Goal: Task Accomplishment & Management: Manage account settings

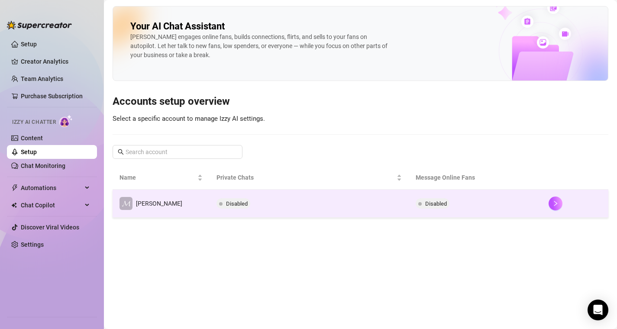
click at [276, 206] on td "Disabled" at bounding box center [310, 204] width 200 height 28
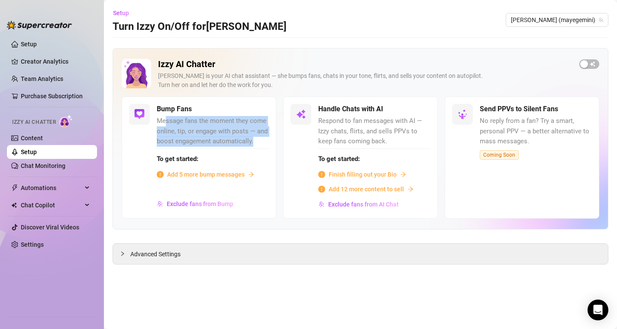
drag, startPoint x: 167, startPoint y: 122, endPoint x: 269, endPoint y: 144, distance: 104.7
click at [269, 144] on div "Bump Fans Message fans the moment they come online, tip, or engage with posts —…" at bounding box center [199, 158] width 155 height 122
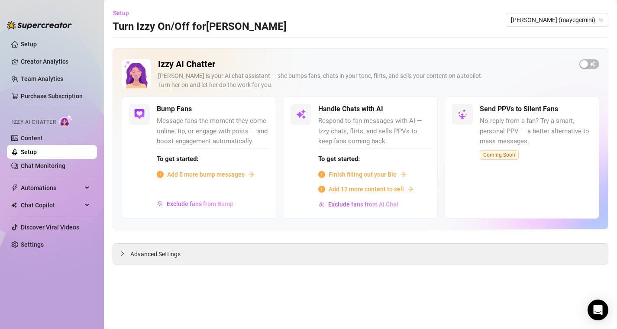
click at [264, 143] on span "Message fans the moment they come online, tip, or engage with posts — and boost…" at bounding box center [213, 131] width 112 height 31
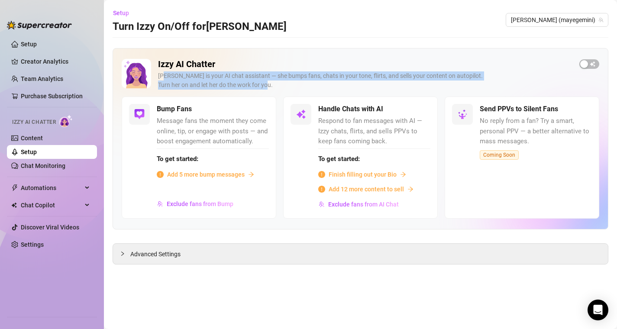
drag, startPoint x: 198, startPoint y: 78, endPoint x: 269, endPoint y: 85, distance: 71.9
click at [269, 86] on div "[PERSON_NAME] is your AI chat assistant — she bumps fans, chats in your tone, f…" at bounding box center [365, 80] width 415 height 18
click at [269, 85] on div "[PERSON_NAME] is your AI chat assistant — she bumps fans, chats in your tone, f…" at bounding box center [365, 80] width 415 height 18
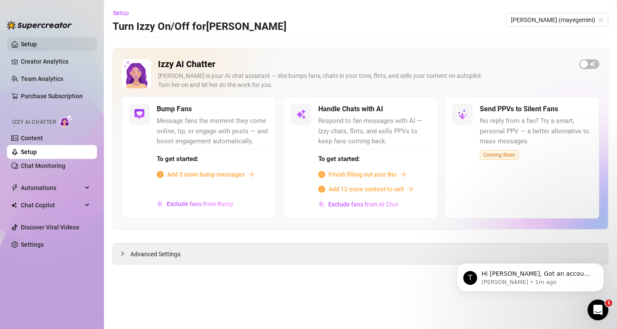
click at [29, 44] on link "Setup" at bounding box center [29, 44] width 16 height 7
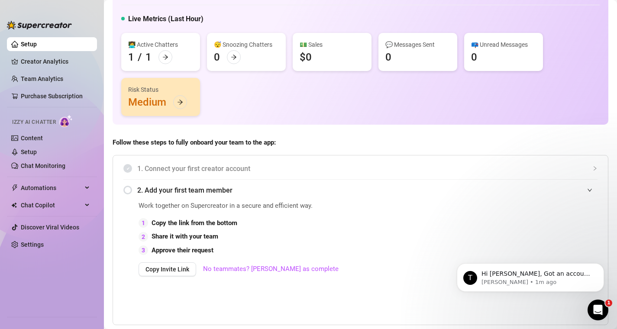
scroll to position [45, 0]
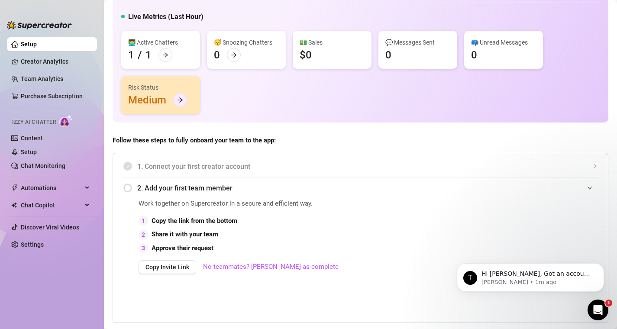
click at [178, 101] on icon "arrow-right" at bounding box center [180, 100] width 6 height 6
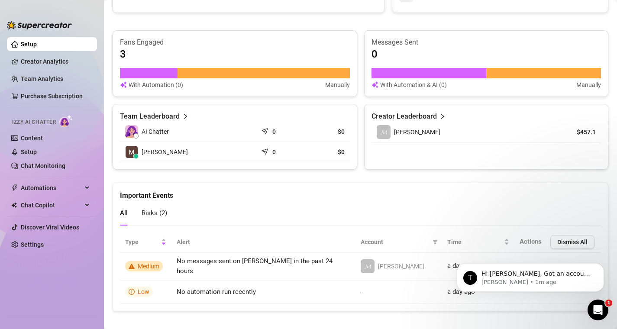
scroll to position [522, 0]
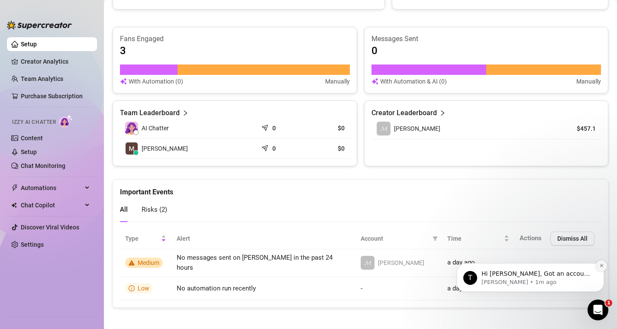
click at [605, 266] on button "Dismiss notification" at bounding box center [601, 265] width 11 height 11
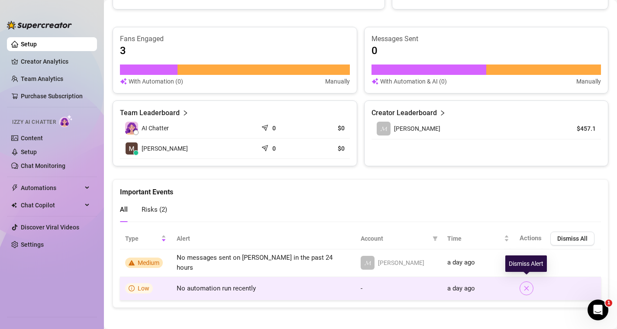
click at [529, 286] on icon "close" at bounding box center [527, 288] width 6 height 6
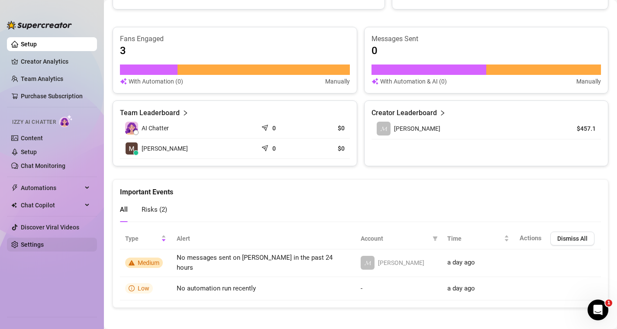
click at [44, 248] on link "Settings" at bounding box center [32, 244] width 23 height 7
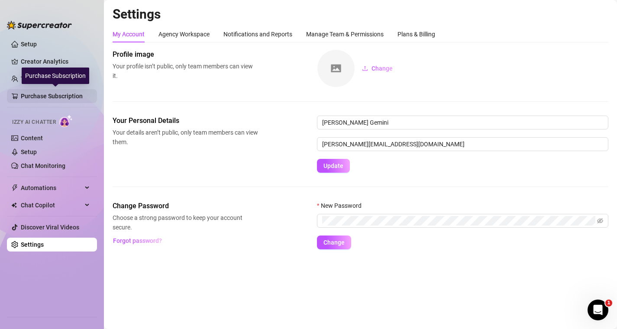
click at [48, 97] on link "Purchase Subscription" at bounding box center [55, 96] width 69 height 14
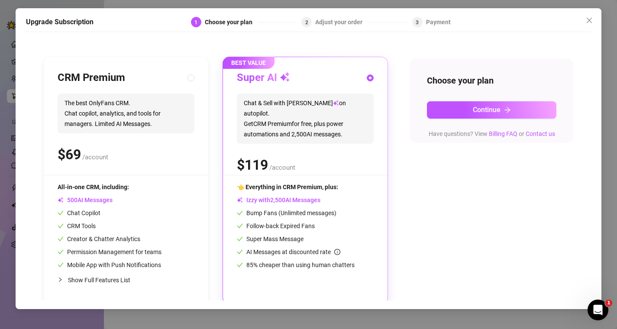
scroll to position [74, 0]
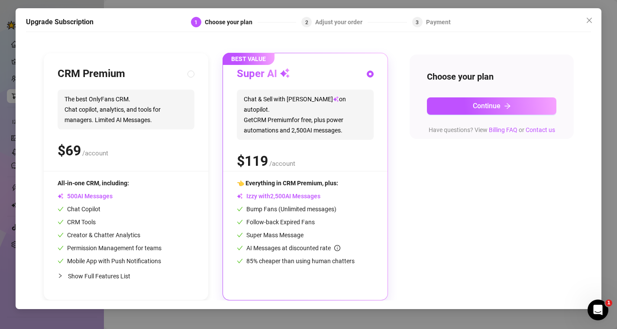
click at [113, 277] on span "Show Full Features List" at bounding box center [99, 276] width 62 height 7
radio input "true"
radio input "false"
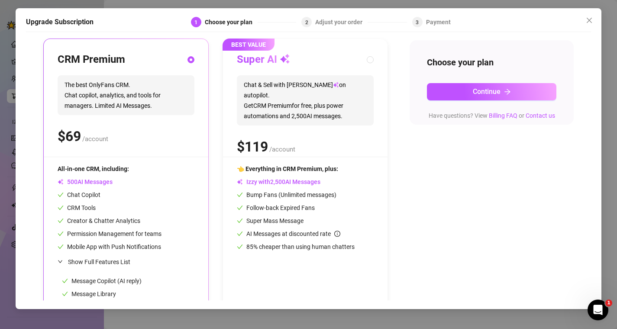
scroll to position [0, 0]
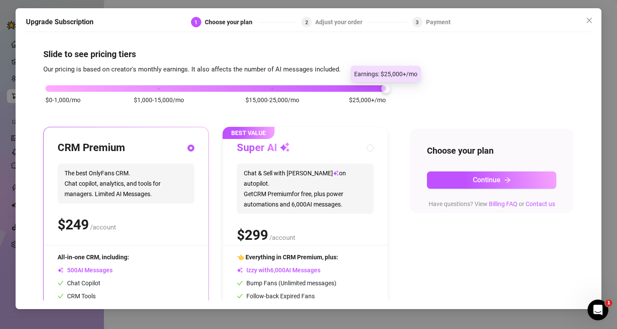
drag, startPoint x: 158, startPoint y: 87, endPoint x: 336, endPoint y: 88, distance: 178.5
click at [336, 88] on div "$0-1,000/mo $1,000-15,000/mo $15,000-25,000/mo $25,000+/mo" at bounding box center [215, 86] width 341 height 5
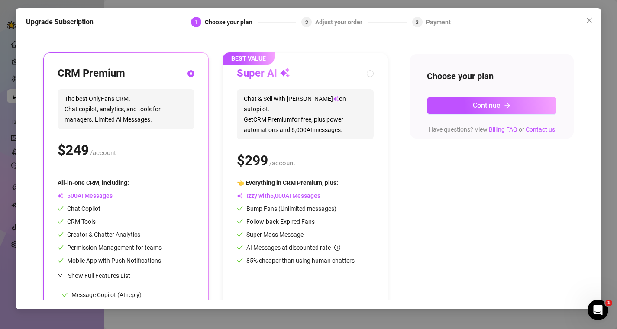
scroll to position [75, 0]
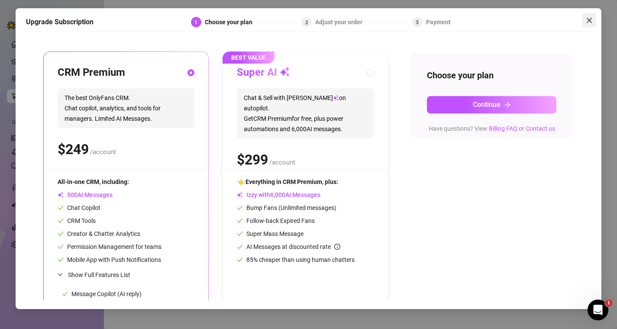
click at [585, 23] on span "Close" at bounding box center [590, 20] width 14 height 7
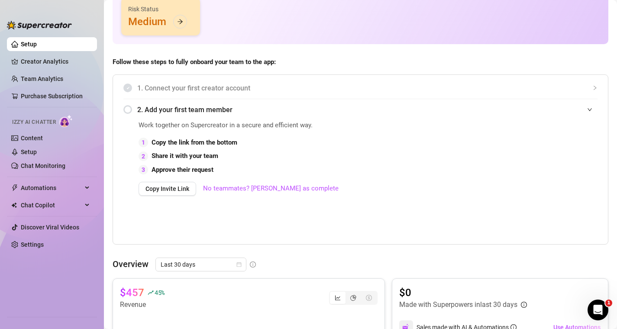
scroll to position [125, 0]
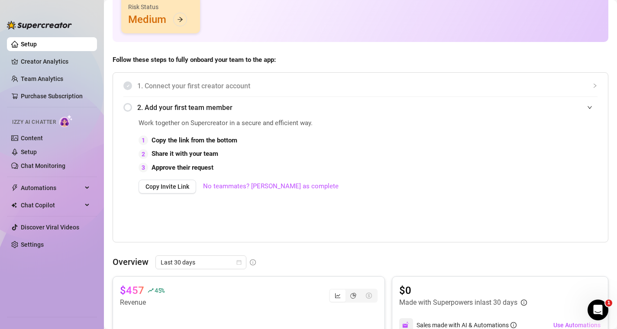
click at [205, 82] on span "1. Connect your first creator account" at bounding box center [367, 86] width 461 height 11
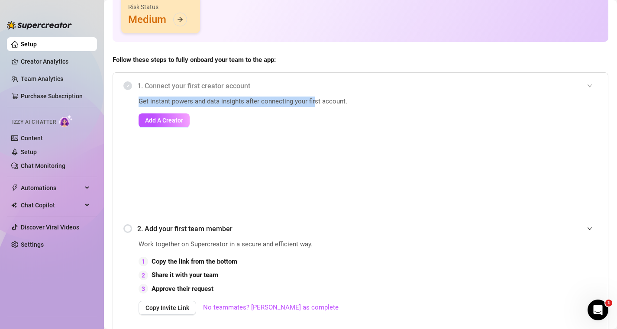
drag, startPoint x: 135, startPoint y: 101, endPoint x: 315, endPoint y: 104, distance: 180.3
click at [315, 104] on div "Get instant powers and data insights after connecting your first account. Add A…" at bounding box center [360, 157] width 474 height 121
click at [315, 104] on span "Get instant powers and data insights after connecting your first account." at bounding box center [271, 102] width 264 height 10
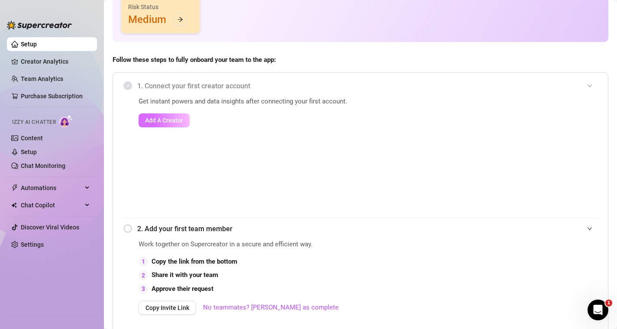
click at [165, 123] on span "Add A Creator" at bounding box center [164, 120] width 38 height 7
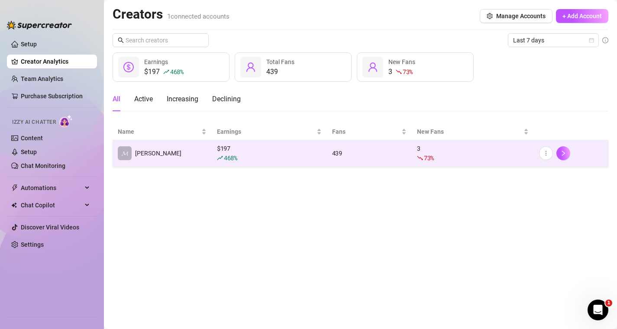
click at [182, 149] on td "𝓜 [PERSON_NAME]" at bounding box center [162, 153] width 99 height 26
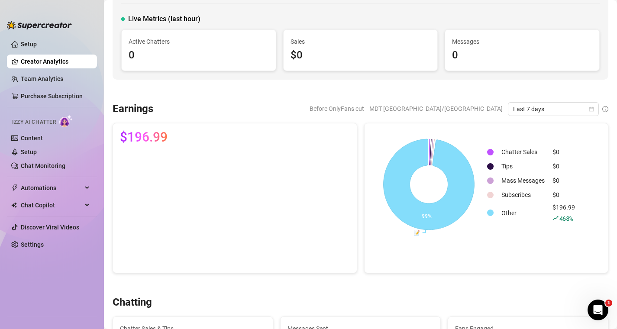
scroll to position [68, 0]
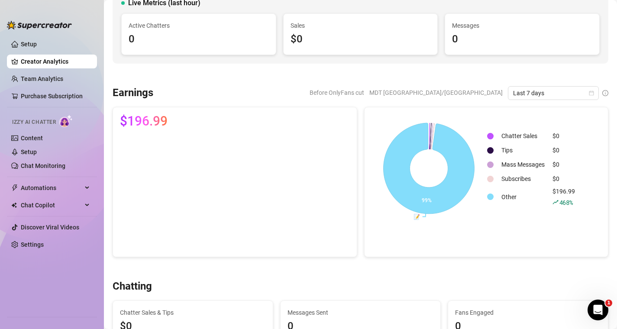
click at [364, 91] on span "Before OnlyFans cut" at bounding box center [337, 92] width 55 height 13
click at [149, 125] on span "$196.99" at bounding box center [144, 121] width 48 height 14
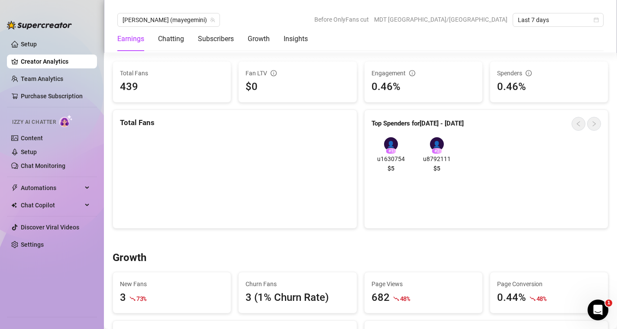
scroll to position [546, 0]
click at [387, 148] on div "# 1" at bounding box center [391, 151] width 10 height 6
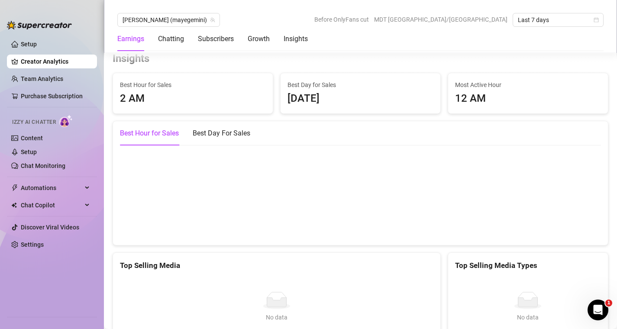
scroll to position [1174, 0]
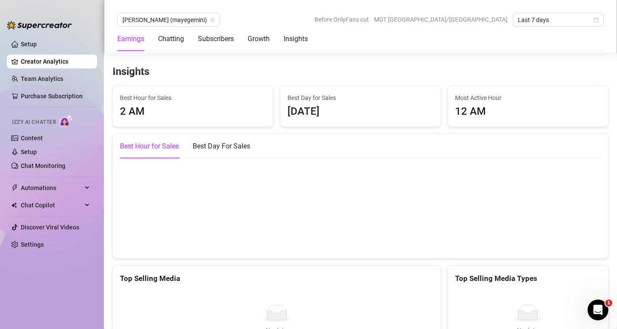
click at [169, 114] on div "2 AM" at bounding box center [193, 112] width 146 height 16
drag, startPoint x: 334, startPoint y: 111, endPoint x: 286, endPoint y: 99, distance: 49.6
click at [286, 99] on div "Best Day for Sales [DATE]" at bounding box center [361, 106] width 160 height 41
click at [341, 99] on span "Best Day for Sales" at bounding box center [361, 98] width 146 height 10
drag, startPoint x: 491, startPoint y: 112, endPoint x: 454, endPoint y: 95, distance: 40.5
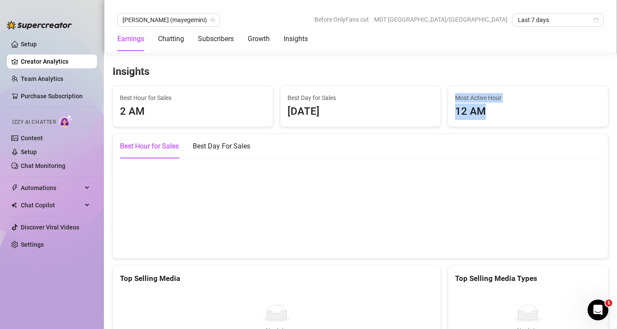
click at [454, 95] on div "Most Active Hour 12 AM" at bounding box center [528, 106] width 160 height 41
click at [482, 101] on span "Most Active Hour" at bounding box center [528, 98] width 146 height 10
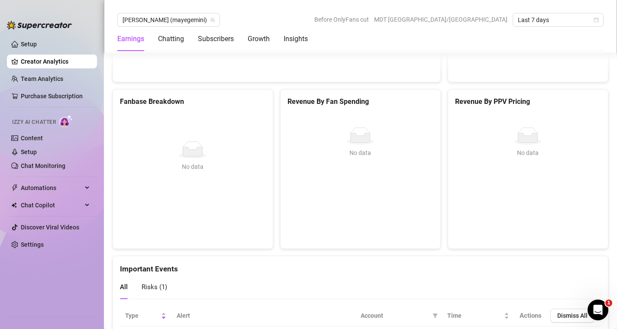
scroll to position [1559, 0]
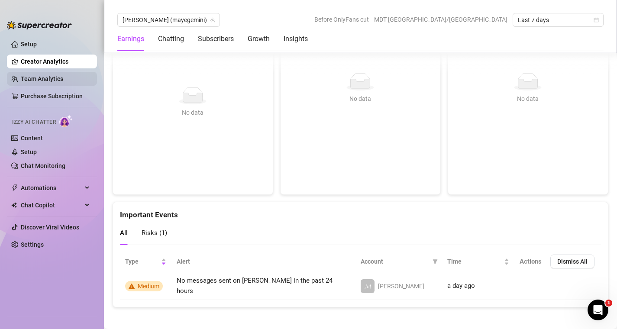
click at [44, 75] on link "Team Analytics" at bounding box center [42, 78] width 42 height 7
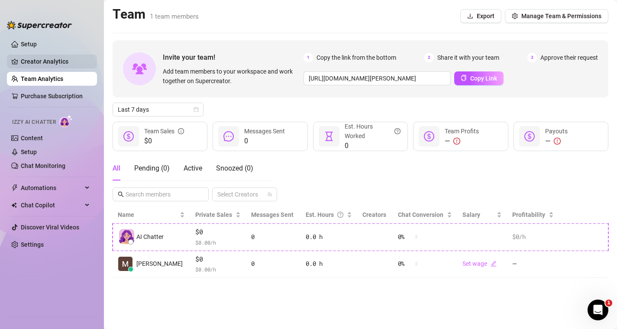
click at [37, 58] on link "Creator Analytics" at bounding box center [55, 62] width 69 height 14
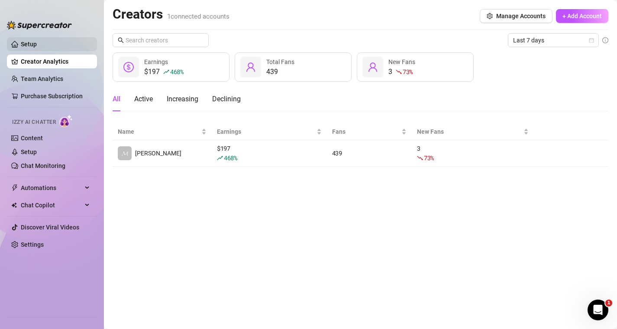
click at [37, 43] on link "Setup" at bounding box center [29, 44] width 16 height 7
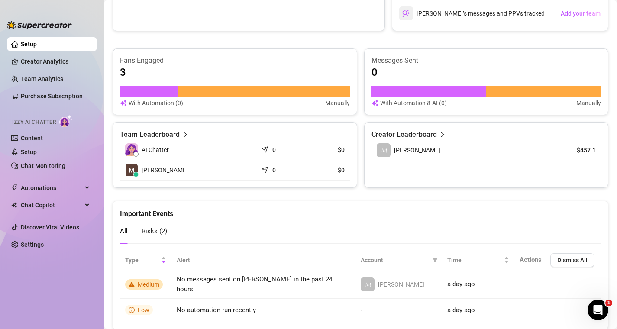
scroll to position [522, 0]
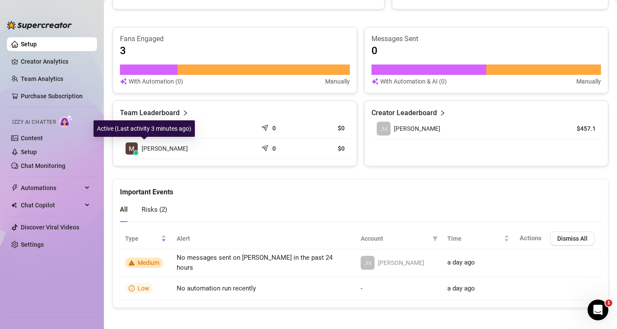
click at [159, 149] on span "[PERSON_NAME]" at bounding box center [165, 149] width 46 height 10
click at [165, 127] on span "AI Chatter" at bounding box center [155, 128] width 27 height 10
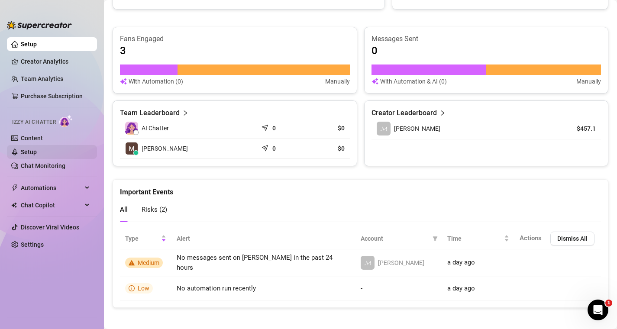
click at [37, 153] on link "Setup" at bounding box center [29, 152] width 16 height 7
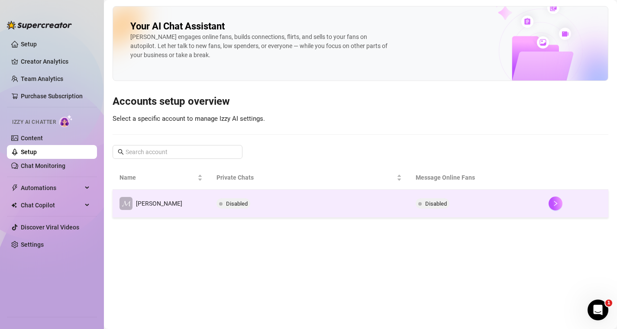
click at [175, 201] on td "𝓜 [PERSON_NAME]" at bounding box center [161, 204] width 97 height 28
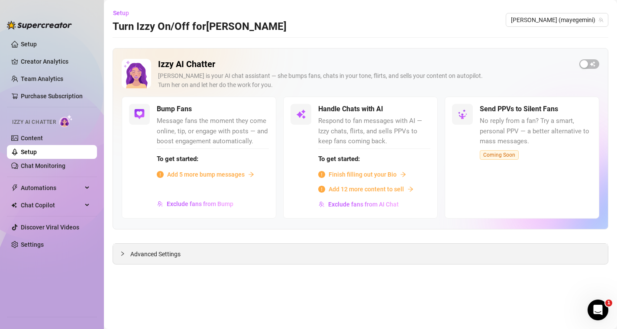
click at [203, 253] on div "Advanced Settings" at bounding box center [360, 254] width 495 height 20
click at [128, 252] on div at bounding box center [125, 254] width 10 height 10
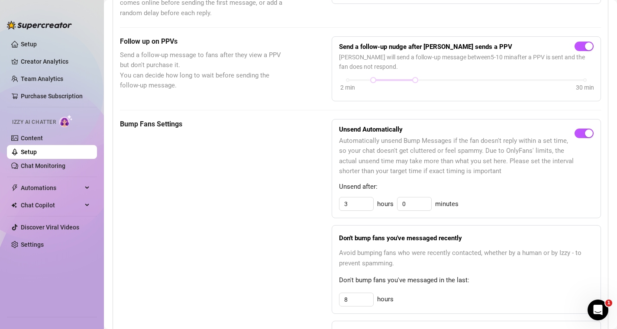
scroll to position [374, 0]
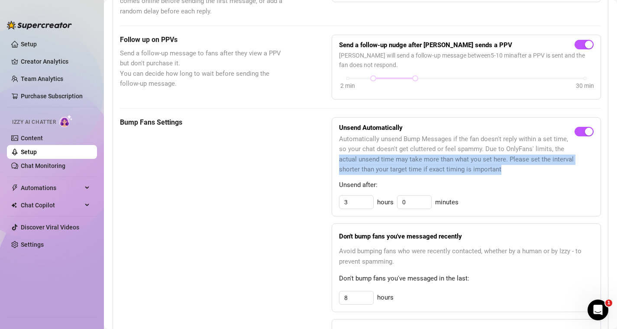
drag, startPoint x: 341, startPoint y: 161, endPoint x: 501, endPoint y: 173, distance: 160.3
click at [501, 173] on div "Unsend Automatically Automatically unsend Bump Messages if the fan doesn't repl…" at bounding box center [466, 167] width 269 height 100
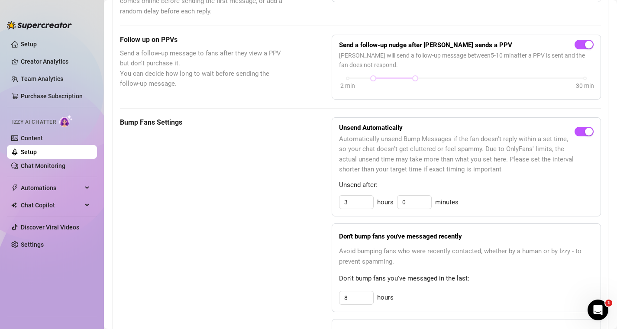
click at [503, 173] on span "Automatically unsend Bump Messages if the fan doesn't reply within a set time, …" at bounding box center [457, 154] width 236 height 41
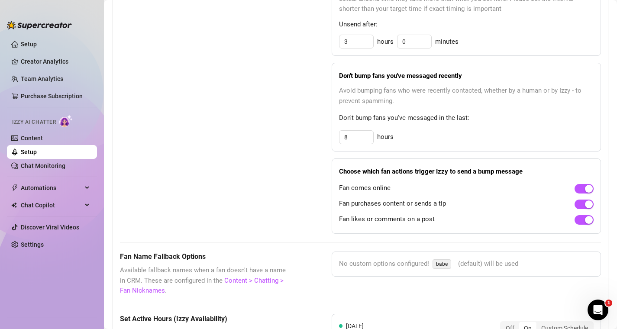
scroll to position [542, 0]
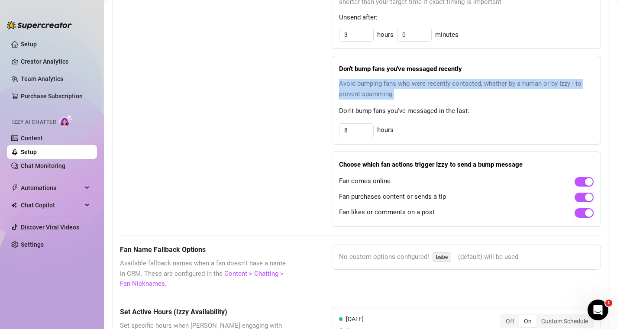
drag, startPoint x: 337, startPoint y: 84, endPoint x: 421, endPoint y: 97, distance: 85.0
click at [422, 97] on div "Don't bump fans you've messaged recently Avoid bumping fans who were recently c…" at bounding box center [466, 100] width 269 height 89
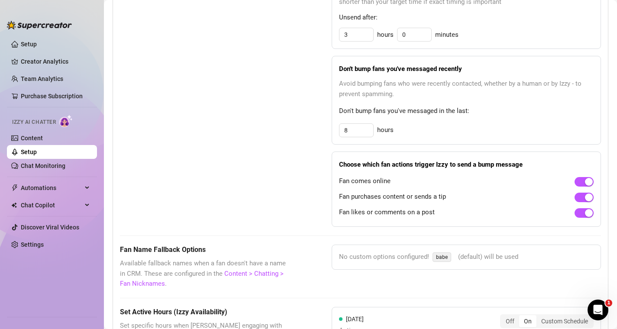
click at [421, 97] on span "Avoid bumping fans who were recently contacted, whether by a human or by Izzy -…" at bounding box center [466, 89] width 255 height 20
click at [366, 131] on input "8" at bounding box center [357, 130] width 34 height 13
type input "24"
click at [450, 122] on div "Don't bump fans you've messaged recently Avoid bumping fans who were recently c…" at bounding box center [466, 100] width 269 height 89
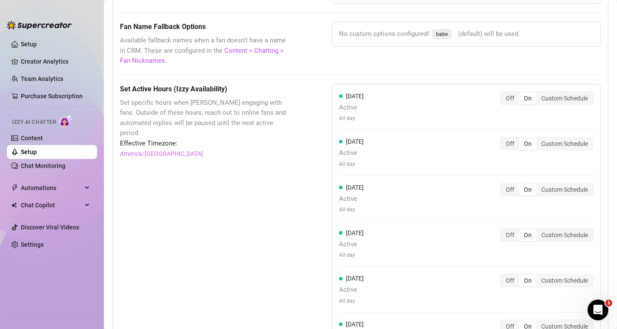
scroll to position [771, 0]
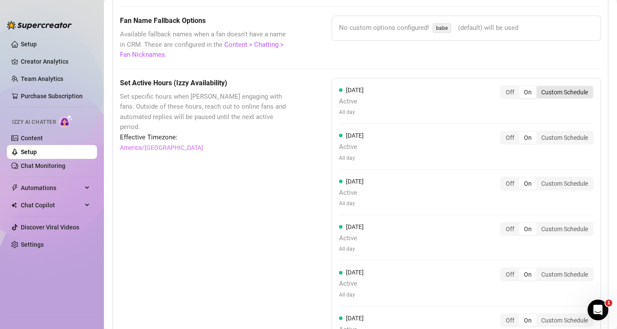
click at [568, 88] on div "Custom Schedule" at bounding box center [565, 92] width 56 height 12
click at [539, 88] on input "Custom Schedule" at bounding box center [539, 88] width 0 height 0
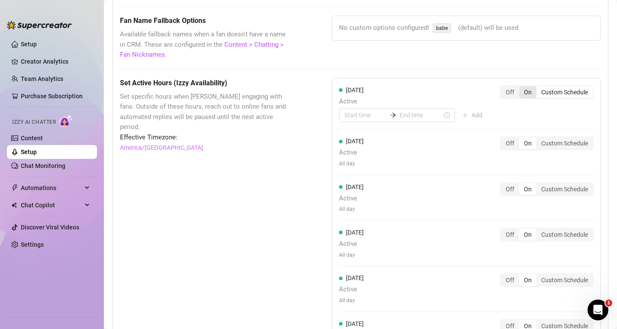
click at [529, 91] on div "On" at bounding box center [527, 92] width 17 height 12
click at [522, 88] on input "On" at bounding box center [522, 88] width 0 height 0
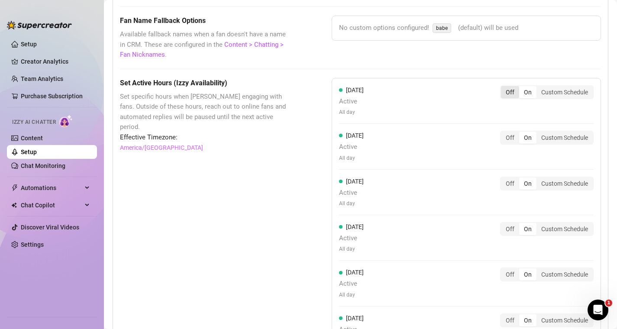
click at [510, 94] on div "Off" at bounding box center [510, 92] width 18 height 12
click at [503, 88] on input "Off" at bounding box center [503, 88] width 0 height 0
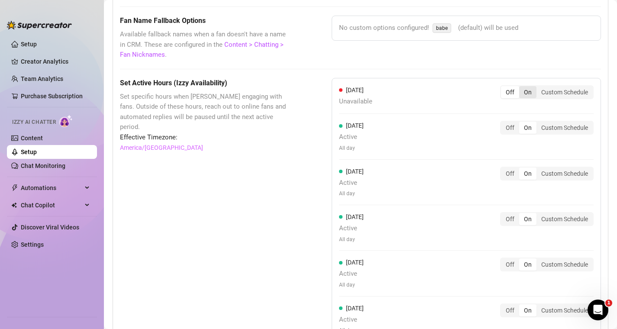
click at [532, 90] on div "On" at bounding box center [527, 92] width 17 height 12
click at [522, 88] on input "On" at bounding box center [522, 88] width 0 height 0
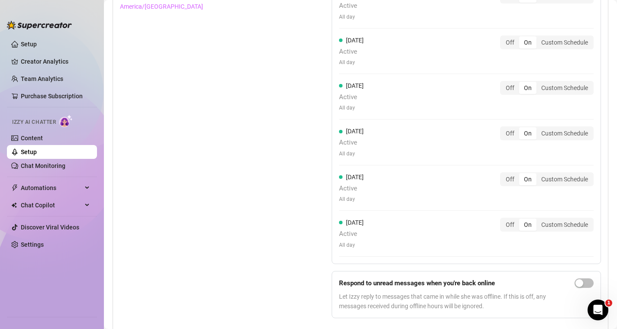
scroll to position [942, 0]
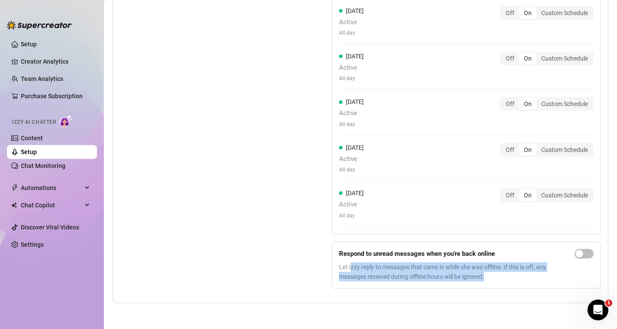
drag, startPoint x: 350, startPoint y: 270, endPoint x: 542, endPoint y: 281, distance: 191.8
click at [543, 281] on span "Let Izzy reply to messages that came in while she was offline. If this is off, …" at bounding box center [455, 272] width 232 height 19
click at [529, 275] on span "Let Izzy reply to messages that came in while she was offline. If this is off, …" at bounding box center [455, 272] width 232 height 19
drag, startPoint x: 526, startPoint y: 275, endPoint x: 334, endPoint y: 266, distance: 192.1
click at [334, 266] on form "Respond to unread messages when you're back online Let Izzy reply to messages t…" at bounding box center [466, 266] width 269 height 48
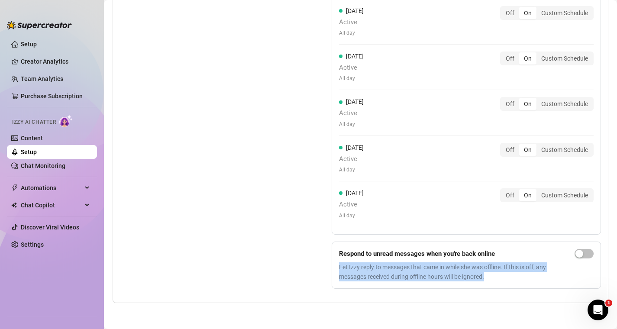
click at [334, 266] on form "Respond to unread messages when you're back online Let Izzy reply to messages t…" at bounding box center [466, 266] width 269 height 48
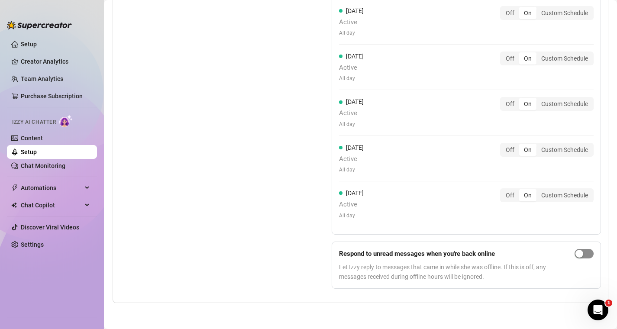
click at [591, 253] on span "button" at bounding box center [584, 254] width 19 height 10
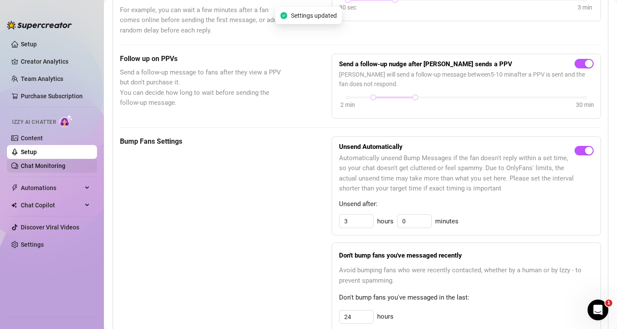
click at [55, 165] on link "Chat Monitoring" at bounding box center [43, 165] width 45 height 7
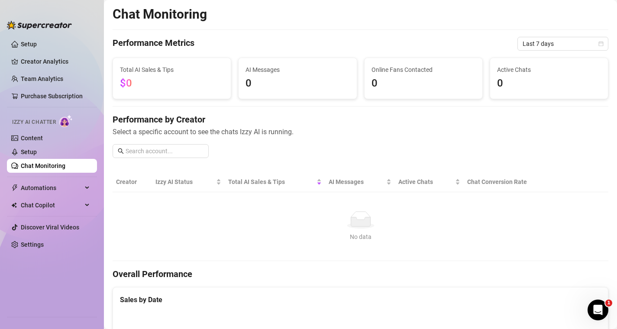
click at [149, 74] on span "Total AI Sales & Tips" at bounding box center [172, 70] width 104 height 10
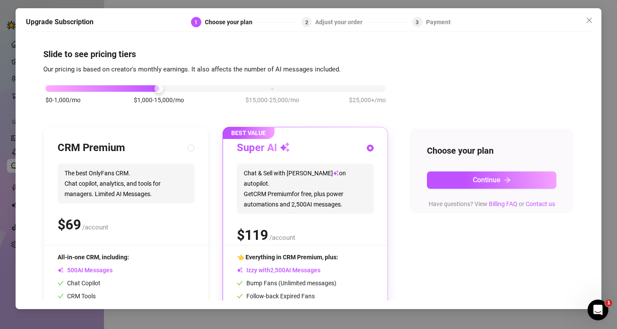
click at [379, 97] on span "$25,000+/mo" at bounding box center [367, 100] width 37 height 10
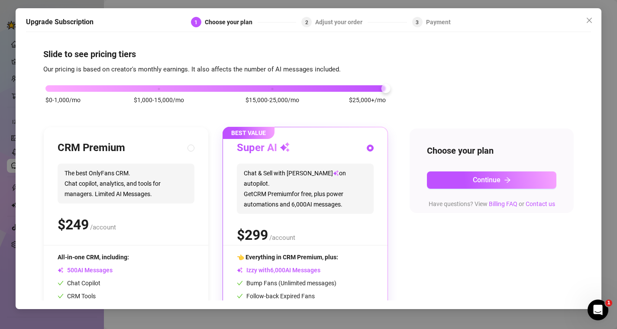
click at [106, 86] on div at bounding box center [215, 88] width 341 height 6
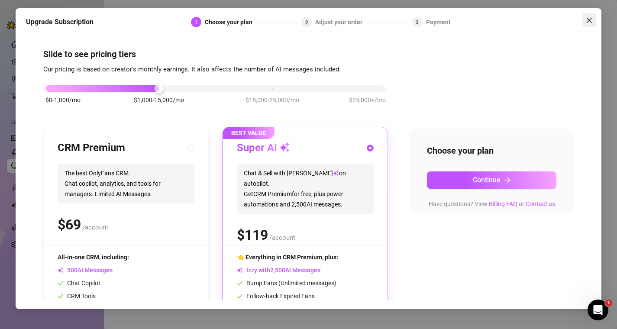
click at [587, 23] on icon "close" at bounding box center [589, 20] width 7 height 7
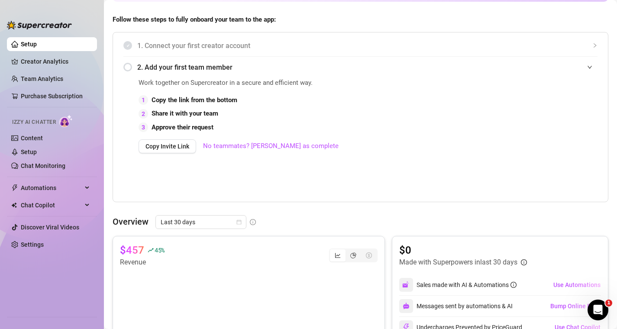
scroll to position [194, 0]
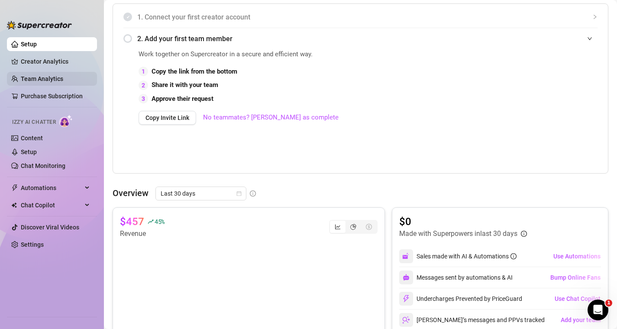
click at [53, 75] on link "Team Analytics" at bounding box center [42, 78] width 42 height 7
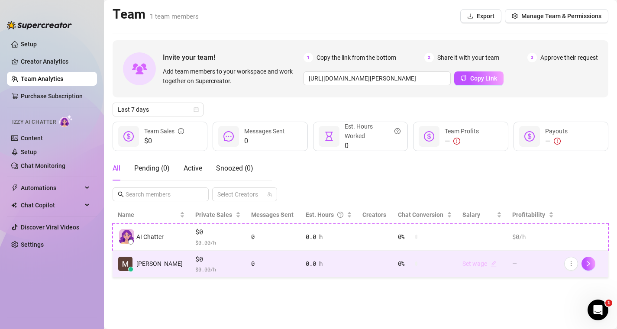
click at [484, 267] on link "Set wage" at bounding box center [480, 263] width 34 height 7
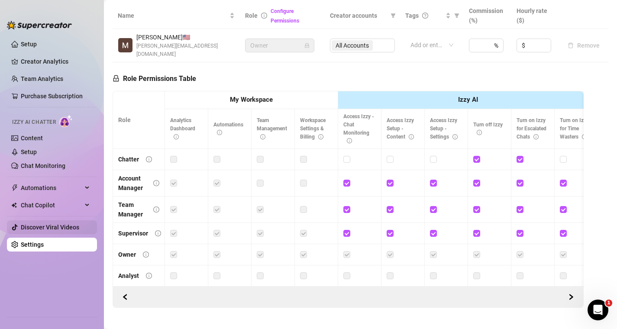
click at [52, 231] on link "Discover Viral Videos" at bounding box center [50, 227] width 58 height 7
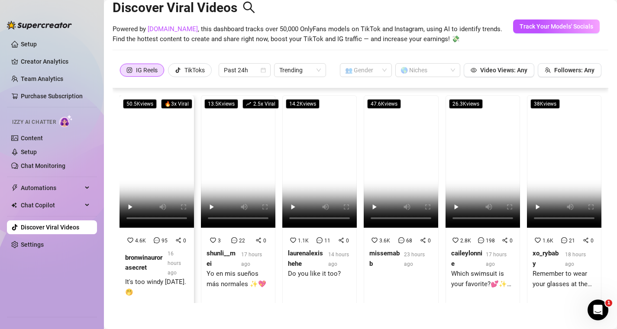
click at [159, 140] on video at bounding box center [157, 161] width 75 height 133
click at [225, 165] on video at bounding box center [238, 161] width 75 height 133
click at [28, 59] on link "Creator Analytics" at bounding box center [55, 62] width 69 height 14
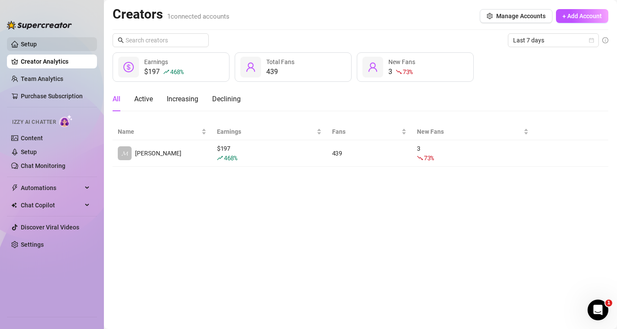
click at [23, 45] on link "Setup" at bounding box center [29, 44] width 16 height 7
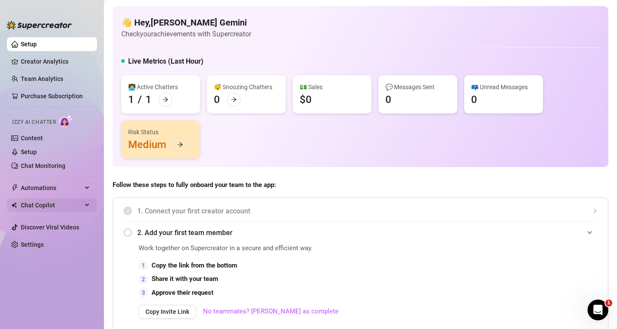
click at [83, 201] on div "Chat Copilot" at bounding box center [52, 205] width 90 height 14
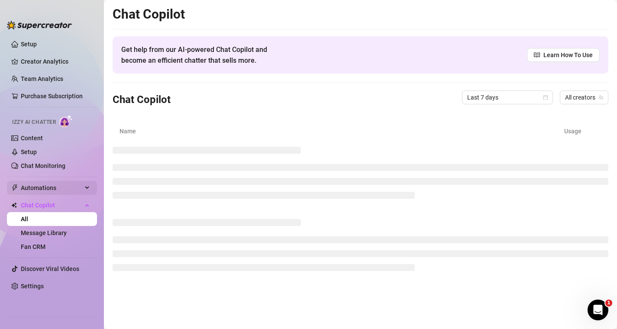
click at [48, 188] on span "Automations" at bounding box center [52, 188] width 62 height 14
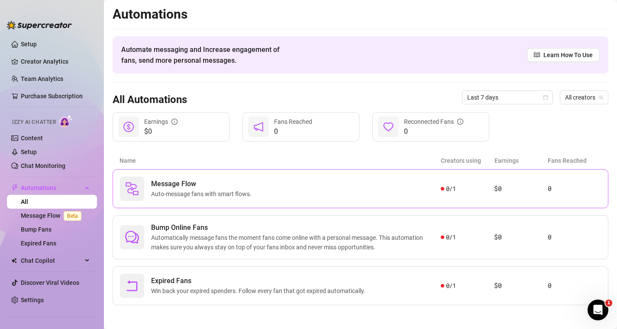
scroll to position [2, 0]
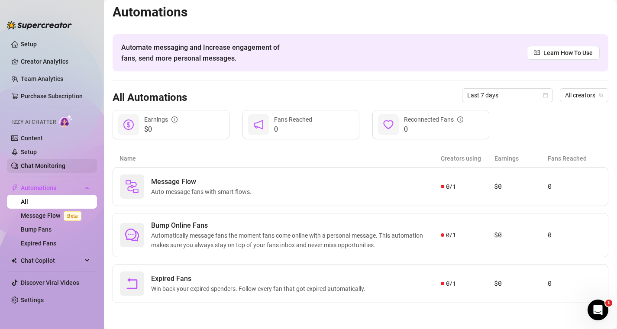
click at [40, 162] on link "Chat Monitoring" at bounding box center [43, 165] width 45 height 7
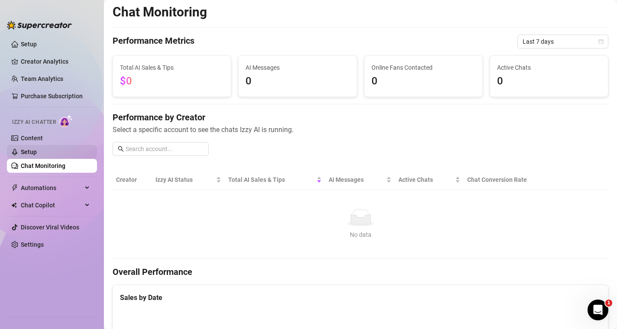
click at [36, 154] on link "Setup" at bounding box center [29, 152] width 16 height 7
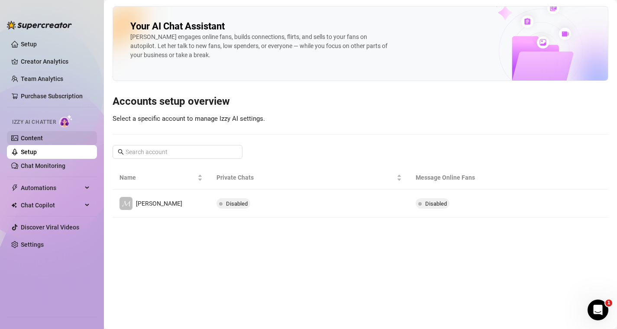
click at [33, 140] on link "Content" at bounding box center [32, 138] width 22 height 7
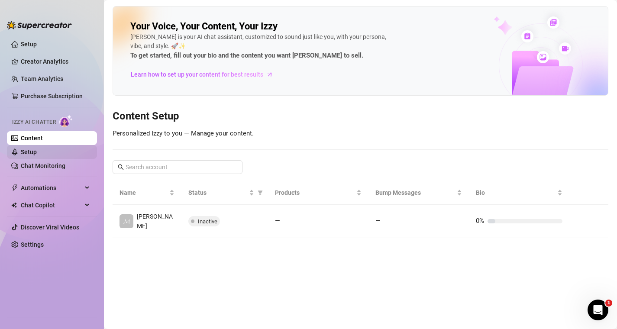
click at [34, 149] on link "Setup" at bounding box center [29, 152] width 16 height 7
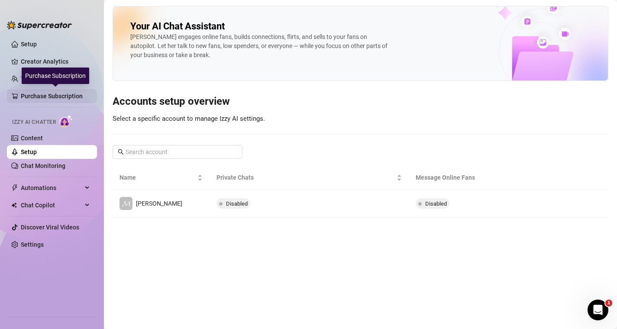
click at [58, 98] on link "Purchase Subscription" at bounding box center [55, 96] width 69 height 14
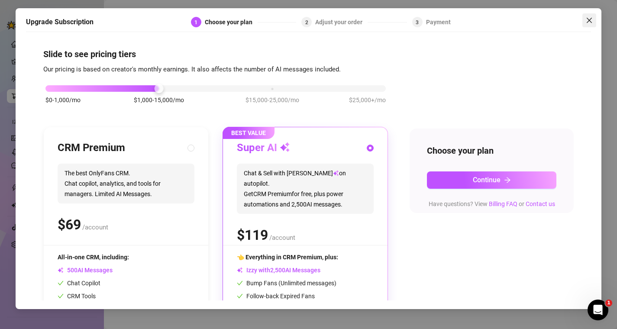
click at [587, 21] on icon "close" at bounding box center [589, 20] width 7 height 7
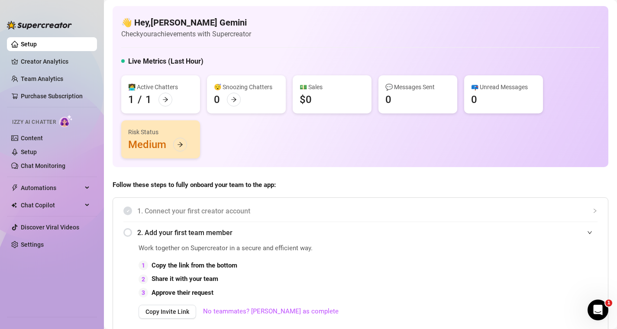
click at [37, 46] on link "Setup" at bounding box center [29, 44] width 16 height 7
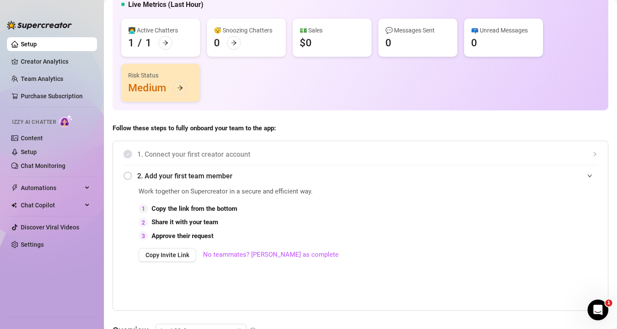
scroll to position [57, 0]
click at [174, 81] on div "Risk Status Medium" at bounding box center [160, 82] width 79 height 38
click at [178, 84] on icon "arrow-right" at bounding box center [180, 87] width 6 height 6
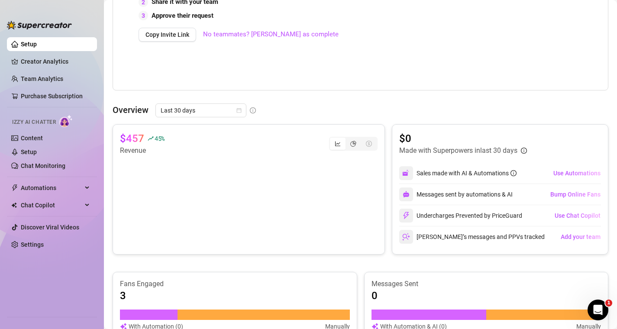
scroll to position [198, 0]
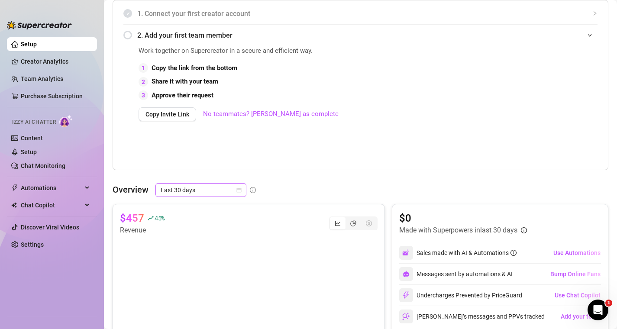
click at [231, 190] on span "Last 30 days" at bounding box center [201, 190] width 81 height 13
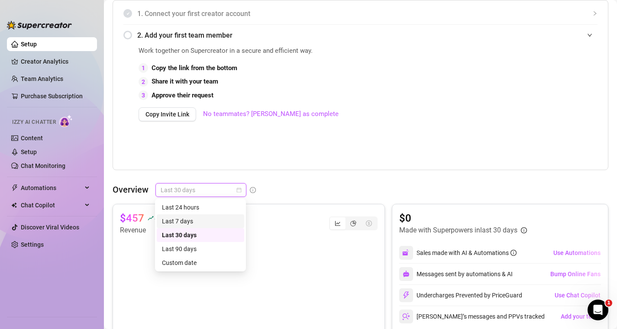
click at [219, 223] on div "Last 7 days" at bounding box center [200, 222] width 77 height 10
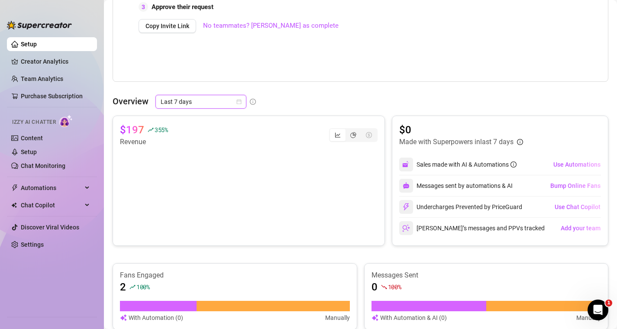
scroll to position [286, 0]
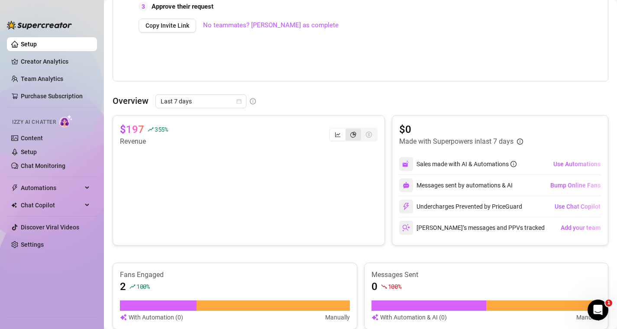
click at [356, 139] on div "segmented control" at bounding box center [354, 135] width 16 height 12
click at [348, 130] on input "segmented control" at bounding box center [348, 130] width 0 height 0
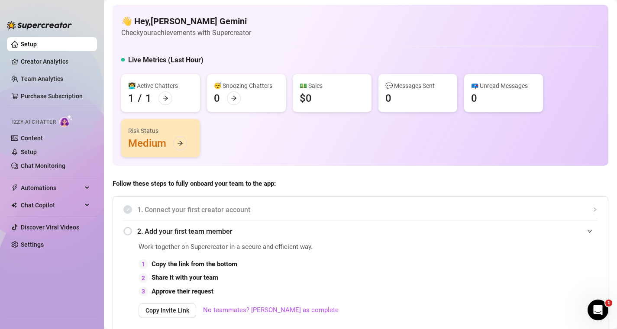
scroll to position [0, 0]
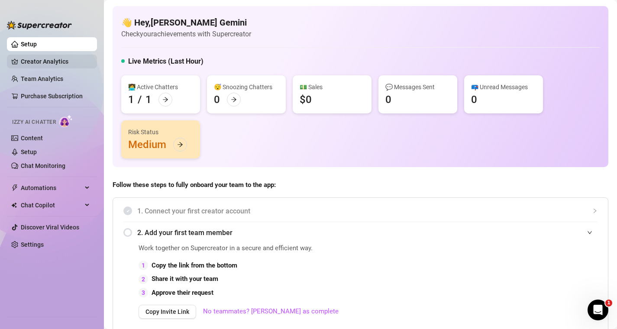
click at [57, 65] on link "Creator Analytics" at bounding box center [55, 62] width 69 height 14
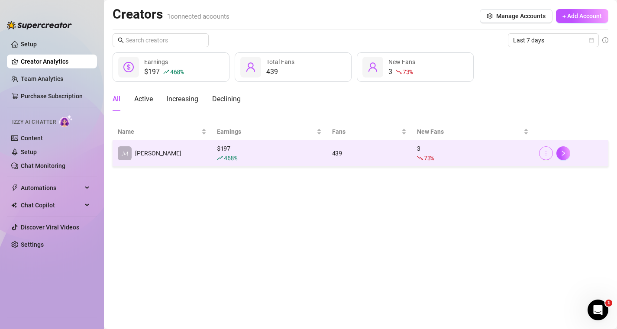
click at [546, 157] on button "button" at bounding box center [546, 153] width 14 height 14
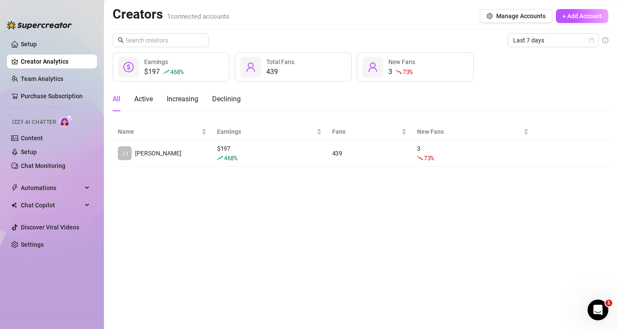
click at [551, 127] on th at bounding box center [571, 131] width 75 height 17
click at [32, 123] on span "Izzy AI Chatter" at bounding box center [34, 122] width 44 height 8
click at [36, 71] on ul "Setup Creator Analytics Team Analytics Purchase Subscription Izzy AI Chatter Co…" at bounding box center [52, 173] width 90 height 279
click at [37, 82] on link "Team Analytics" at bounding box center [42, 78] width 42 height 7
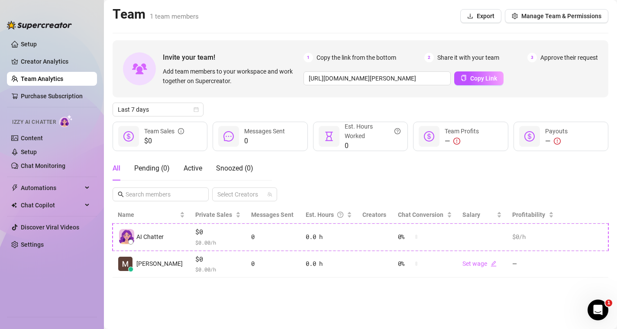
click at [43, 126] on span "Izzy AI Chatter" at bounding box center [34, 122] width 44 height 8
click at [37, 135] on link "Content" at bounding box center [32, 138] width 22 height 7
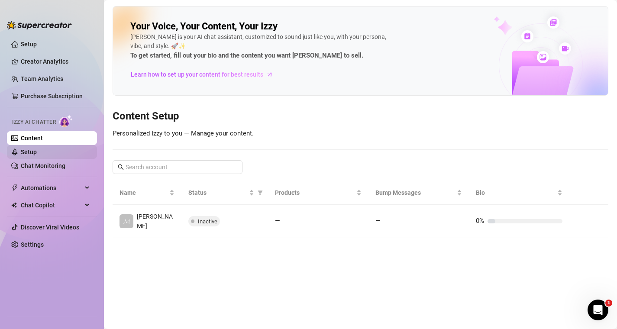
click at [37, 152] on link "Setup" at bounding box center [29, 152] width 16 height 7
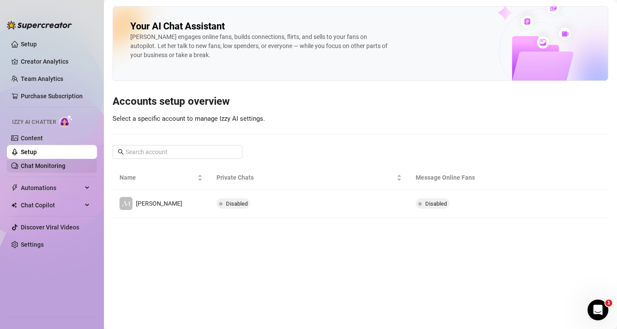
click at [52, 167] on link "Chat Monitoring" at bounding box center [43, 165] width 45 height 7
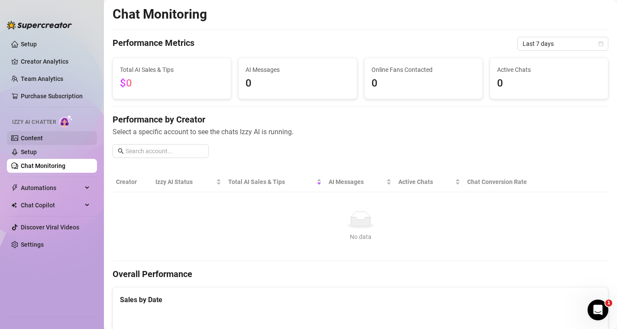
click at [39, 141] on link "Content" at bounding box center [32, 138] width 22 height 7
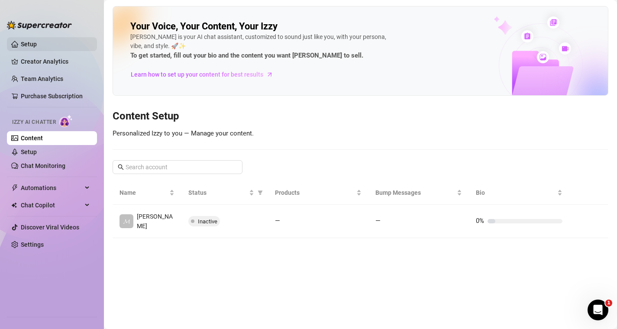
click at [26, 43] on link "Setup" at bounding box center [29, 44] width 16 height 7
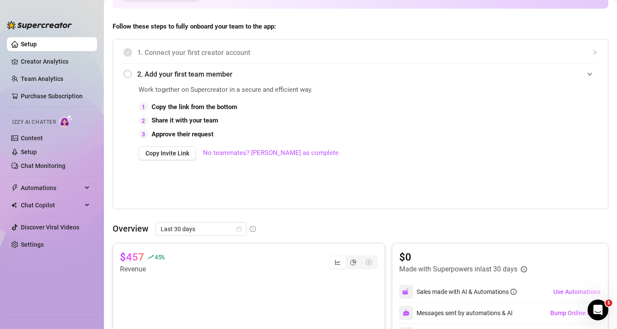
scroll to position [153, 0]
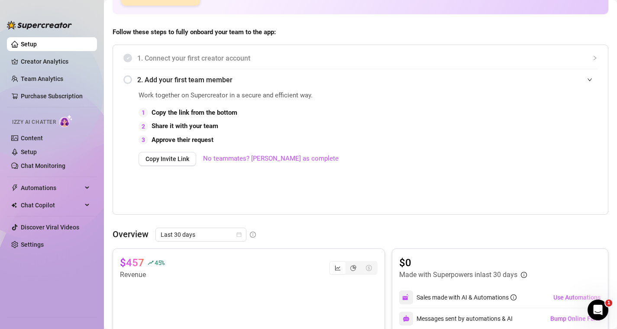
click at [180, 51] on div "1. Connect your first creator account" at bounding box center [360, 58] width 474 height 21
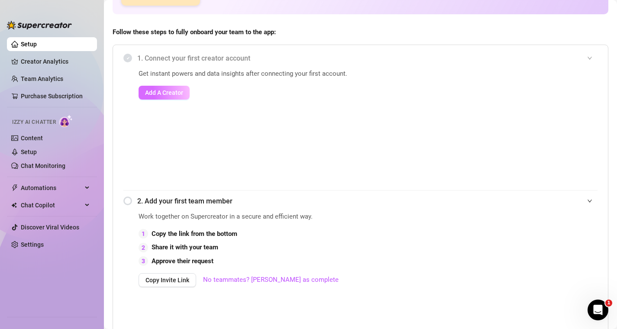
click at [171, 94] on span "Add A Creator" at bounding box center [164, 92] width 38 height 7
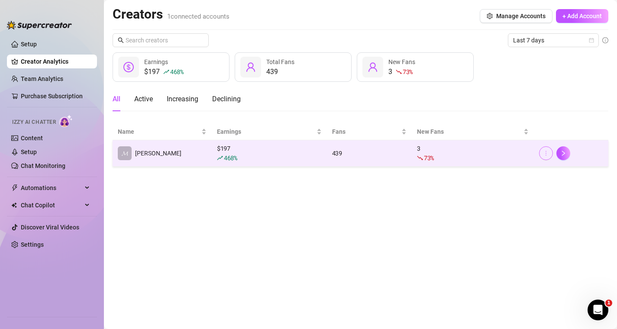
click at [546, 152] on icon "more" at bounding box center [546, 153] width 6 height 6
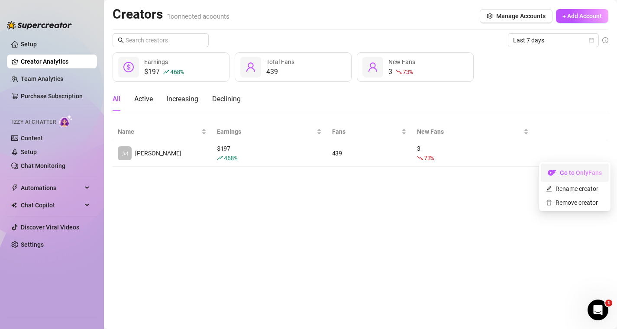
click at [565, 173] on link "Go to OnlyFans" at bounding box center [575, 175] width 68 height 7
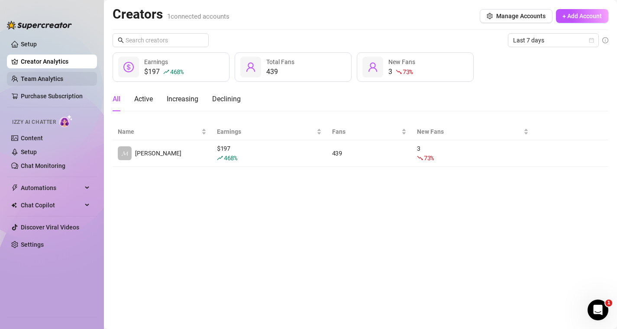
click at [42, 78] on link "Team Analytics" at bounding box center [42, 78] width 42 height 7
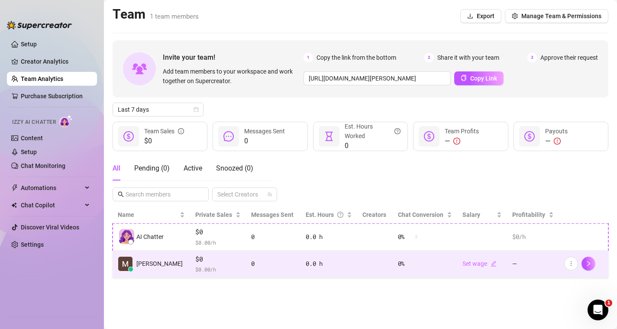
click at [165, 262] on td "[PERSON_NAME]" at bounding box center [152, 264] width 78 height 27
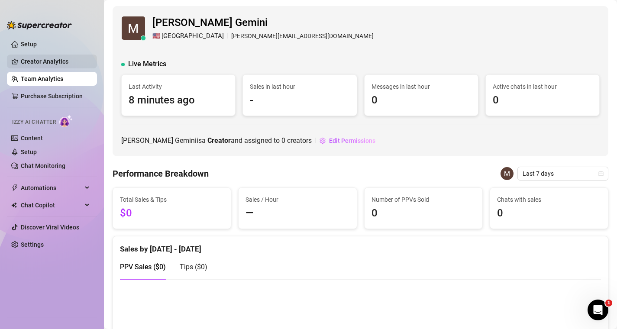
click at [50, 61] on link "Creator Analytics" at bounding box center [55, 62] width 69 height 14
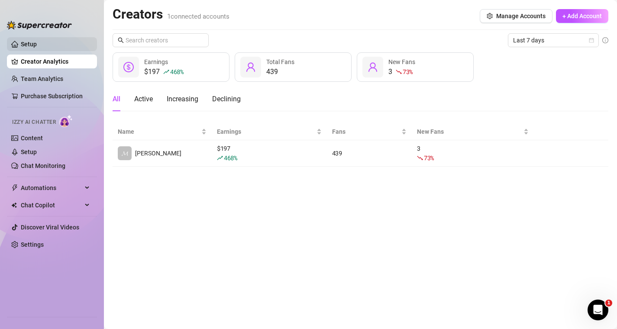
click at [37, 42] on link "Setup" at bounding box center [29, 44] width 16 height 7
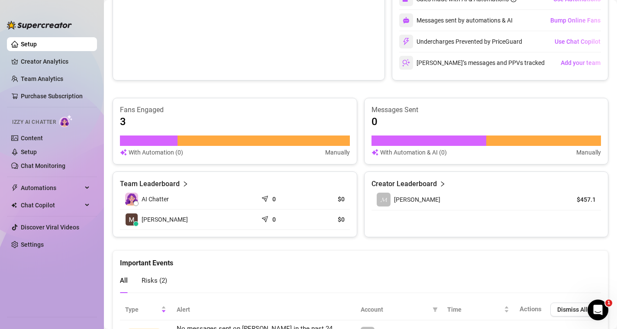
scroll to position [522, 0]
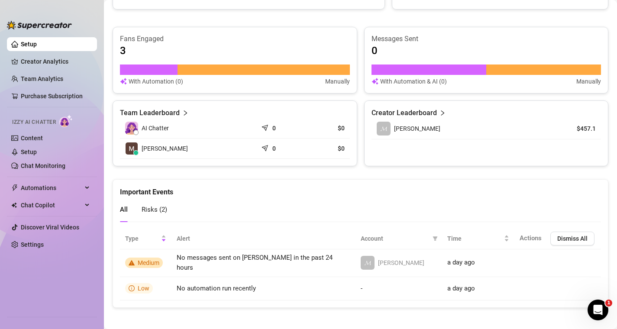
click at [205, 68] on div at bounding box center [264, 70] width 172 height 10
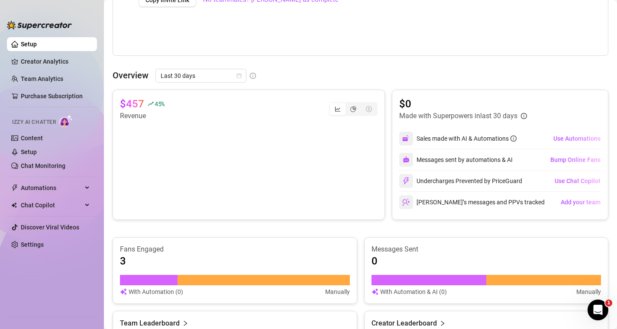
scroll to position [300, 0]
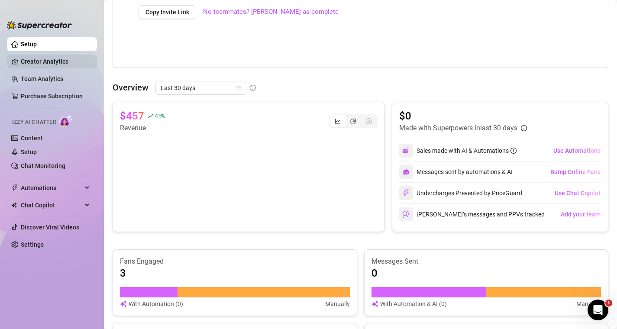
click at [51, 57] on link "Creator Analytics" at bounding box center [55, 62] width 69 height 14
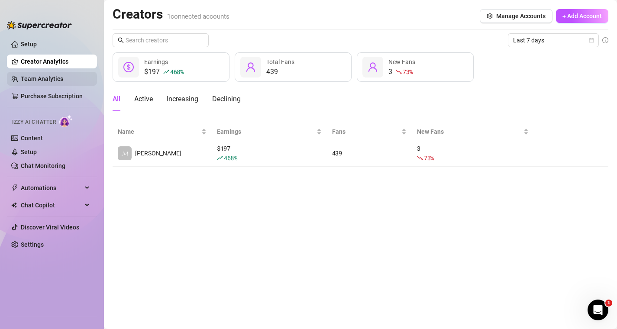
click at [55, 81] on link "Team Analytics" at bounding box center [42, 78] width 42 height 7
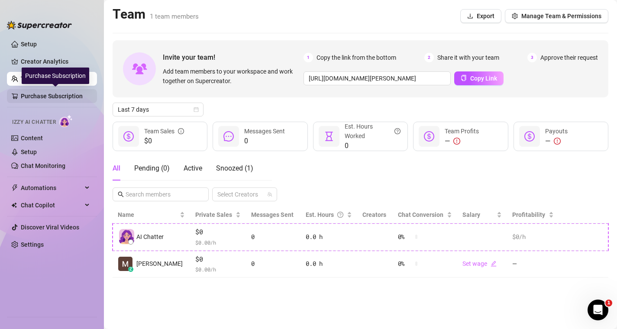
click at [64, 97] on link "Purchase Subscription" at bounding box center [55, 96] width 69 height 14
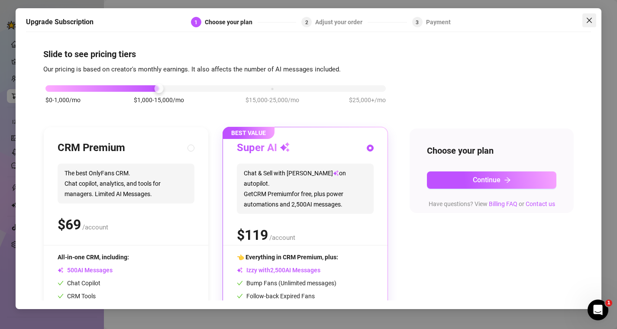
click at [589, 23] on icon "close" at bounding box center [589, 20] width 7 height 7
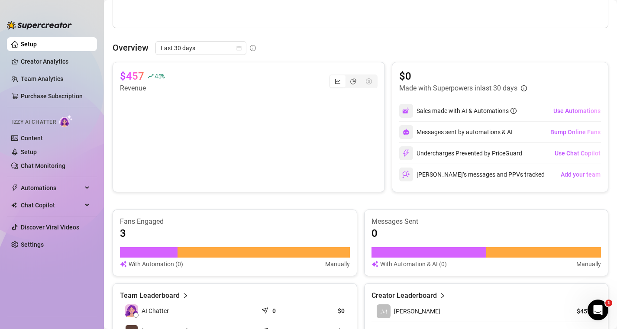
scroll to position [405, 0]
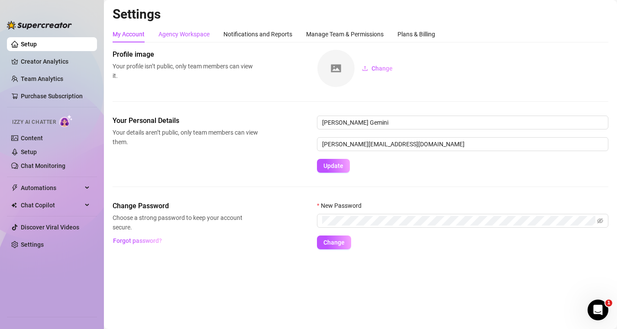
click at [179, 36] on div "Agency Workspace" at bounding box center [184, 34] width 51 height 10
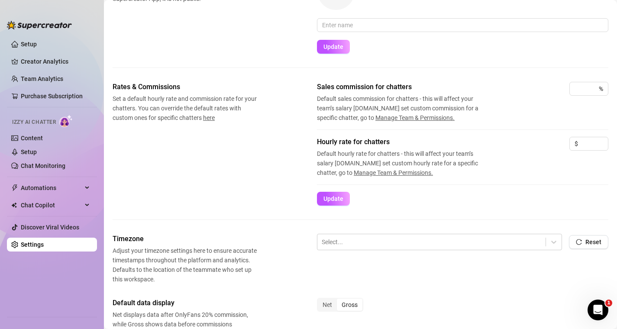
scroll to position [82, 0]
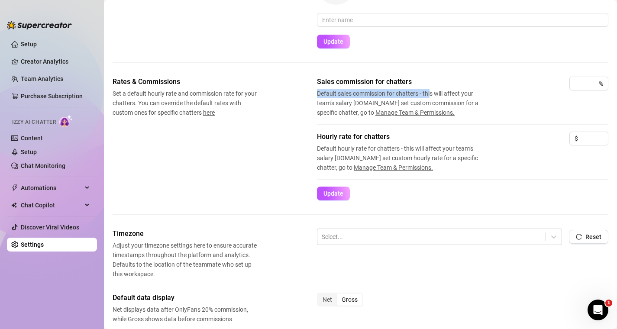
drag, startPoint x: 314, startPoint y: 87, endPoint x: 430, endPoint y: 94, distance: 116.3
click at [430, 94] on div "Rates & Commissions Set a default hourly rate and commission rate for your chat…" at bounding box center [361, 139] width 496 height 124
click at [457, 87] on span "Sales commission for chatters" at bounding box center [403, 82] width 173 height 10
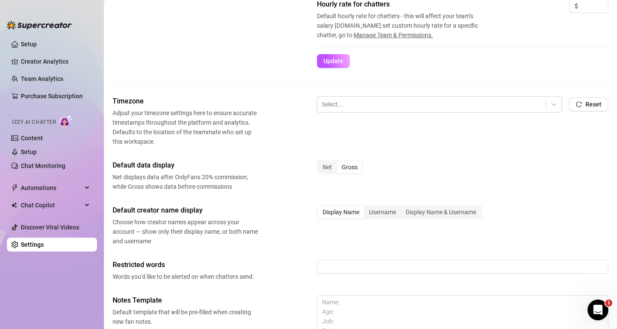
scroll to position [0, 0]
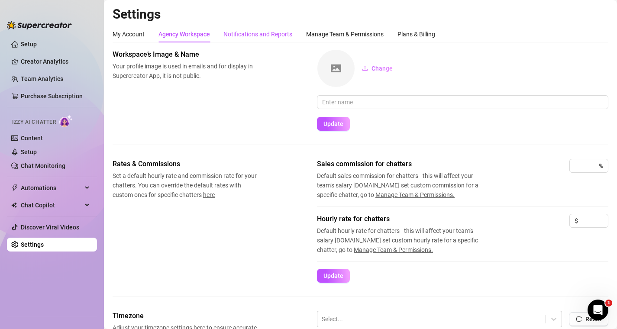
click at [271, 36] on div "Notifications and Reports" at bounding box center [258, 34] width 69 height 10
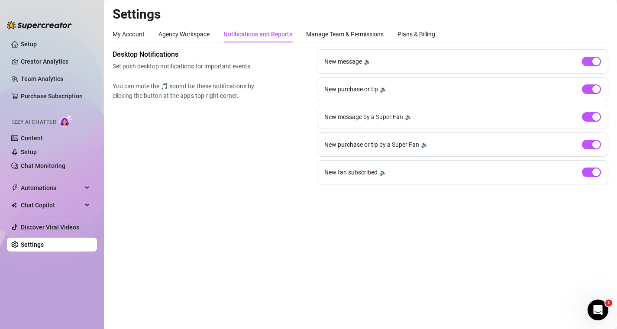
click at [32, 124] on span "Izzy AI Chatter" at bounding box center [34, 122] width 44 height 8
click at [359, 33] on div "Manage Team & Permissions" at bounding box center [345, 34] width 78 height 10
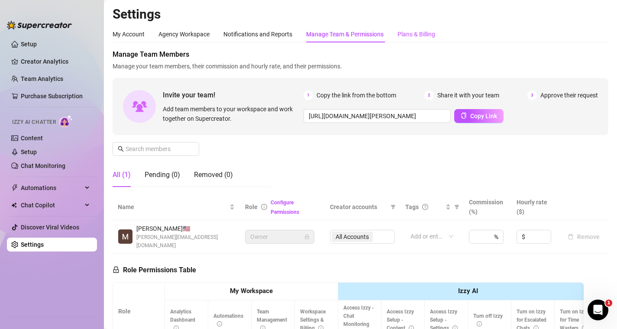
click at [426, 37] on div "Plans & Billing" at bounding box center [417, 34] width 38 height 10
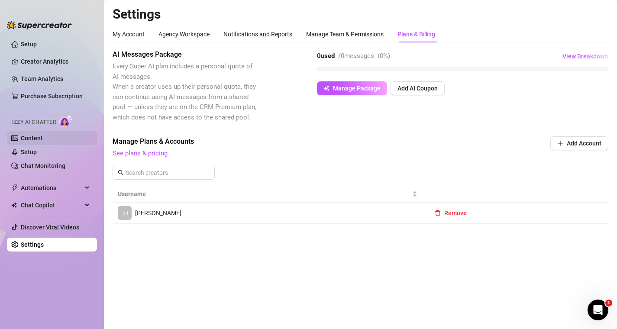
click at [29, 135] on link "Content" at bounding box center [32, 138] width 22 height 7
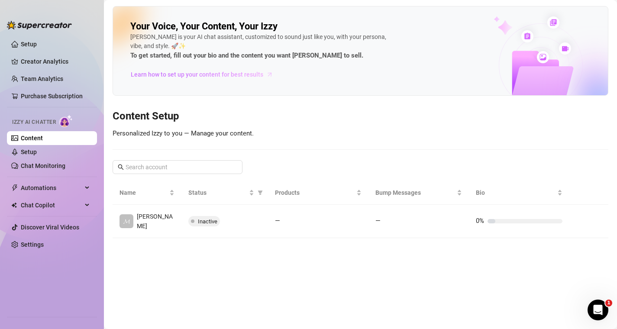
click at [193, 77] on span "Learn how to set up your content for best results" at bounding box center [197, 75] width 133 height 10
click at [47, 121] on span "Izzy AI Chatter" at bounding box center [34, 122] width 44 height 8
click at [68, 124] on img at bounding box center [65, 121] width 13 height 13
click at [37, 156] on link "Setup" at bounding box center [29, 152] width 16 height 7
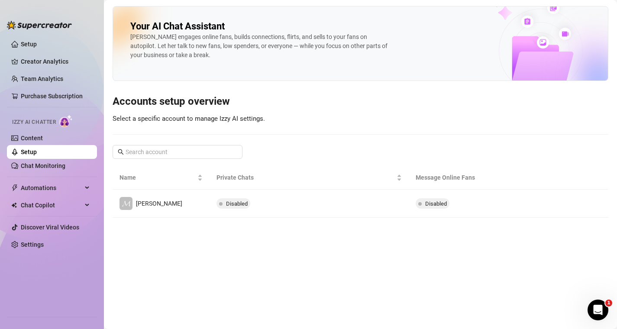
click at [558, 204] on button "button" at bounding box center [556, 204] width 14 height 14
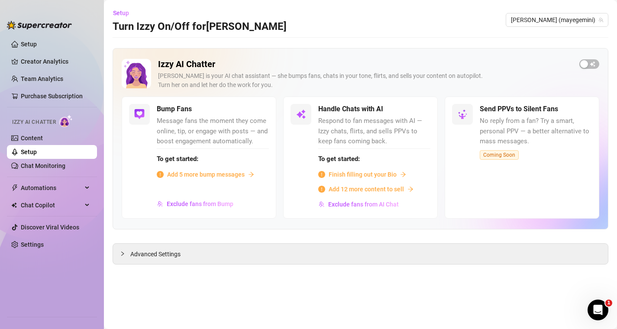
click at [175, 26] on h3 "Turn Izzy On/Off for [PERSON_NAME]" at bounding box center [200, 27] width 174 height 14
click at [37, 169] on link "Chat Monitoring" at bounding box center [43, 165] width 45 height 7
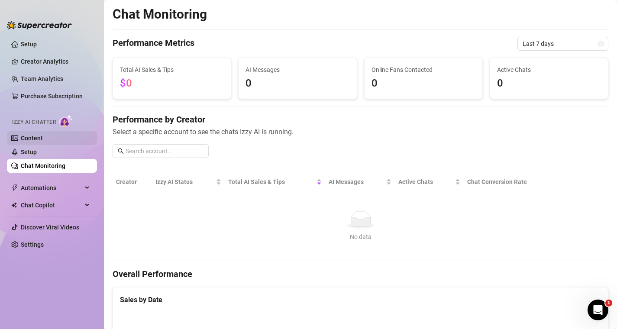
click at [26, 142] on link "Content" at bounding box center [32, 138] width 22 height 7
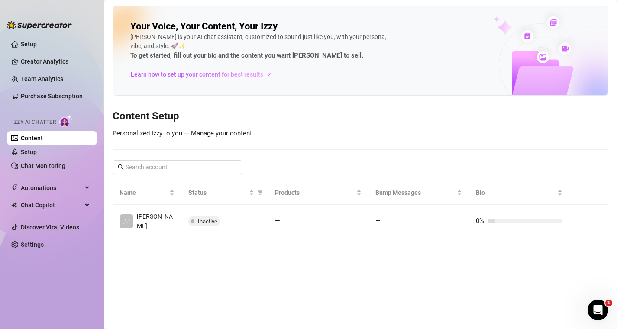
click at [67, 119] on img at bounding box center [65, 121] width 13 height 13
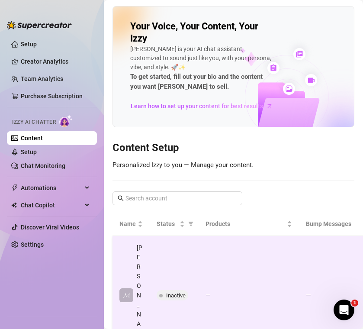
click at [223, 240] on td "—" at bounding box center [249, 295] width 101 height 119
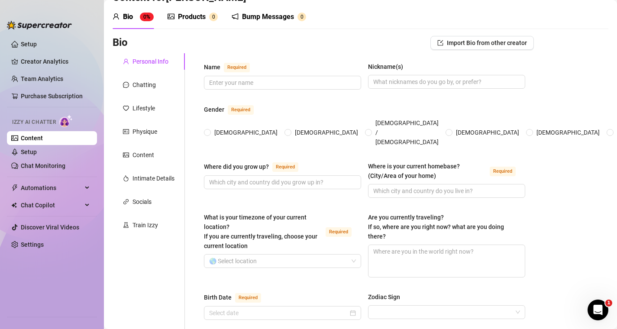
scroll to position [30, 0]
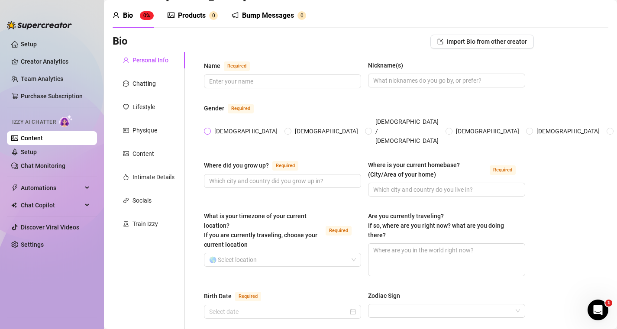
click at [222, 127] on span "[DEMOGRAPHIC_DATA]" at bounding box center [246, 132] width 70 height 10
click at [210, 129] on input "[DEMOGRAPHIC_DATA]" at bounding box center [207, 132] width 3 height 6
radio input "true"
click at [245, 82] on input "Name Required" at bounding box center [281, 82] width 145 height 10
type input "[PERSON_NAME]"
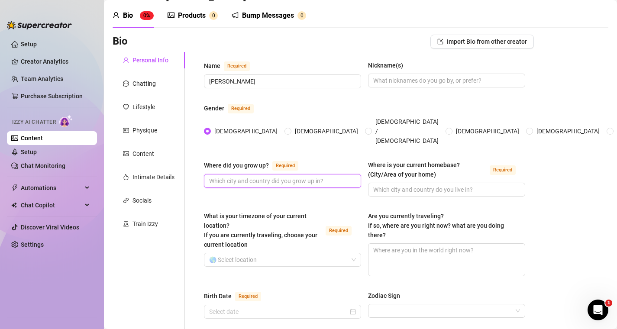
click at [307, 176] on input "Where did you grow up? Required" at bounding box center [281, 181] width 145 height 10
type input "[US_STATE]"
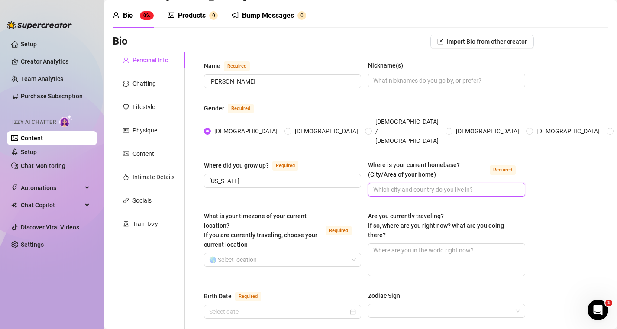
click at [429, 185] on input "Where is your current homebase? (City/Area of your home) Required" at bounding box center [445, 190] width 145 height 10
type input "Mont"
click at [288, 160] on div "Where did you grow up? Required" at bounding box center [282, 167] width 157 height 14
click at [285, 176] on input "[US_STATE]" at bounding box center [281, 181] width 145 height 10
type input "[US_STATE], [GEOGRAPHIC_DATA]"
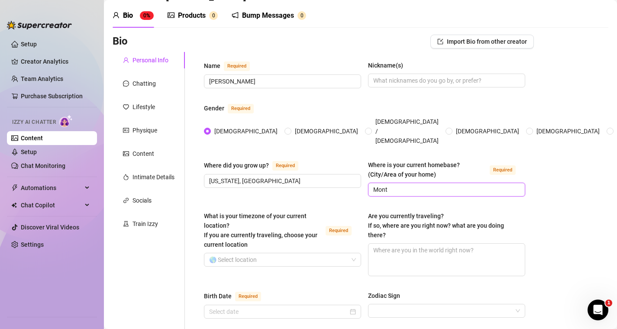
click at [399, 185] on input "Mont" at bounding box center [445, 190] width 145 height 10
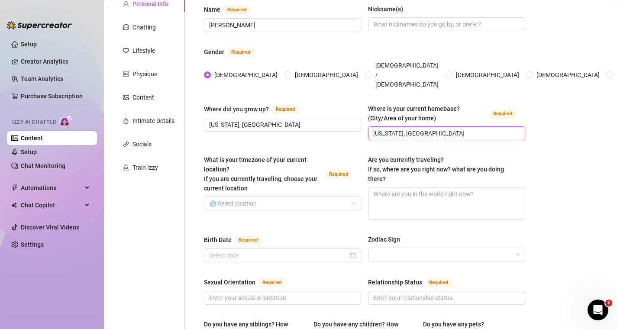
scroll to position [92, 0]
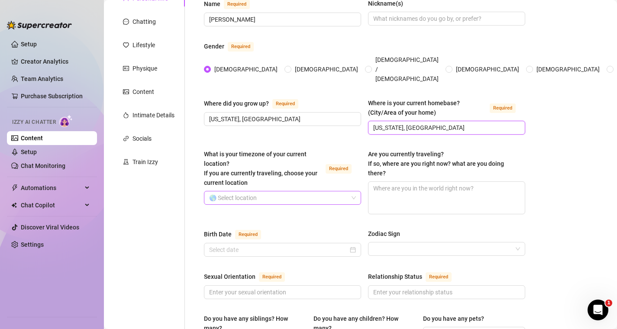
type input "[US_STATE], [GEOGRAPHIC_DATA]"
click at [302, 191] on input "What is your timezone of your current location? If you are currently traveling,…" at bounding box center [278, 197] width 139 height 13
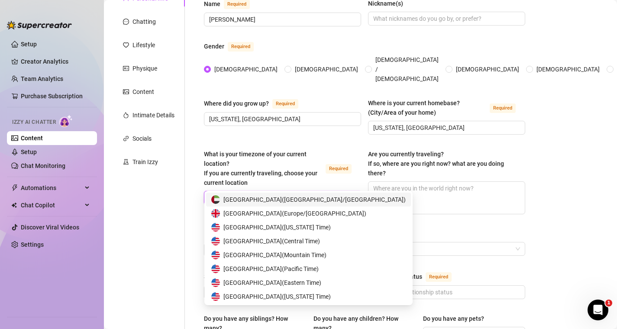
type input "unite"
click at [295, 254] on span "[GEOGRAPHIC_DATA] ( Mountain Time )" at bounding box center [275, 255] width 103 height 10
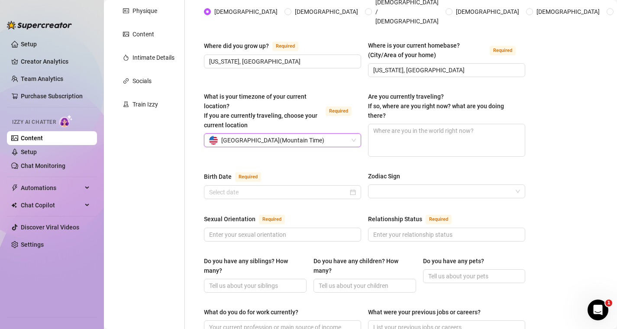
scroll to position [154, 0]
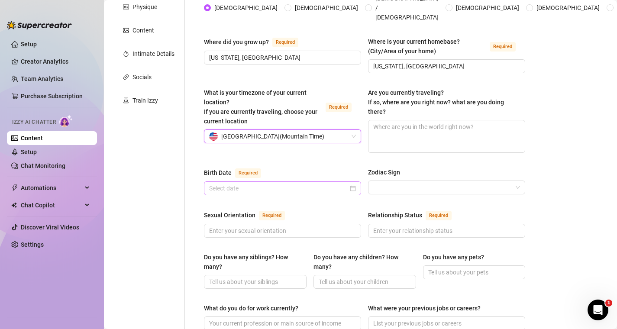
click at [321, 182] on div at bounding box center [282, 189] width 157 height 14
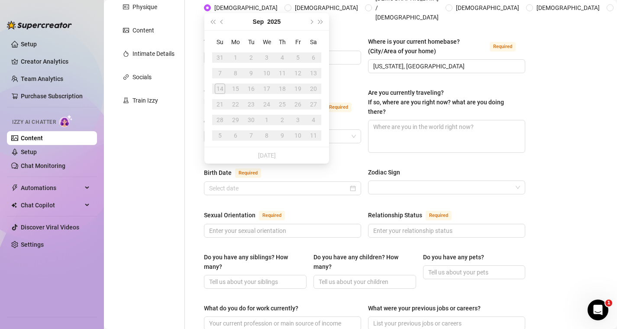
click at [266, 20] on div "[DATE]" at bounding box center [266, 21] width 79 height 17
click at [274, 22] on button "2025" at bounding box center [273, 21] width 13 height 17
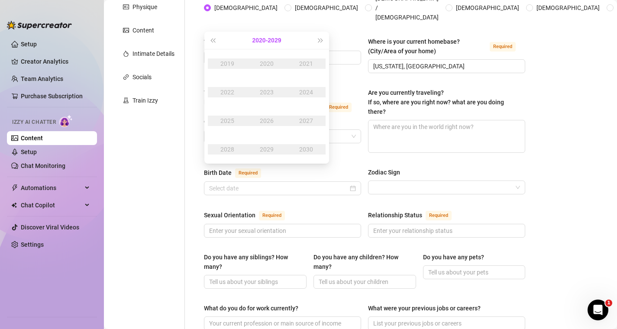
click at [272, 38] on button "[DATE] - [DATE]" at bounding box center [267, 40] width 29 height 17
click at [226, 64] on div "[DATE]-[DATE]" at bounding box center [225, 63] width 41 height 10
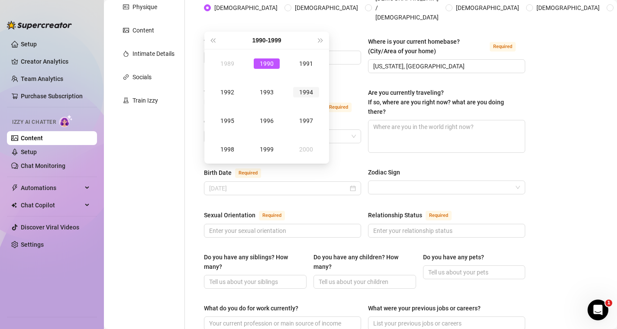
click at [305, 93] on div "1994" at bounding box center [306, 92] width 26 height 10
click at [267, 96] on div "May" at bounding box center [267, 92] width 26 height 10
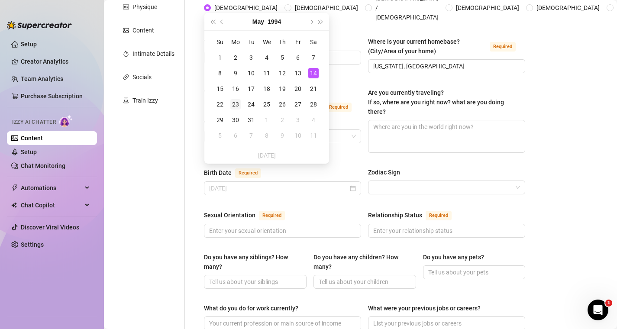
type input "[DATE]"
click at [240, 105] on div "23" at bounding box center [235, 104] width 10 height 10
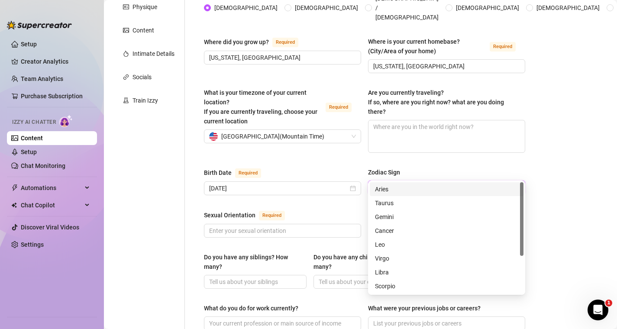
click at [397, 181] on input "Zodiac Sign" at bounding box center [442, 187] width 139 height 13
click at [405, 217] on div "Gemini" at bounding box center [446, 217] width 143 height 10
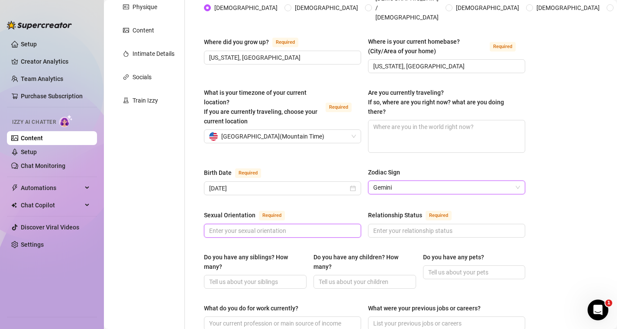
click at [316, 226] on input "Sexual Orientation Required" at bounding box center [281, 231] width 145 height 10
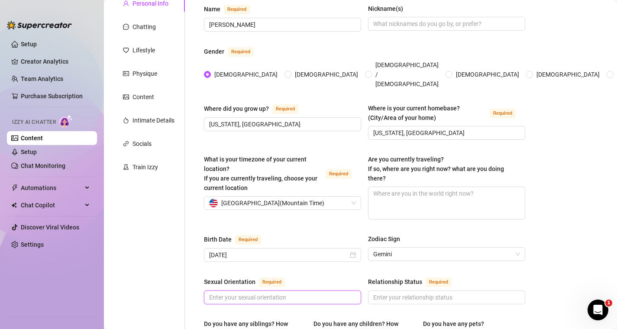
scroll to position [83, 0]
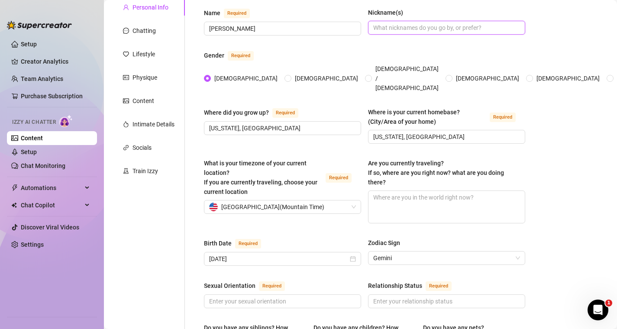
click at [432, 26] on input "Nickname(s)" at bounding box center [445, 28] width 145 height 10
type input "[PERSON_NAME]"
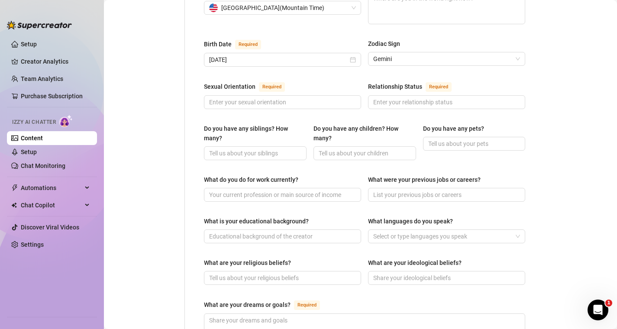
scroll to position [251, 0]
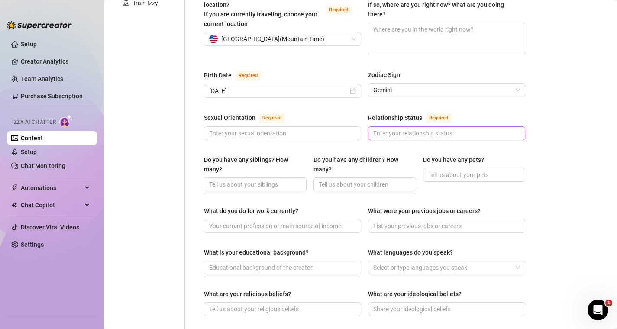
click at [406, 129] on input "Relationship Status Required" at bounding box center [445, 134] width 145 height 10
type input "Single"
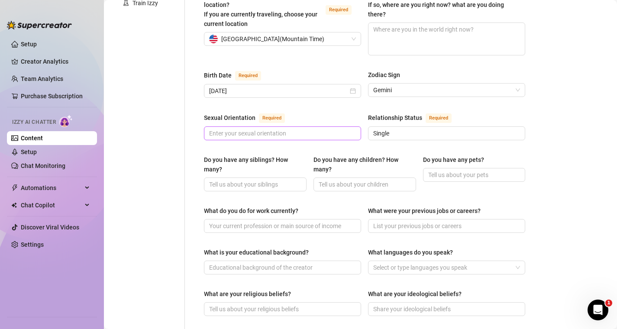
click at [300, 127] on span at bounding box center [282, 134] width 157 height 14
type input "Straight and a little [DEMOGRAPHIC_DATA]"
click at [250, 180] on input "Do you have any siblings? How many?" at bounding box center [254, 185] width 91 height 10
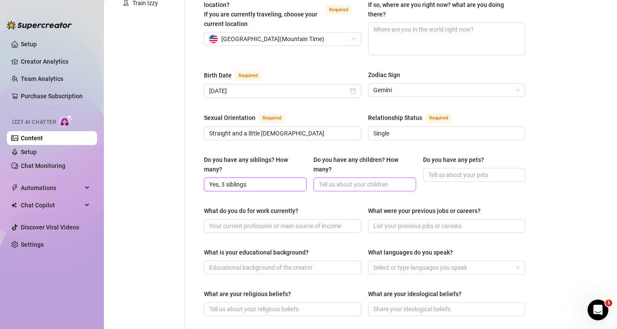
type input "Yes, 3 siblings"
click at [358, 180] on input "Do you have any children? How many?" at bounding box center [364, 185] width 91 height 10
type input "No"
click at [472, 170] on input "Do you have any pets?" at bounding box center [473, 175] width 91 height 10
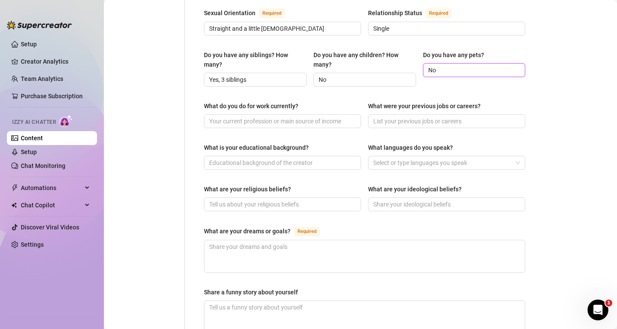
scroll to position [363, 0]
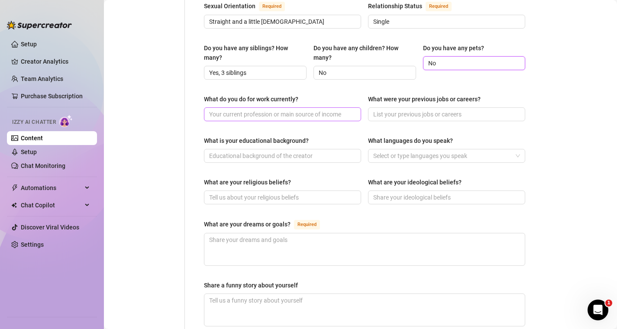
type input "No"
click at [317, 110] on input "What do you do for work currently?" at bounding box center [281, 115] width 145 height 10
type input "C"
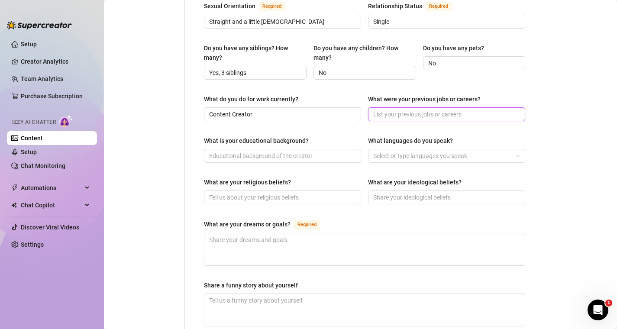
click at [434, 110] on input "What were your previous jobs or careers?" at bounding box center [445, 115] width 145 height 10
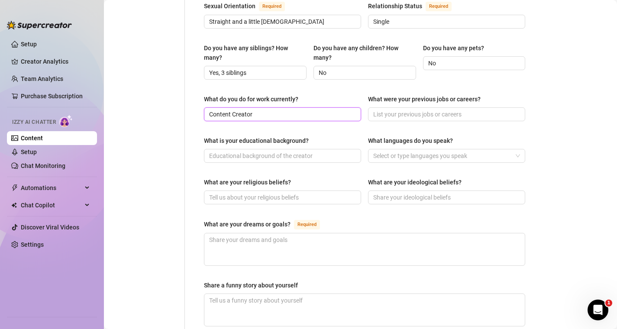
click at [313, 110] on input "Content Creator" at bounding box center [281, 115] width 145 height 10
click at [283, 110] on input "Content Creator" at bounding box center [281, 115] width 145 height 10
type input "Virtual Entertainer"
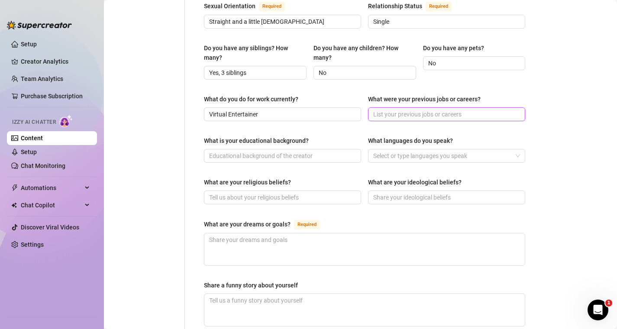
click at [401, 110] on input "What were your previous jobs or careers?" at bounding box center [445, 115] width 145 height 10
type input "WebCam mOdel"
drag, startPoint x: 425, startPoint y: 99, endPoint x: 527, endPoint y: 98, distance: 102.2
click at [527, 98] on div "Name Required [PERSON_NAME] Nickname(s) Gender Required [DEMOGRAPHIC_DATA] [DEM…" at bounding box center [364, 91] width 339 height 745
type input "Remote Supervisor for Medical Device Company"
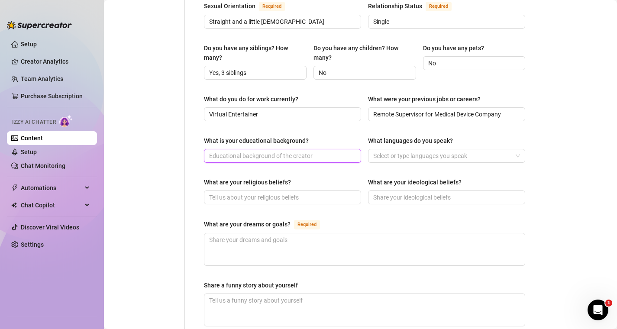
click at [302, 151] on input "What is your educational background?" at bounding box center [281, 156] width 145 height 10
click at [383, 150] on div at bounding box center [442, 156] width 145 height 12
type input "College Graduate with a Business Specialist Certificate"
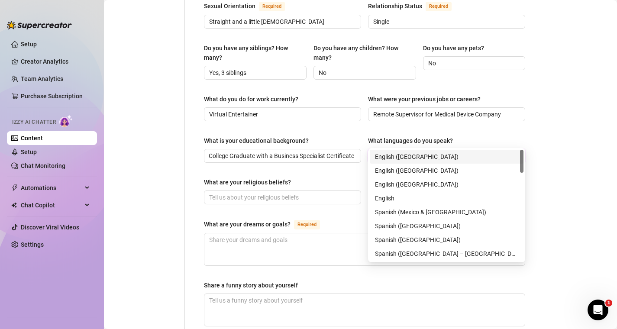
scroll to position [0, 0]
click at [389, 155] on div "English ([GEOGRAPHIC_DATA])" at bounding box center [446, 157] width 143 height 10
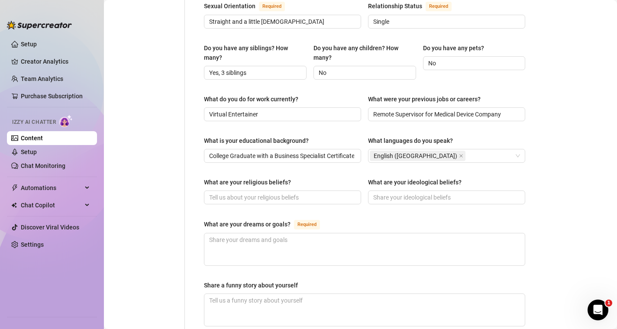
click at [316, 178] on div "What are your religious beliefs?" at bounding box center [282, 184] width 157 height 13
click at [301, 193] on input "What are your religious beliefs?" at bounding box center [281, 198] width 145 height 10
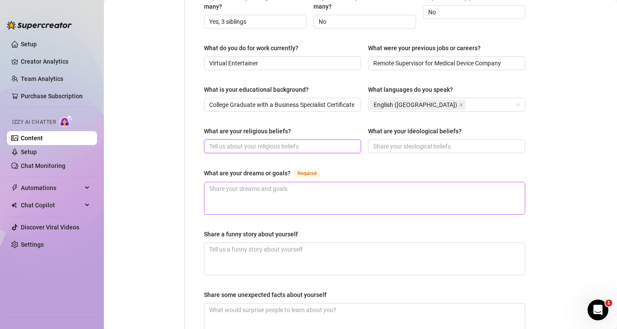
scroll to position [424, 0]
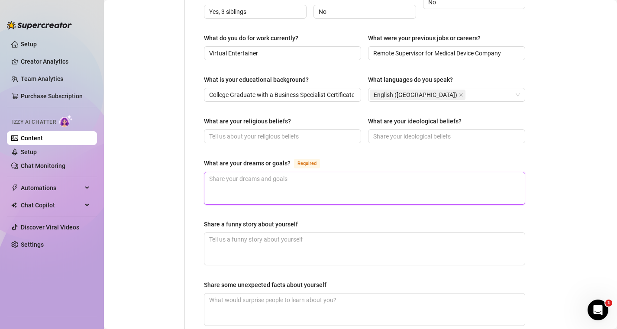
click at [375, 172] on textarea "What are your dreams or goals? Required" at bounding box center [364, 188] width 321 height 32
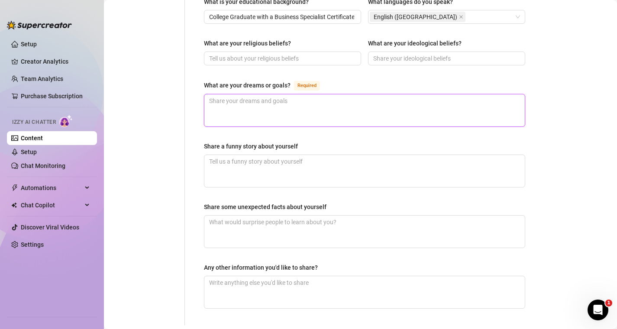
scroll to position [543, 0]
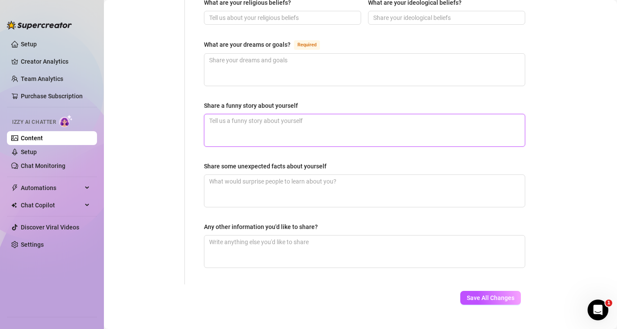
click at [348, 117] on textarea "Share a funny story about yourself" at bounding box center [364, 130] width 321 height 32
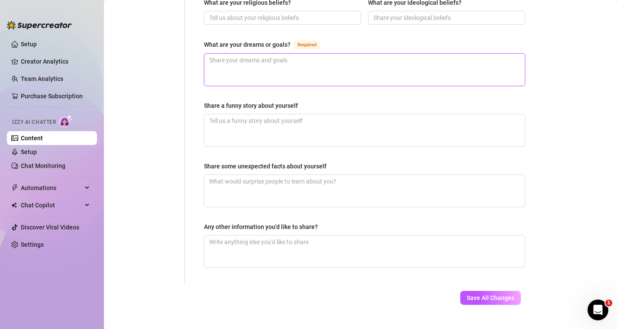
click at [329, 54] on textarea "What are your dreams or goals? Required" at bounding box center [364, 70] width 321 height 32
type textarea "M"
type textarea "My"
type textarea "My d"
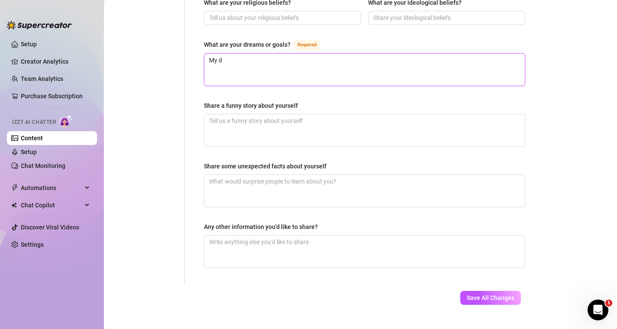
type textarea "My dr"
type textarea "My drr"
type textarea "My drre"
type textarea "My drrea"
type textarea "My drre"
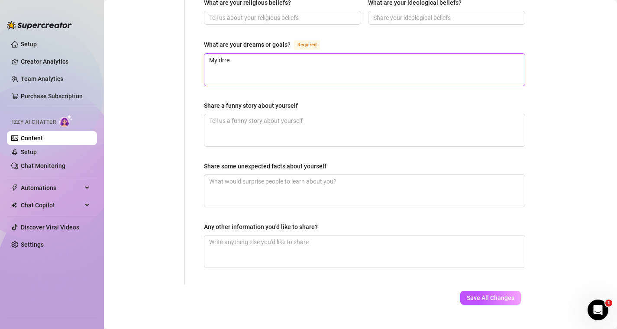
type textarea "My drr"
type textarea "My dr"
type textarea "My dre"
type textarea "My drea"
type textarea "My dream"
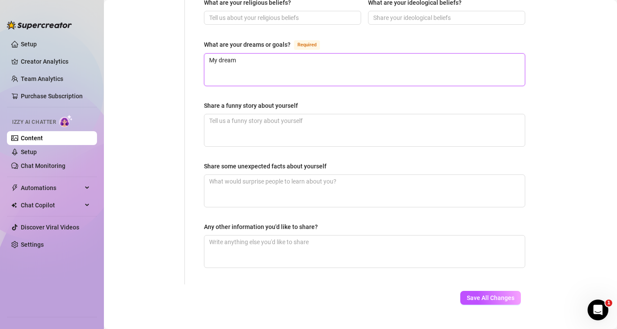
type textarea "My dream"
type textarea "My dream a"
type textarea "My dream"
type textarea "My drea"
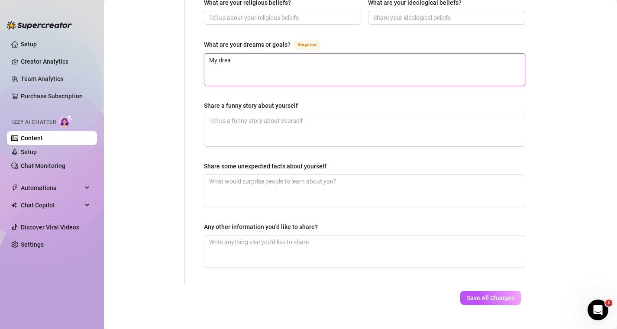
type textarea "My dre"
type textarea "My dr"
type textarea "My d"
type textarea "My"
type textarea "My d"
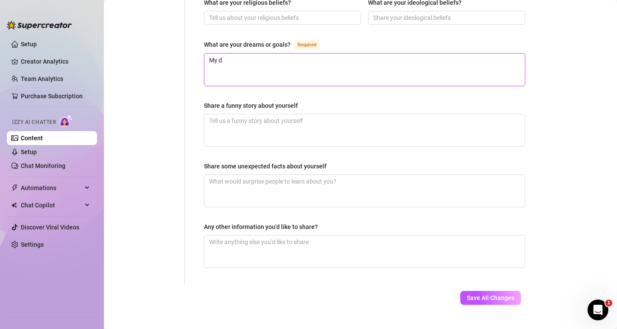
type textarea "My dr"
type textarea "My dre"
type textarea "My drea"
type textarea "My dream"
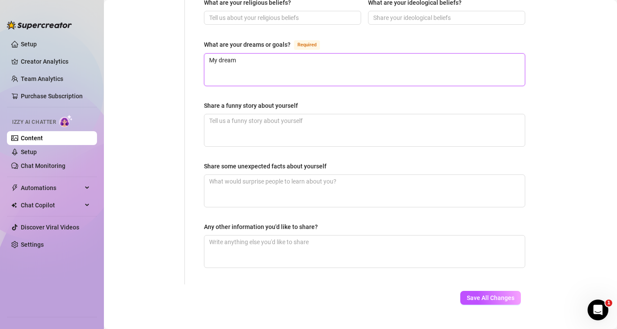
type textarea "My dream a"
type textarea "My dream an"
type textarea "My dream and"
type textarea "My dream and g"
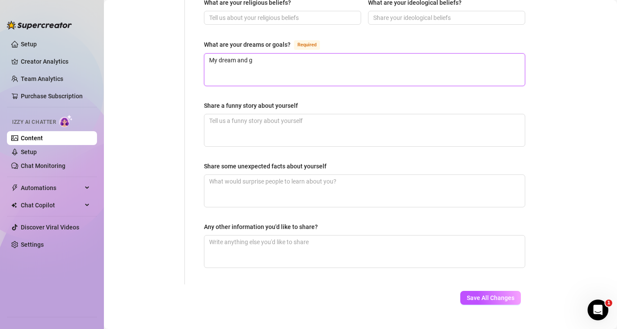
type textarea "My dream and go"
type textarea "My dream and goa"
type textarea "My dream and goal"
type textarea "My dream and goals"
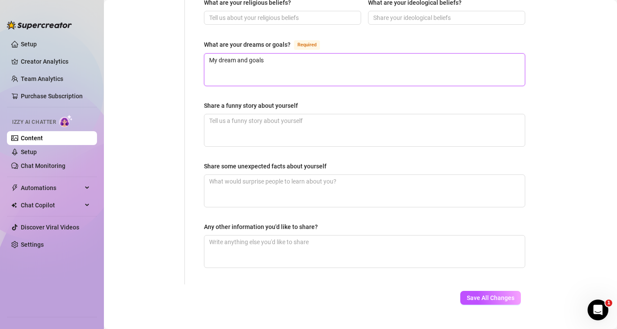
type textarea "My dream and goals i"
type textarea "My dream and goals is"
type textarea "My dream and goals is t"
type textarea "My dream and goals is to"
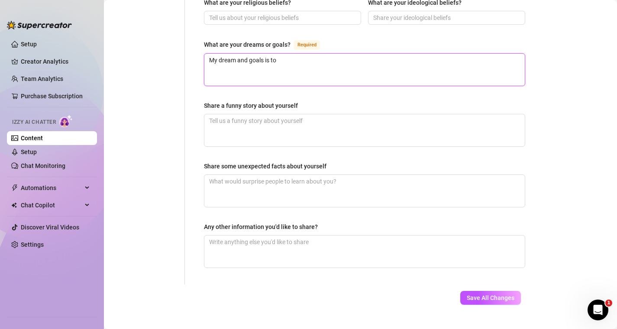
type textarea "My dream and goals is to m"
type textarea "My dream and goals is to my"
type textarea "My dream and goals is to m"
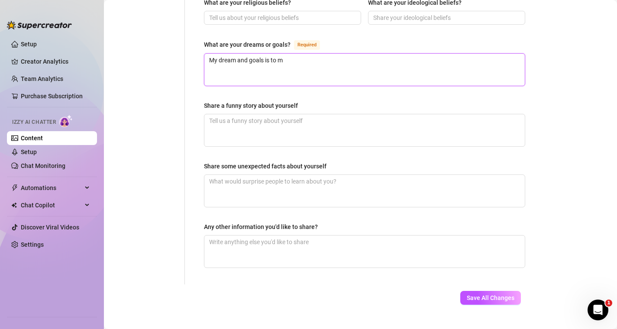
type textarea "My dream and goals is to"
type textarea "My dream and goals is to o"
type textarea "My dream and goals is to ow"
type textarea "My dream and goals is to own"
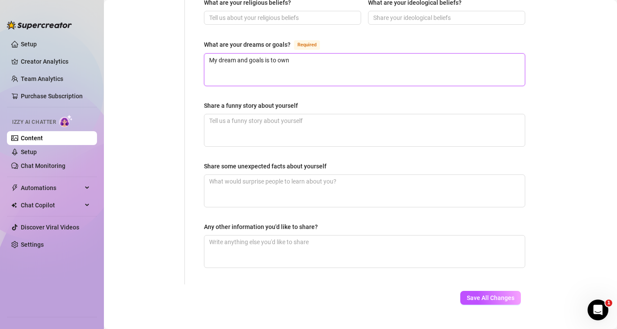
type textarea "My dream and goals is to own m"
type textarea "My dream and goals is to own my"
type textarea "My dream and goals is to own my a"
type textarea "My dream and goals is to own my"
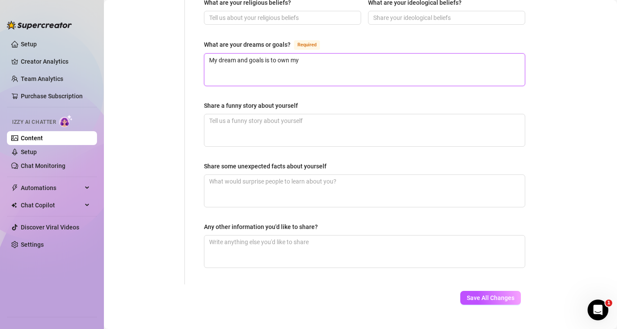
type textarea "My dream and goals is to own my"
type textarea "My dream and goals is to own m"
type textarea "My dream and goals is to own my"
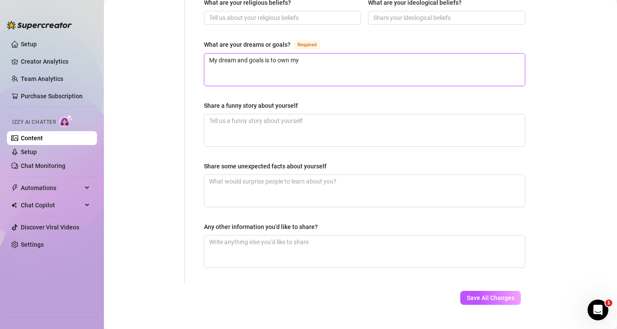
type textarea "My dream and goals is to own m"
type textarea "My dream and goals is to own"
type textarea "My dream and goals is to own a"
type textarea "My dream and goals is to own an"
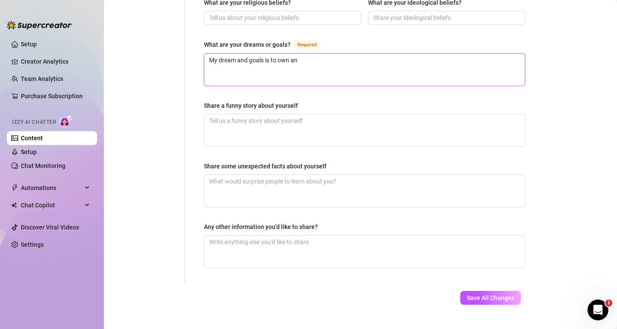
type textarea "My dream and goals is to own an"
type textarea "My dream and goals is to own a"
type textarea "My dream and goals is to own"
type textarea "My dream and goals is to own a"
type textarea "My dream and goals is to own an"
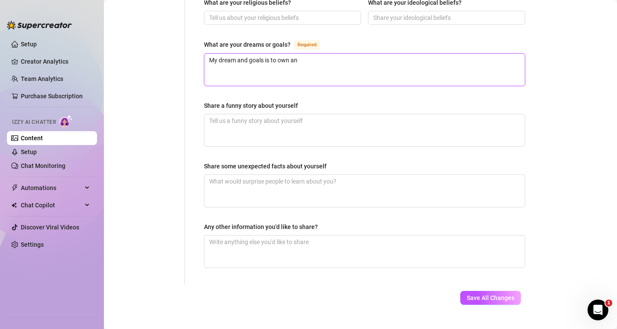
type textarea "My dream and goals is to own an"
type textarea "My dream and goals is to own an a"
type textarea "My dream and goals is to own an ac"
type textarea "My dream and goals is to own an a"
type textarea "My dream and goals is to own an an"
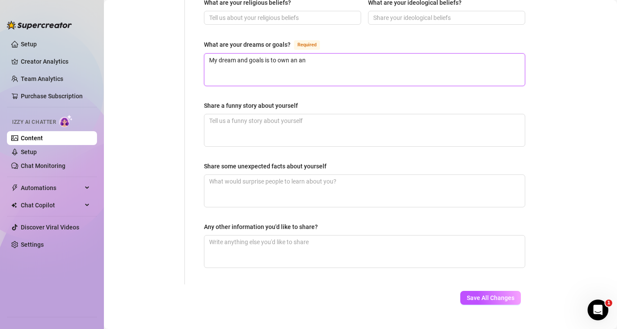
type textarea "My dream and goals is to own an ani"
type textarea "My dream and goals is to own an anim"
type textarea "My dream and goals is to own an anima"
type textarea "My dream and goals is to own an animal"
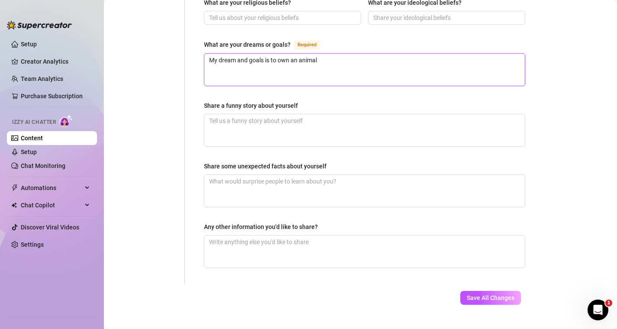
type textarea "My dream and goals is to own an animal a"
type textarea "My dream and goals is to own an animal"
type textarea "My dream and goals is to own an animal s"
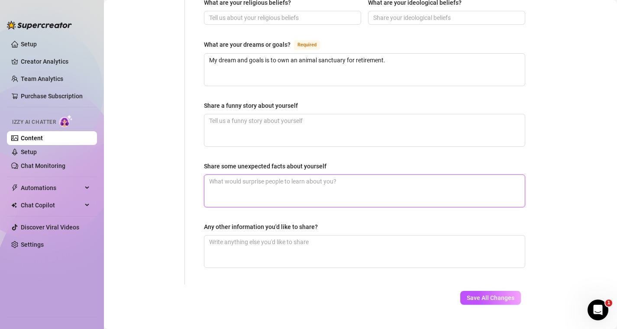
click at [363, 184] on textarea "Share some unexpected facts about yourself" at bounding box center [364, 191] width 321 height 32
click at [334, 117] on textarea "Share a funny story about yourself" at bounding box center [364, 130] width 321 height 32
click at [483, 295] on span "Save All Changes" at bounding box center [491, 298] width 48 height 7
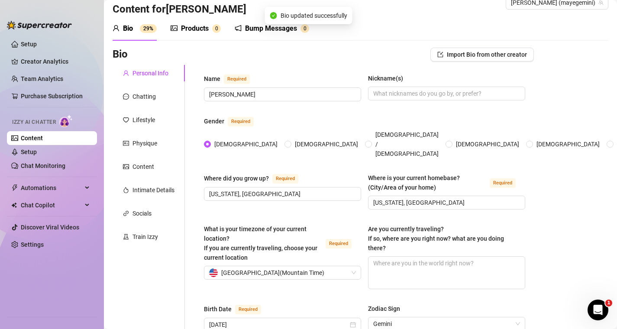
scroll to position [0, 0]
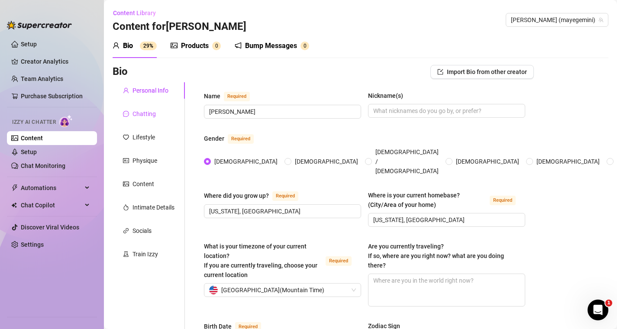
click at [146, 110] on div "Chatting" at bounding box center [144, 114] width 23 height 10
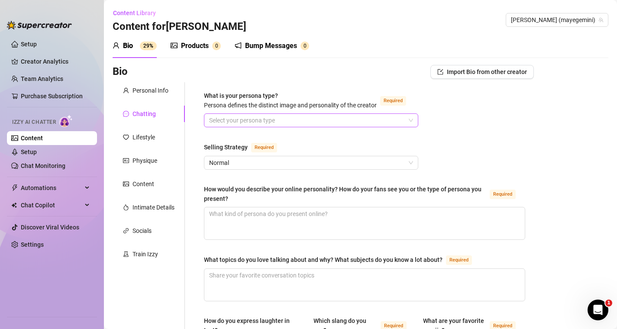
click at [285, 120] on input "What is your persona type? [PERSON_NAME] defines the distinct image and persona…" at bounding box center [307, 120] width 196 height 13
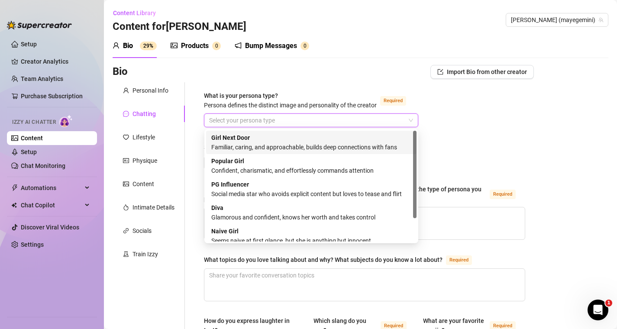
click at [284, 146] on div "Familiar, caring, and approachable, builds deep connections with fans" at bounding box center [311, 148] width 200 height 10
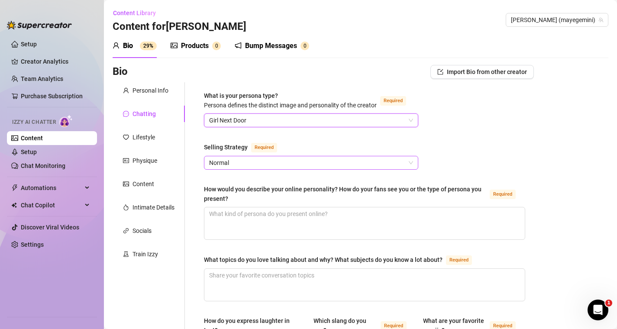
click at [276, 167] on span "Normal" at bounding box center [311, 162] width 204 height 13
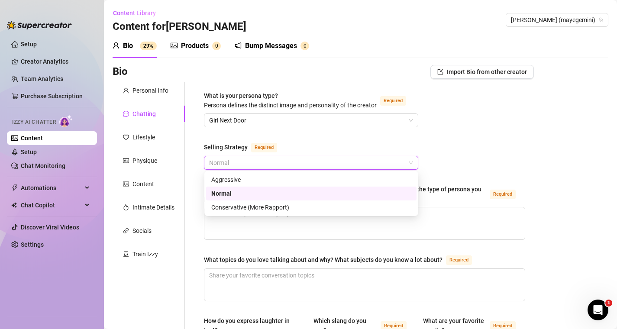
click at [275, 198] on div "Normal" at bounding box center [311, 194] width 200 height 10
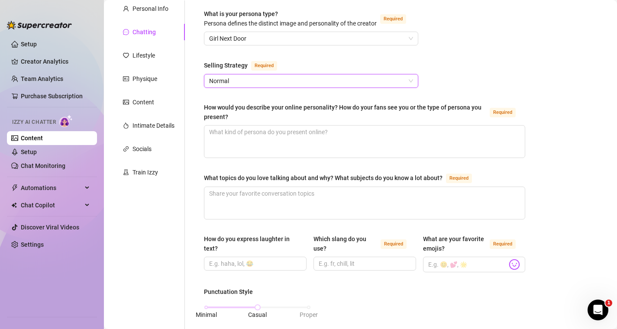
scroll to position [82, 0]
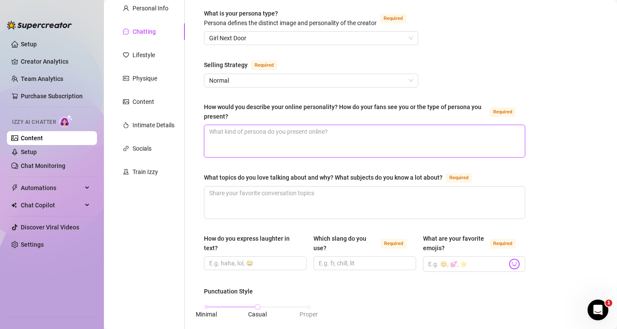
click at [266, 139] on textarea "How would you describe your online personality? How do your fans see you or the…" at bounding box center [364, 141] width 321 height 32
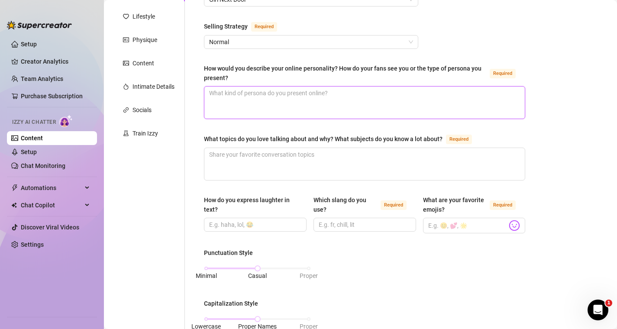
scroll to position [123, 0]
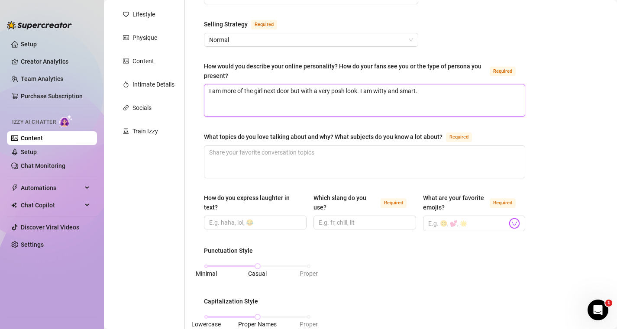
drag, startPoint x: 362, startPoint y: 92, endPoint x: 474, endPoint y: 102, distance: 112.6
click at [474, 102] on textarea "I am more of the girl next door but with a very posh look. I am witty and smart." at bounding box center [364, 100] width 321 height 32
click at [385, 158] on textarea "What topics do you love talking about and why? What subjects do you know a lot …" at bounding box center [364, 162] width 321 height 32
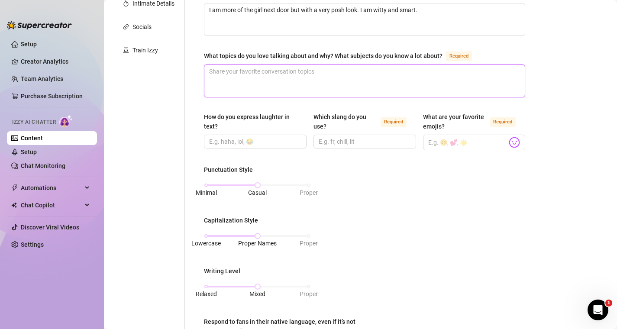
scroll to position [235, 0]
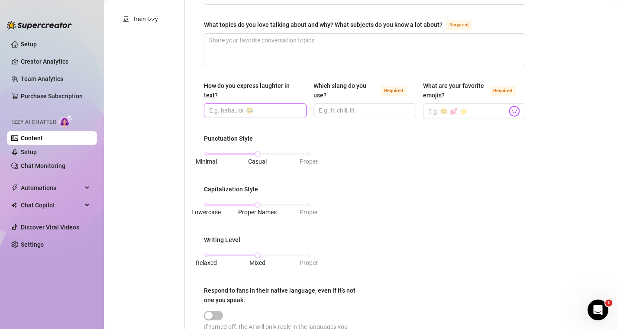
click at [272, 111] on input "How do you express laughter in text?" at bounding box center [254, 111] width 91 height 10
click at [462, 111] on input "What are your favorite emojis? Required" at bounding box center [467, 111] width 79 height 11
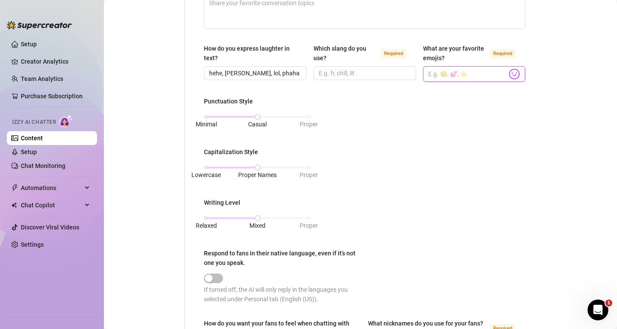
scroll to position [274, 0]
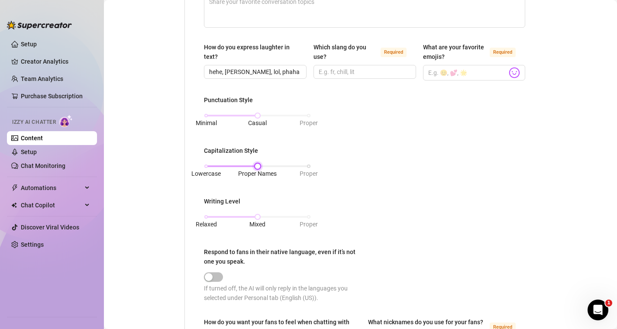
click at [211, 165] on div "Lowercase Proper Names Proper" at bounding box center [257, 166] width 103 height 5
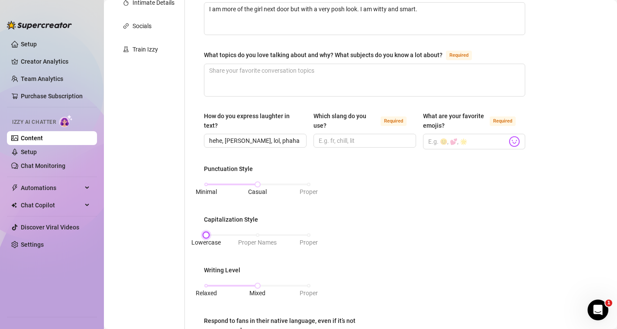
scroll to position [186, 0]
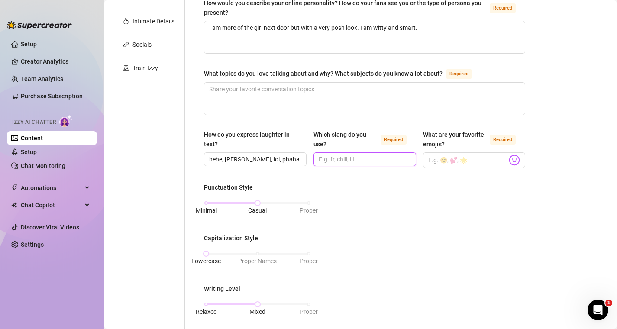
click at [351, 162] on input "Which slang do you use? Required" at bounding box center [364, 160] width 91 height 10
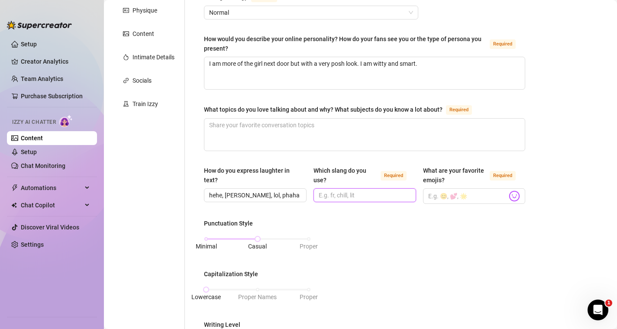
scroll to position [161, 0]
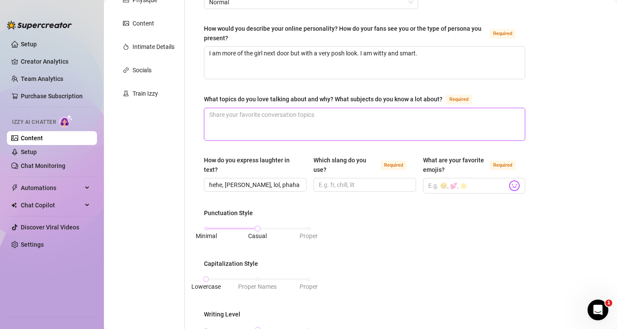
click at [337, 116] on textarea "What topics do you love talking about and why? What subjects do you know a lot …" at bounding box center [364, 124] width 321 height 32
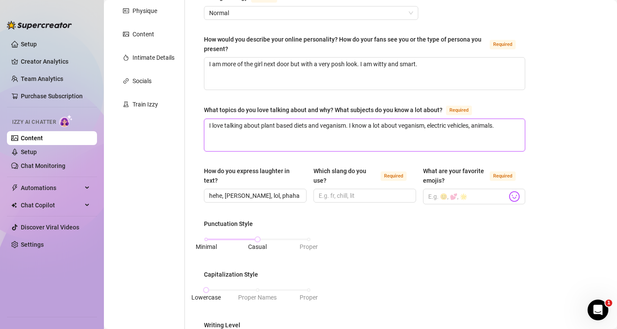
scroll to position [148, 0]
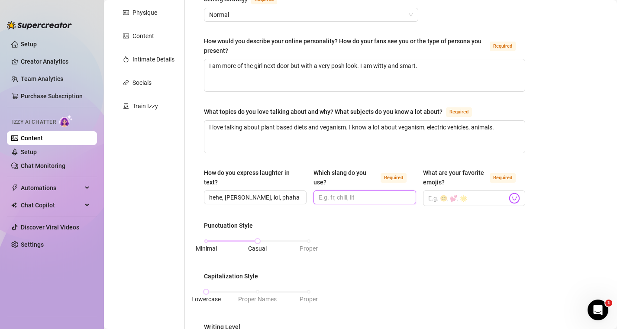
click at [380, 194] on input "Which slang do you use? Required" at bounding box center [364, 198] width 91 height 10
click at [463, 203] on span at bounding box center [474, 199] width 103 height 16
click at [462, 199] on input "What are your favorite emojis? Required" at bounding box center [467, 198] width 79 height 11
click at [517, 198] on img at bounding box center [514, 198] width 11 height 11
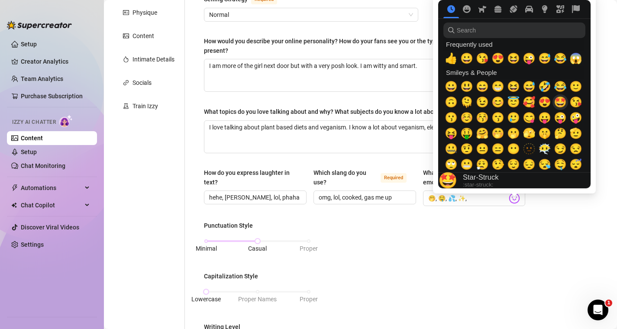
click at [560, 100] on span "🤩" at bounding box center [560, 102] width 13 height 12
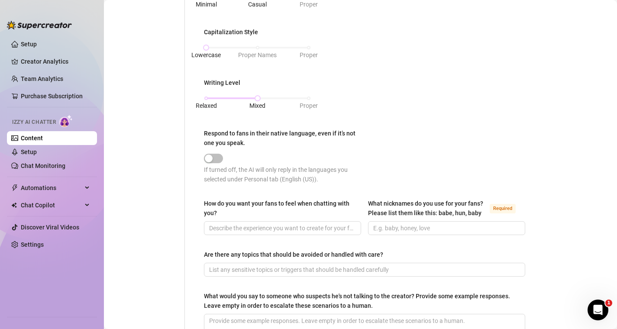
scroll to position [502, 0]
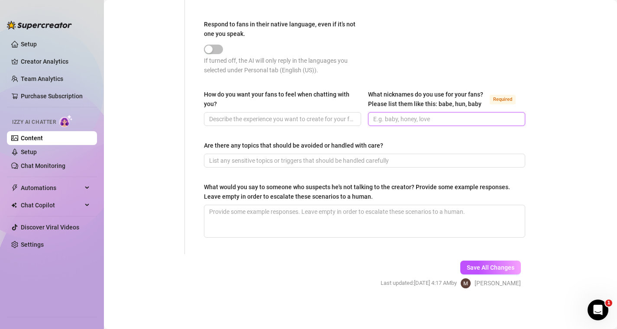
click at [396, 122] on input "What nicknames do you use for your fans? Please list them like this: babe, hun,…" at bounding box center [445, 119] width 145 height 10
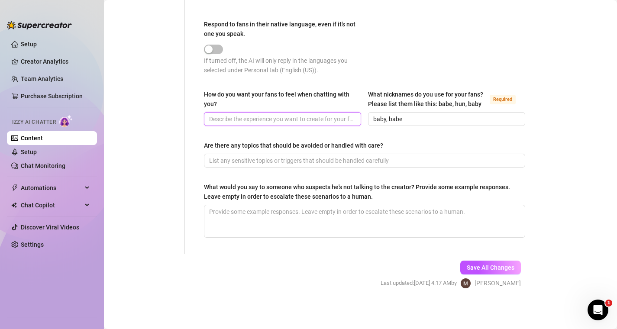
click at [278, 115] on input "How do you want your fans to feel when chatting with you?" at bounding box center [281, 119] width 145 height 10
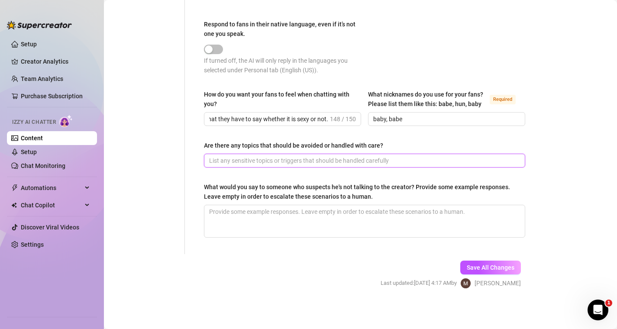
click at [281, 159] on input "Are there any topics that should be avoided or handled with care?" at bounding box center [363, 161] width 309 height 10
click at [267, 160] on input "Avoid any topics asking about Flirt4Free." at bounding box center [363, 161] width 309 height 10
click at [343, 156] on input "Avoid any topics asking about Flirt4Free." at bounding box center [363, 161] width 309 height 10
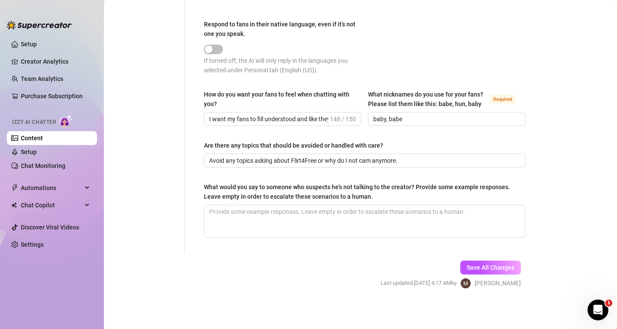
click at [474, 259] on div "Save All Changes Last updated: [DATE] 4:17 AM by [PERSON_NAME]" at bounding box center [451, 274] width 166 height 41
click at [477, 263] on button "Save All Changes" at bounding box center [491, 268] width 61 height 14
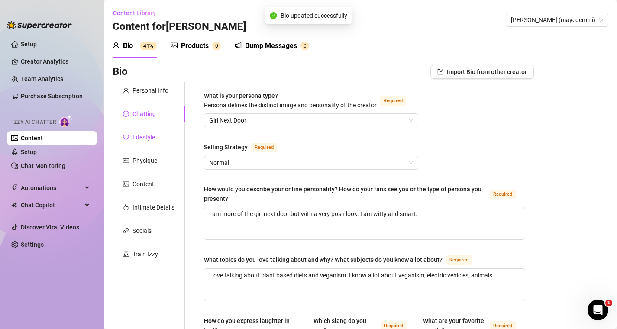
click at [135, 140] on div "Lifestyle" at bounding box center [144, 138] width 23 height 10
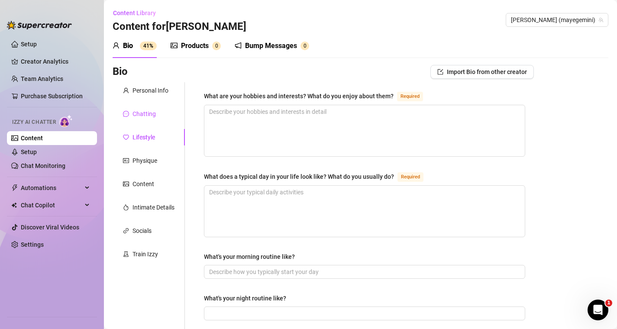
click at [149, 118] on div "Chatting" at bounding box center [144, 114] width 23 height 10
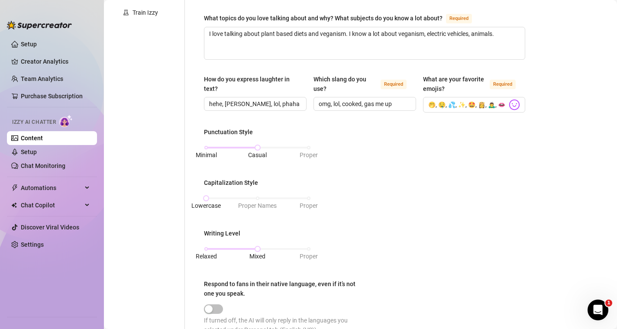
scroll to position [502, 0]
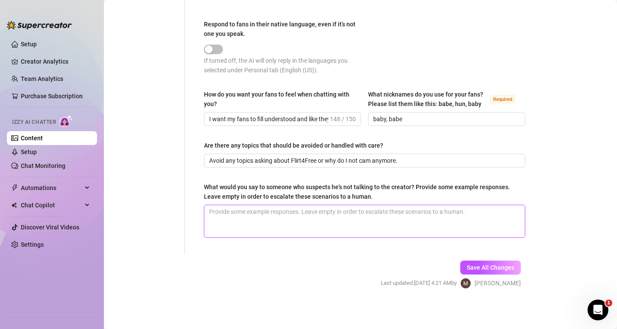
click at [283, 211] on textarea "What would you say to someone who suspects he's not talking to the creator? Pro…" at bounding box center [364, 221] width 321 height 32
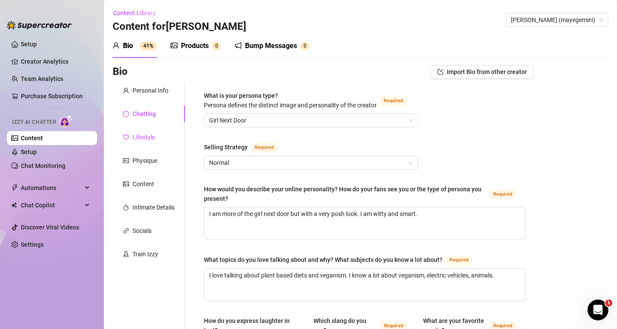
click at [150, 138] on div "Lifestyle" at bounding box center [144, 138] width 23 height 10
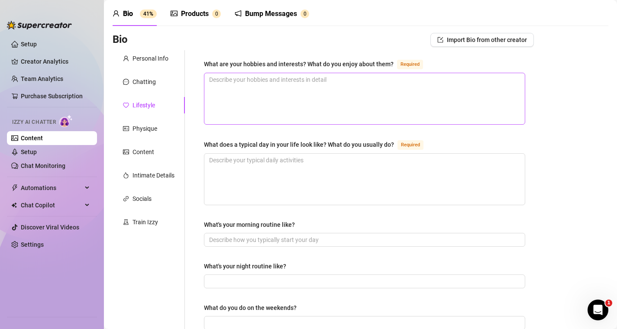
scroll to position [32, 0]
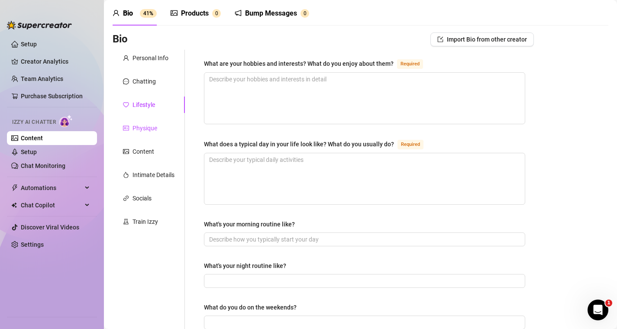
click at [153, 129] on div "Physique" at bounding box center [145, 128] width 25 height 10
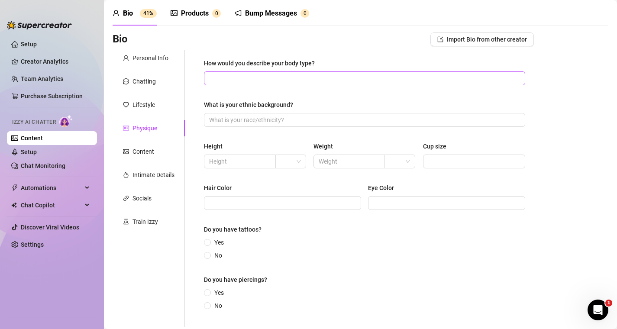
click at [280, 72] on span at bounding box center [364, 78] width 321 height 14
click at [281, 75] on input "How would you describe your body type?" at bounding box center [363, 79] width 309 height 10
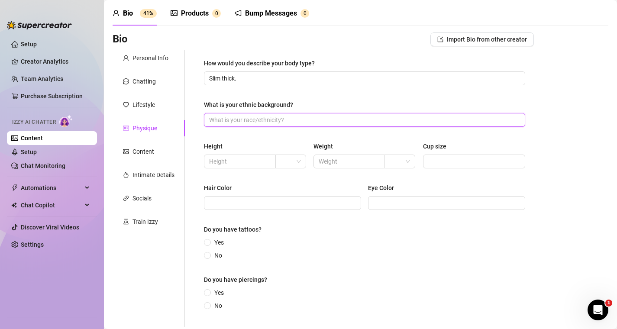
click at [289, 124] on input "What is your ethnic background?" at bounding box center [363, 120] width 309 height 10
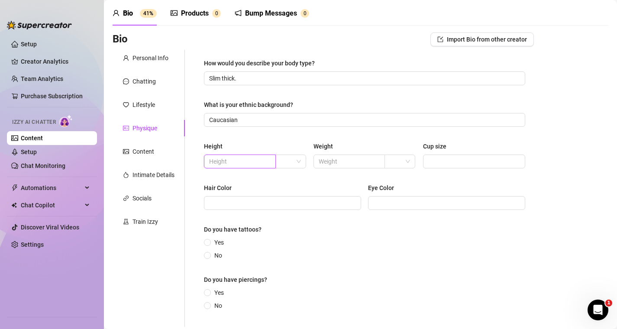
click at [259, 161] on input "text" at bounding box center [239, 162] width 60 height 10
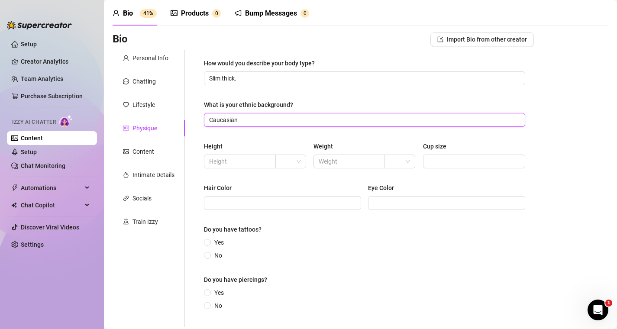
click at [276, 120] on input "Caucasian" at bounding box center [363, 120] width 309 height 10
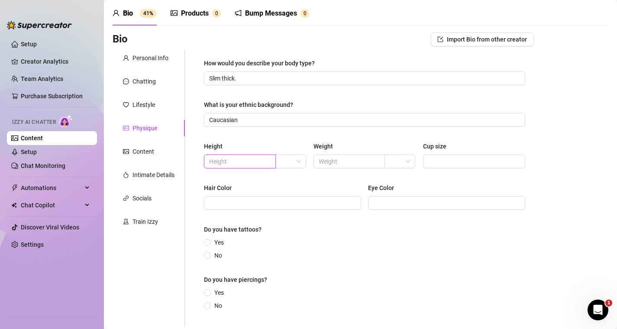
click at [256, 165] on input "text" at bounding box center [239, 162] width 60 height 10
click at [301, 157] on div at bounding box center [291, 162] width 31 height 14
click at [295, 193] on div "ft" at bounding box center [290, 193] width 17 height 10
click at [337, 170] on div "Height 5'2" ft ft Weight Cup size" at bounding box center [364, 159] width 321 height 35
click at [338, 163] on input "text" at bounding box center [349, 162] width 60 height 10
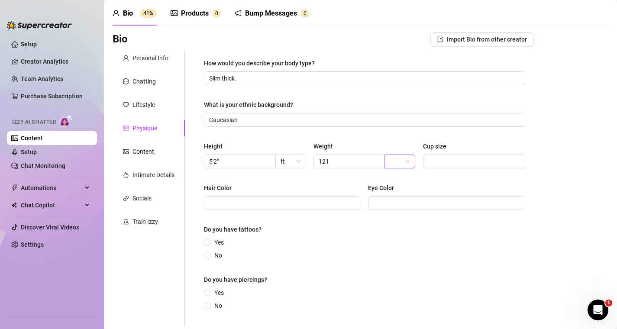
click at [399, 166] on input "search" at bounding box center [396, 161] width 13 height 13
click at [403, 197] on div "lbs" at bounding box center [400, 193] width 17 height 10
click at [444, 162] on input "Cup size" at bounding box center [473, 162] width 91 height 10
click at [268, 210] on span at bounding box center [282, 203] width 157 height 14
click at [204, 251] on label "No" at bounding box center [215, 256] width 22 height 10
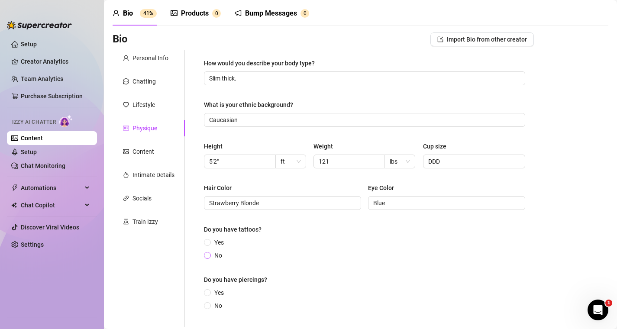
click at [206, 253] on input "No" at bounding box center [207, 256] width 3 height 6
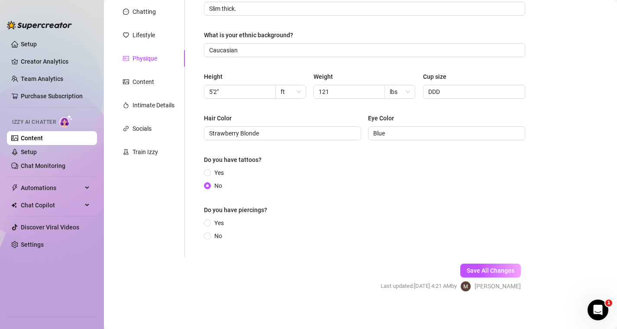
scroll to position [106, 0]
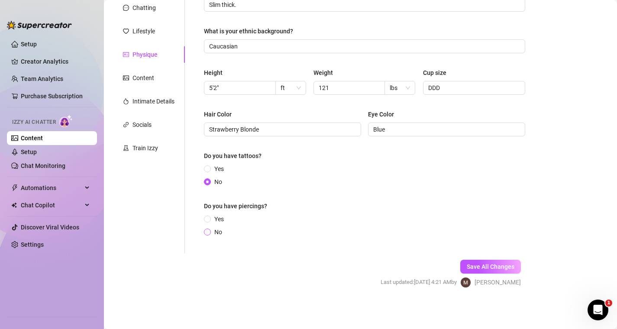
click at [210, 229] on label "No" at bounding box center [215, 232] width 22 height 10
click at [210, 230] on input "No" at bounding box center [207, 233] width 3 height 6
click at [490, 269] on span "Save All Changes" at bounding box center [491, 266] width 48 height 7
click at [148, 89] on div "Personal Info Chatting Lifestyle Physique Content Intimate Details Socials Trai…" at bounding box center [149, 114] width 72 height 277
click at [154, 94] on div "Intimate Details" at bounding box center [149, 101] width 72 height 16
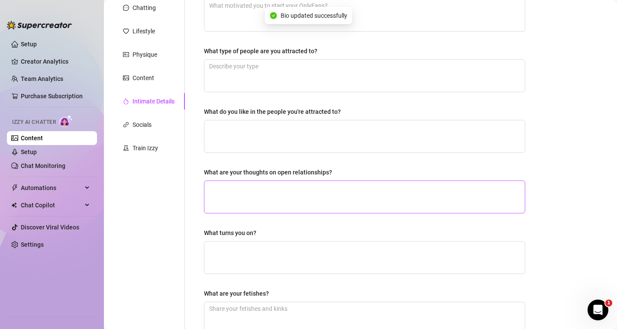
scroll to position [0, 0]
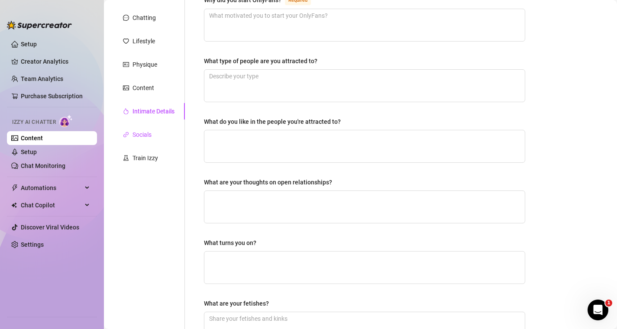
click at [147, 135] on div "Socials" at bounding box center [142, 135] width 19 height 10
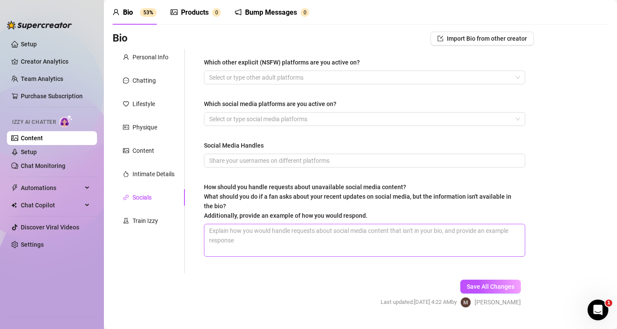
scroll to position [38, 0]
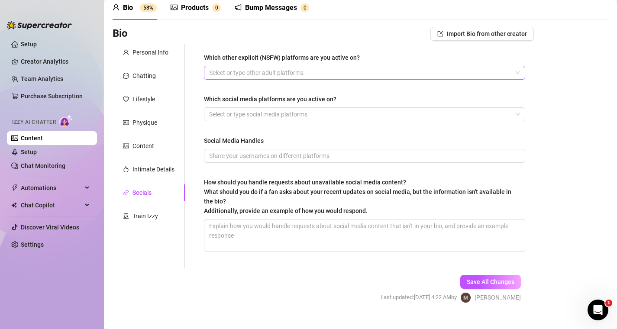
click at [313, 74] on div at bounding box center [360, 73] width 309 height 12
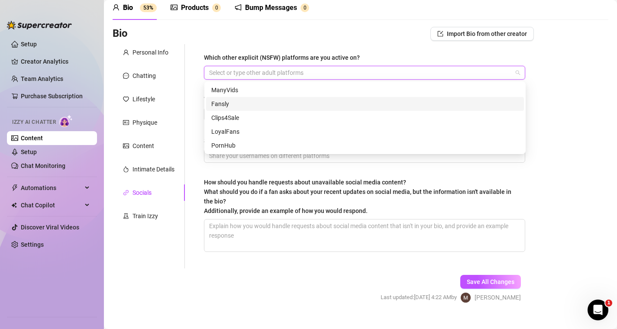
click at [200, 48] on div "Which other explicit (NSFW) platforms are you active on? Select or type other a…" at bounding box center [364, 156] width 339 height 224
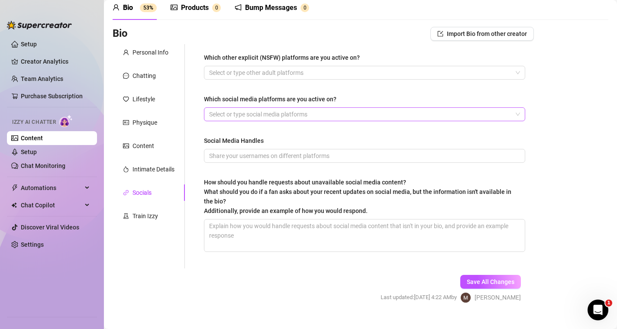
click at [243, 113] on div at bounding box center [360, 114] width 309 height 12
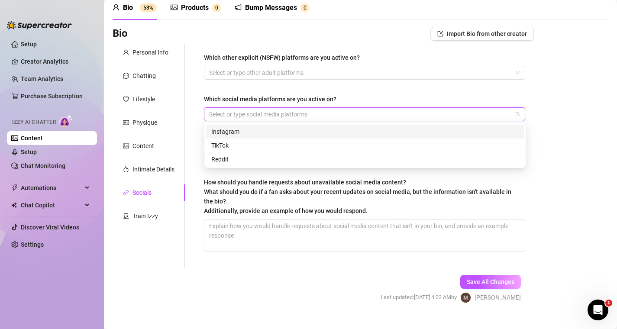
click at [254, 131] on div "Instagram" at bounding box center [365, 132] width 308 height 10
click at [248, 88] on div "Which other explicit (NSFW) platforms are you active on? Select or type other a…" at bounding box center [364, 156] width 321 height 207
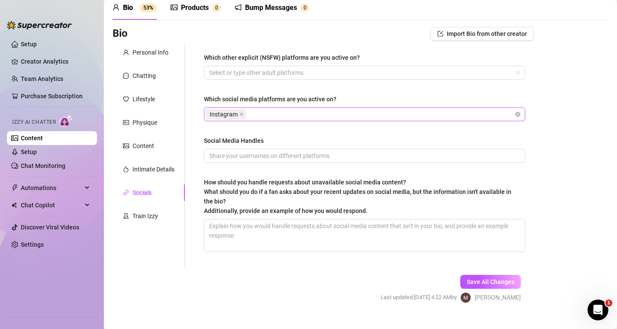
click at [279, 113] on div "Instagram" at bounding box center [360, 114] width 309 height 12
click at [198, 162] on div "Which other explicit (NSFW) platforms are you active on? Select or type other a…" at bounding box center [364, 156] width 339 height 224
click at [244, 156] on input "Social Media Handles" at bounding box center [363, 156] width 309 height 10
click at [323, 234] on textarea "How should you handle requests about unavailable social media content? What sho…" at bounding box center [364, 236] width 321 height 32
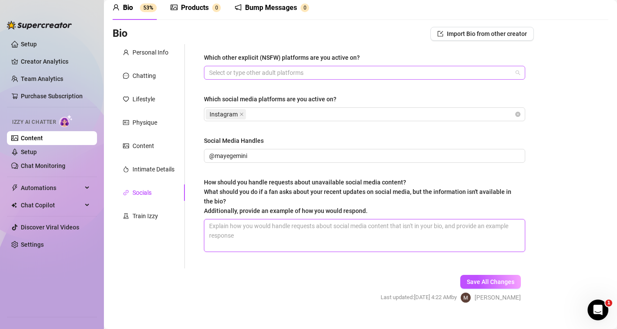
click at [282, 73] on div at bounding box center [360, 73] width 309 height 12
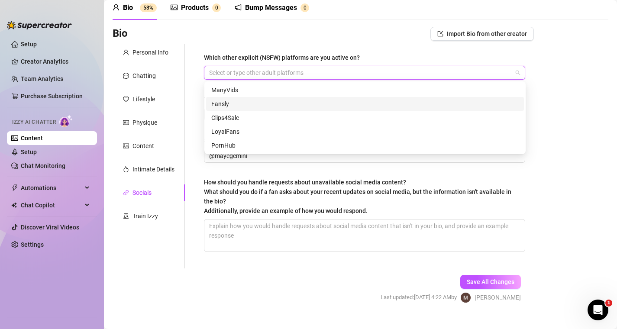
click at [229, 103] on div "Fansly" at bounding box center [365, 104] width 308 height 10
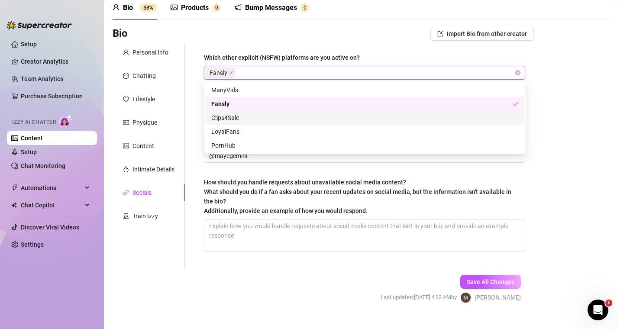
click at [204, 114] on div "Which other explicit (NSFW) platforms are you active on? Fansly Which social me…" at bounding box center [364, 156] width 339 height 224
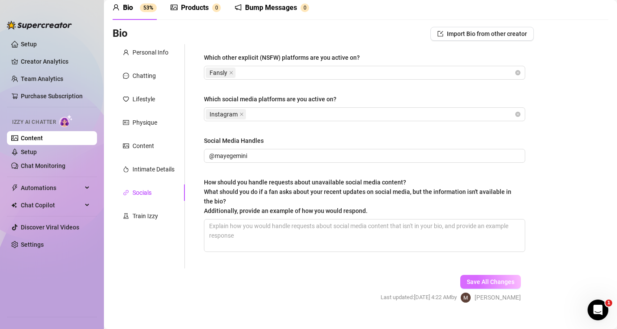
click at [508, 286] on button "Save All Changes" at bounding box center [491, 282] width 61 height 14
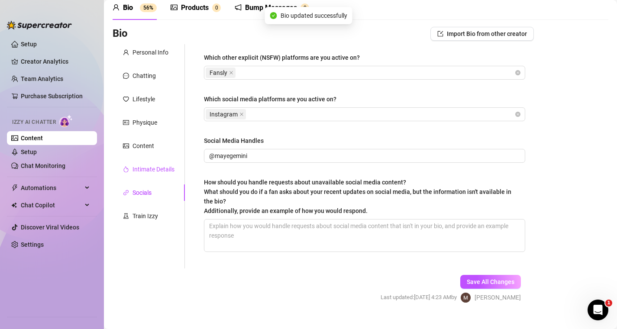
click at [146, 171] on div "Intimate Details" at bounding box center [154, 170] width 42 height 10
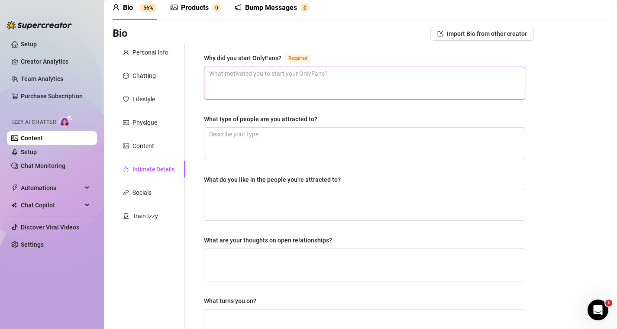
click at [280, 88] on textarea "Why did you start OnlyFans? Required" at bounding box center [364, 83] width 321 height 32
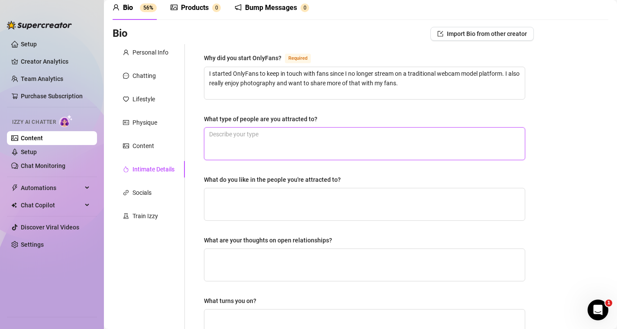
click at [223, 139] on textarea "What type of people are you attracted to?" at bounding box center [364, 144] width 321 height 32
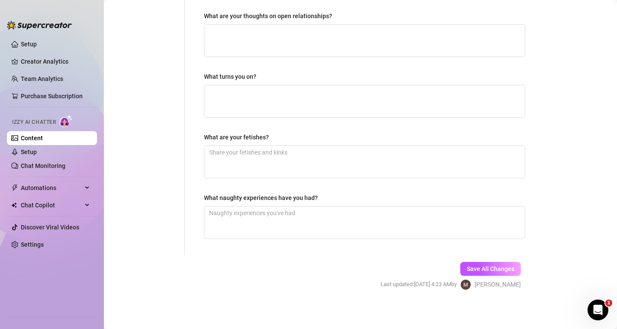
scroll to position [264, 0]
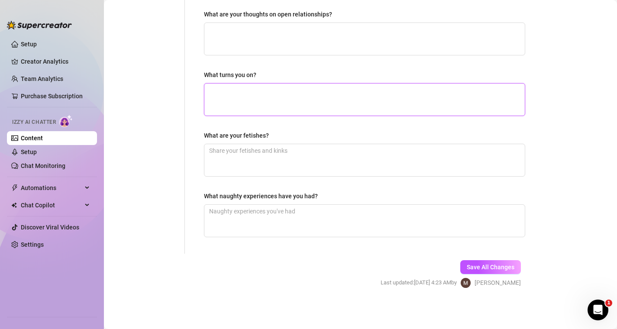
click at [289, 89] on textarea "What turns you on?" at bounding box center [364, 100] width 321 height 32
click at [209, 89] on textarea "I have a major testicle fetish! I love watching testicles bounce up and down." at bounding box center [364, 100] width 321 height 32
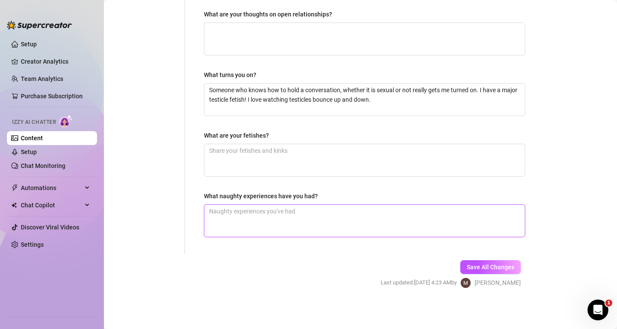
click at [308, 219] on textarea "What naughty experiences have you had?" at bounding box center [364, 221] width 321 height 32
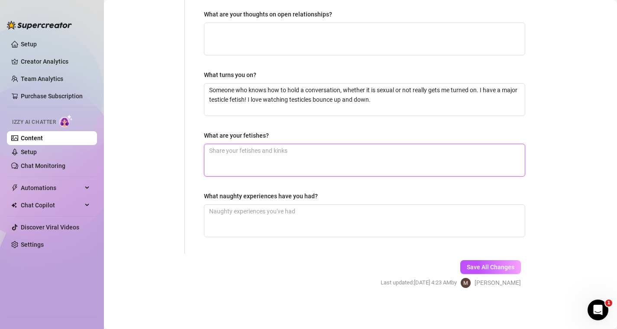
click at [292, 168] on textarea "What are your fetishes?" at bounding box center [364, 160] width 321 height 32
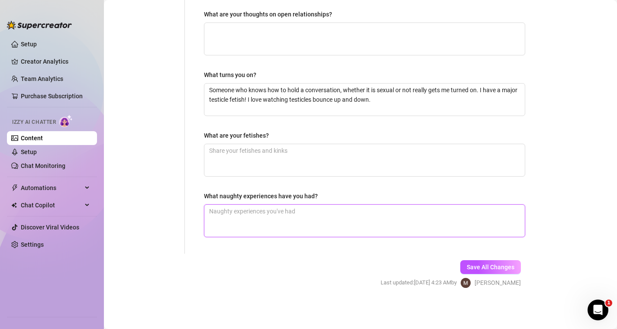
click at [341, 211] on textarea "What naughty experiences have you had?" at bounding box center [364, 221] width 321 height 32
paste textarea "cei, joi, cucking, homewrecking, goon, edge & denial, bbc, feet, findom"
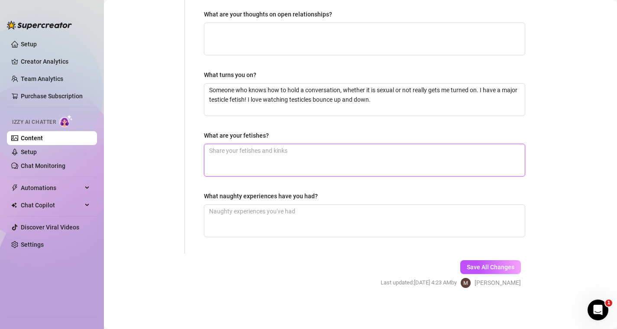
click at [275, 161] on textarea "What are your fetishes?" at bounding box center [364, 160] width 321 height 32
paste textarea "cei, joi, cucking, homewrecking, goon, edge & denial, bbc, feet, findom, femdom"
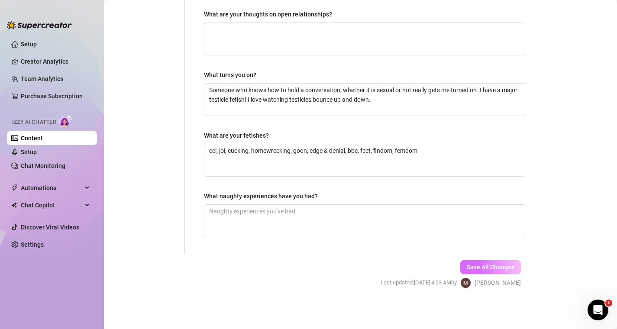
click at [482, 272] on button "Save All Changes" at bounding box center [491, 267] width 61 height 14
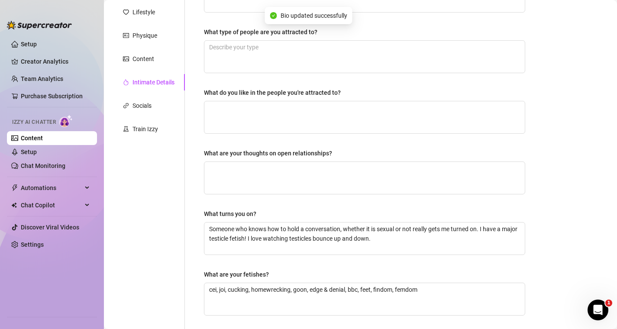
scroll to position [0, 0]
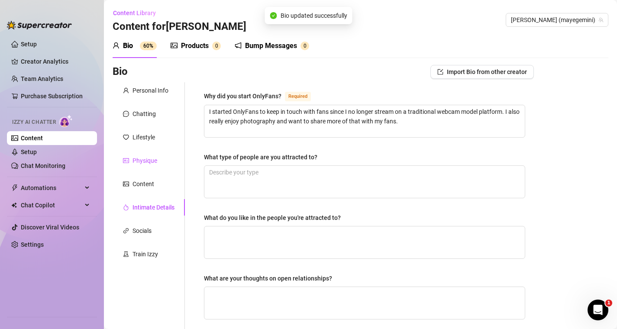
click at [150, 160] on div "Physique" at bounding box center [145, 161] width 25 height 10
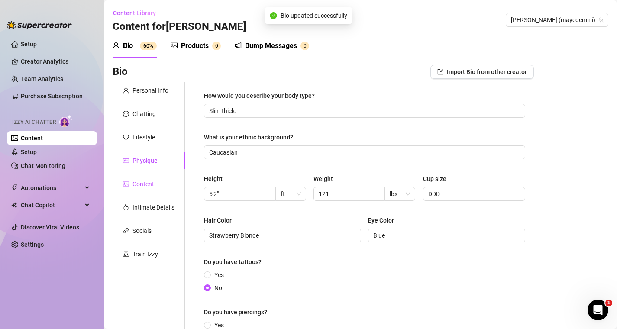
click at [146, 183] on div "Content" at bounding box center [144, 184] width 22 height 10
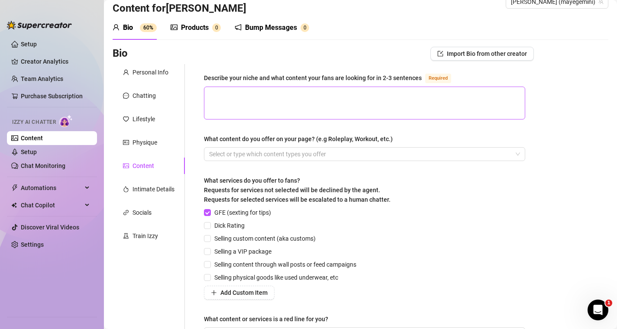
scroll to position [17, 0]
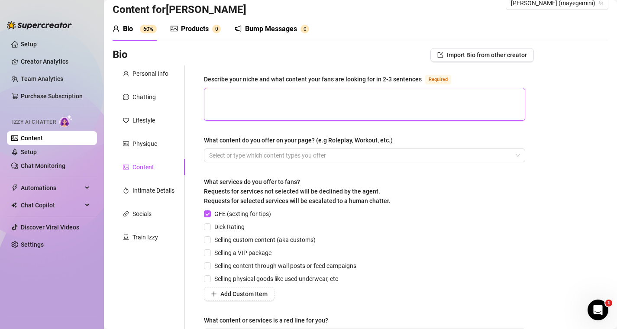
click at [256, 95] on textarea "Describe your niche and what content your fans are looking for in 2-3 sentences…" at bounding box center [364, 104] width 321 height 32
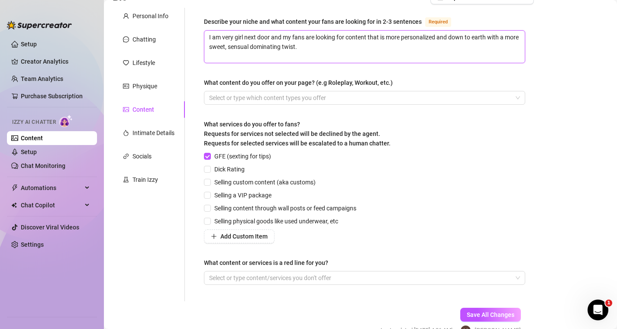
scroll to position [76, 0]
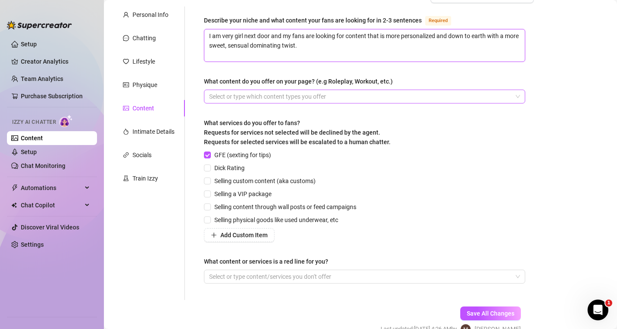
click at [307, 102] on div "Select or type which content types you offer" at bounding box center [364, 97] width 321 height 14
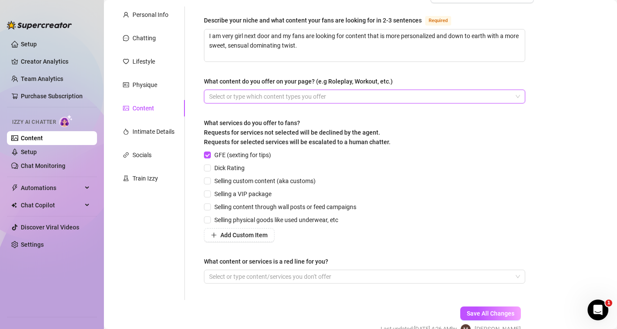
click at [327, 93] on div at bounding box center [360, 97] width 309 height 12
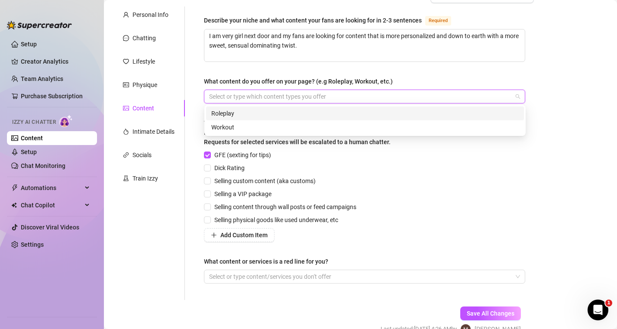
click at [330, 96] on div at bounding box center [360, 97] width 309 height 12
click at [230, 114] on div "Roleplay" at bounding box center [365, 114] width 308 height 10
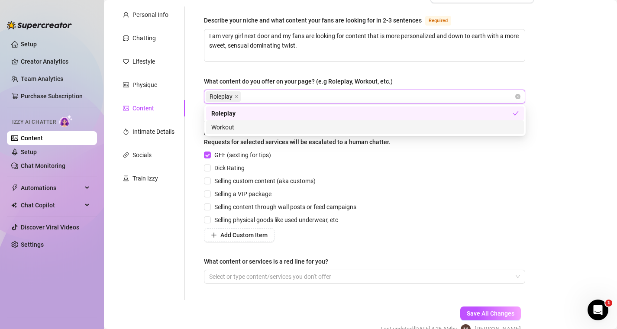
click at [232, 128] on div "Workout" at bounding box center [365, 128] width 308 height 10
click at [274, 96] on icon "close" at bounding box center [273, 96] width 4 height 4
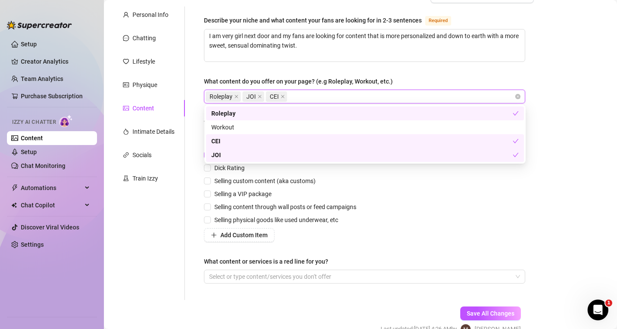
paste input "search"
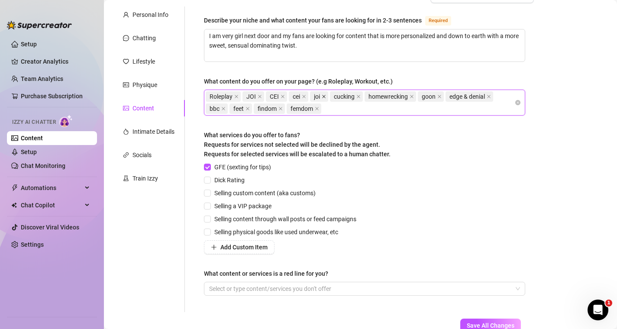
click at [326, 97] on icon "close" at bounding box center [324, 96] width 4 height 4
click at [304, 95] on icon "close" at bounding box center [304, 96] width 4 height 4
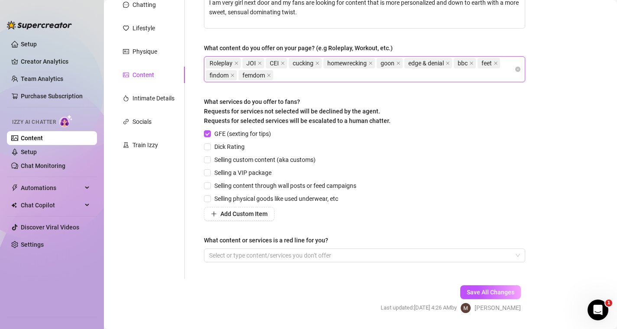
scroll to position [113, 0]
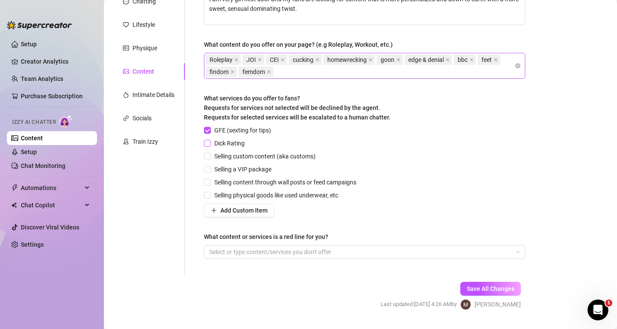
click at [207, 140] on input "Dick Rating" at bounding box center [207, 143] width 6 height 6
click at [204, 160] on label "Selling custom content (aka customs)" at bounding box center [261, 157] width 115 height 10
click at [204, 159] on input "Selling custom content (aka customs)" at bounding box center [207, 156] width 6 height 6
click at [211, 199] on span "Selling physical goods like used underwear, etc" at bounding box center [276, 196] width 131 height 10
click at [210, 198] on input "Selling physical goods like used underwear, etc" at bounding box center [207, 195] width 6 height 6
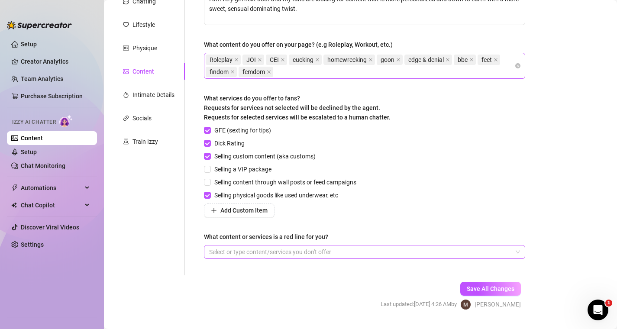
scroll to position [134, 0]
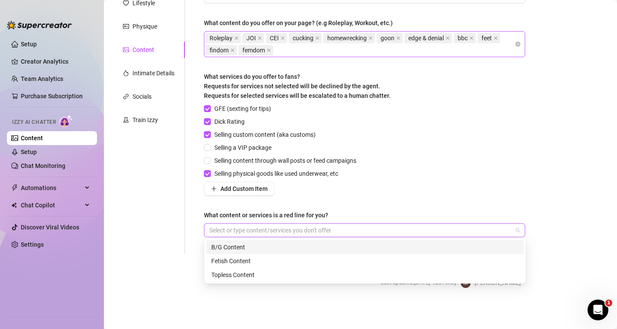
click at [234, 230] on div at bounding box center [360, 230] width 309 height 12
click at [245, 248] on div "B/G Content" at bounding box center [365, 248] width 308 height 10
click at [359, 162] on span "Selling content through wall posts or feed campaigns" at bounding box center [285, 161] width 149 height 10
click at [210, 162] on input "Selling content through wall posts or feed campaigns" at bounding box center [207, 160] width 6 height 6
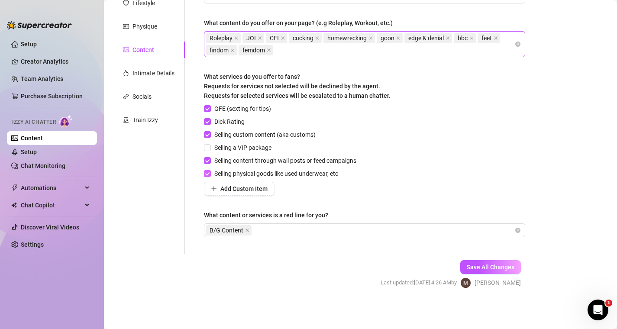
click at [210, 172] on input "Selling physical goods like used underwear, etc" at bounding box center [207, 173] width 6 height 6
click at [211, 174] on span at bounding box center [207, 173] width 7 height 7
click at [210, 174] on input "Selling physical goods like used underwear, etc" at bounding box center [207, 173] width 6 height 6
click at [212, 165] on span "Selling content through wall posts or feed campaigns" at bounding box center [285, 161] width 149 height 10
click at [210, 163] on input "Selling content through wall posts or feed campaigns" at bounding box center [207, 160] width 6 height 6
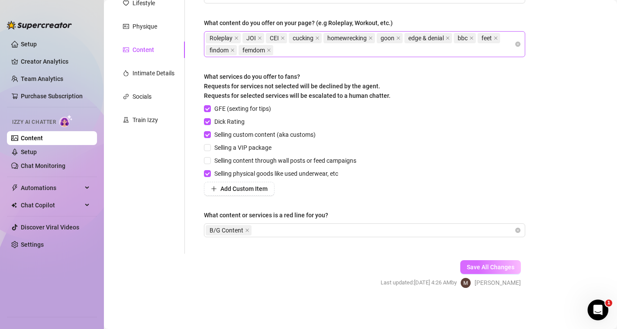
click at [470, 265] on span "Save All Changes" at bounding box center [491, 267] width 48 height 7
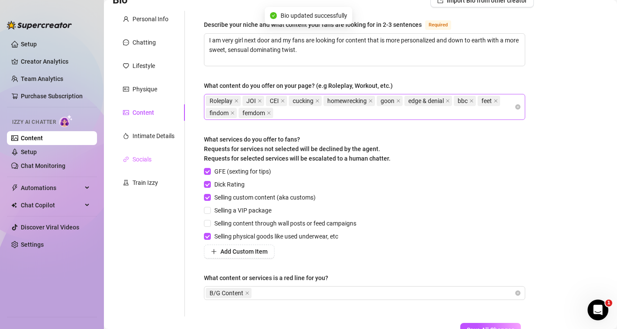
scroll to position [65, 0]
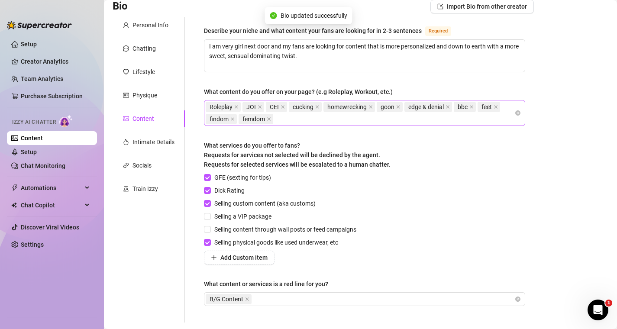
click at [147, 116] on div "Content" at bounding box center [144, 119] width 22 height 10
click at [147, 97] on div "Physique" at bounding box center [145, 96] width 25 height 10
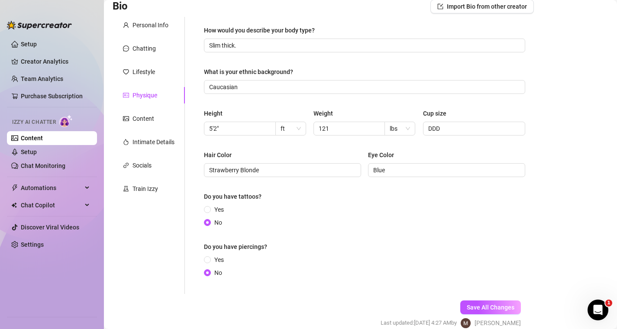
scroll to position [0, 0]
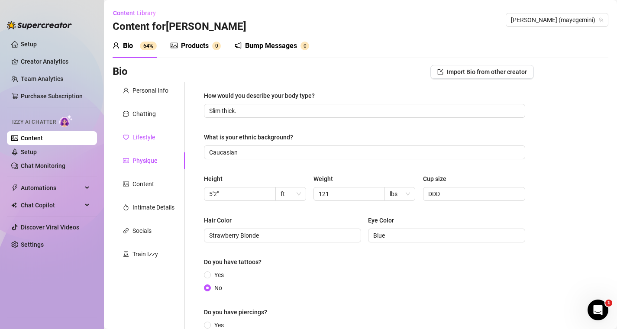
click at [152, 139] on div "Lifestyle" at bounding box center [144, 138] width 23 height 10
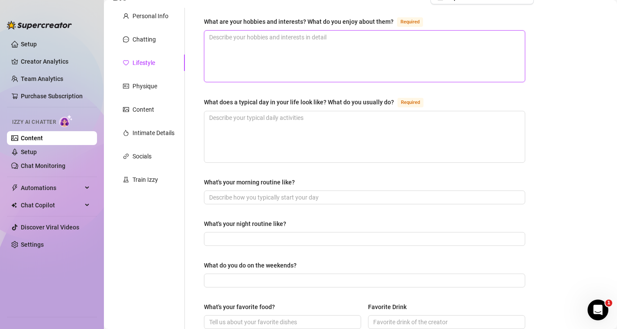
click at [264, 51] on textarea "What are your hobbies and interests? What do you enjoy about them? Required" at bounding box center [364, 56] width 321 height 51
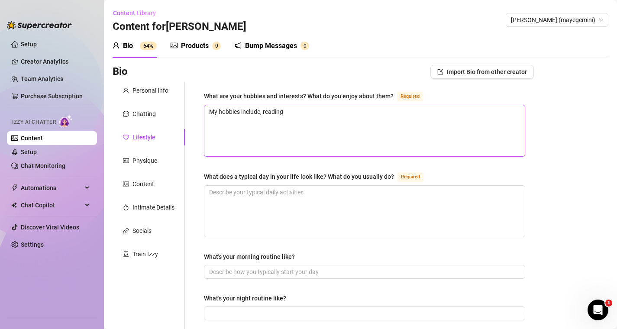
drag, startPoint x: 261, startPoint y: 115, endPoint x: 323, endPoint y: 122, distance: 62.4
click at [323, 122] on textarea "My hobbies include, reading" at bounding box center [364, 130] width 321 height 51
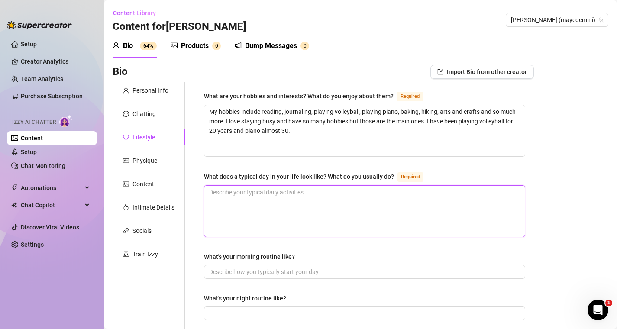
click at [369, 218] on textarea "What does a typical day in your life look like? What do you usually do? Required" at bounding box center [364, 211] width 321 height 51
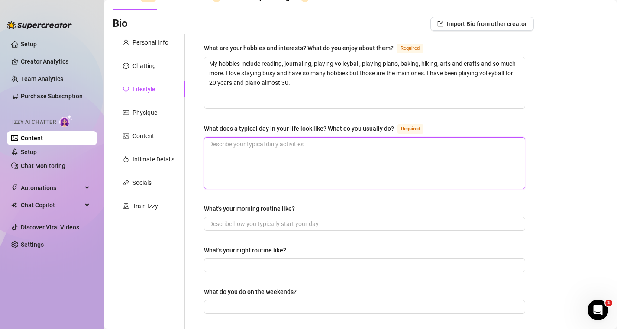
scroll to position [50, 0]
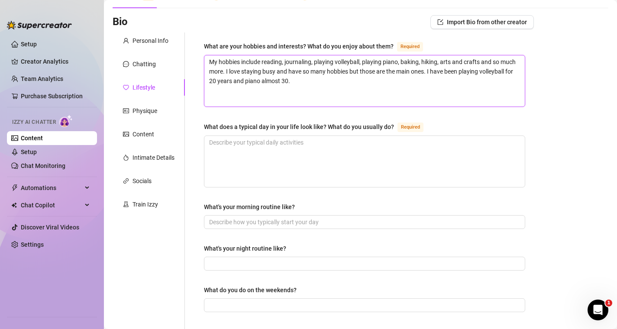
click at [282, 83] on textarea "My hobbies include reading, journaling, playing volleyball, playing piano, baki…" at bounding box center [364, 80] width 321 height 51
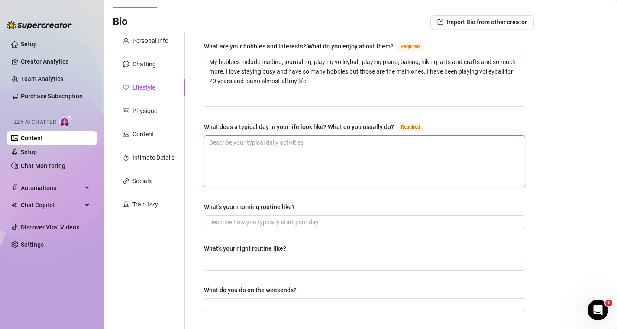
click at [326, 165] on textarea "What does a typical day in your life look like? What do you usually do? Required" at bounding box center [364, 161] width 321 height 51
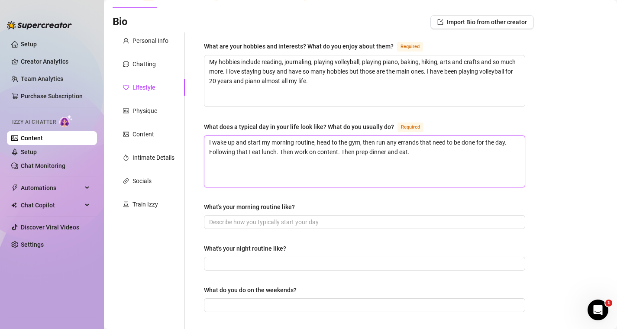
click at [342, 153] on textarea "I wake up and start my morning routine, head to the gym, then run any errands t…" at bounding box center [364, 161] width 321 height 51
click at [490, 162] on textarea "I wake up and start my morning routine, head to the gym, then run any errands t…" at bounding box center [364, 161] width 321 height 51
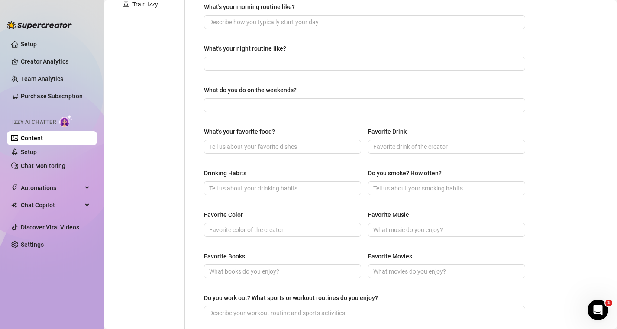
scroll to position [260, 0]
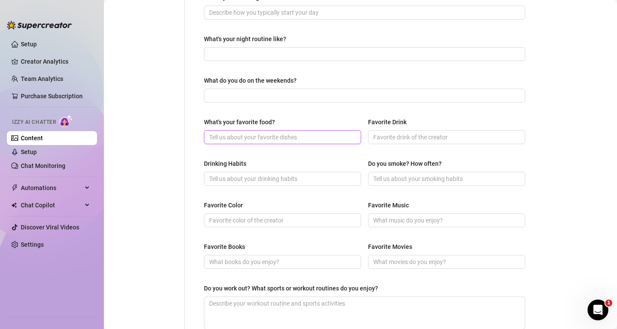
click at [316, 135] on input "What's your favorite food?" at bounding box center [281, 138] width 145 height 10
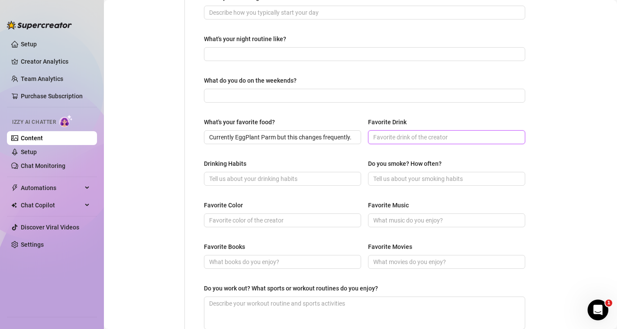
click at [405, 139] on input "Favorite Drink" at bounding box center [445, 138] width 145 height 10
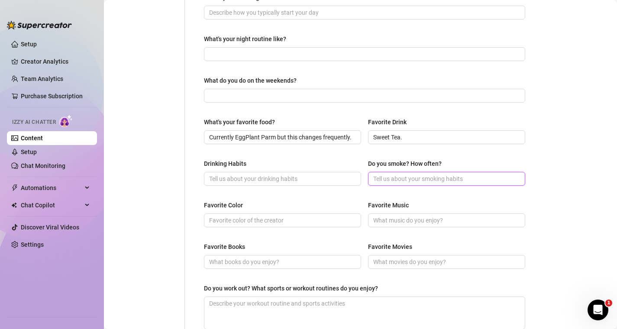
click at [419, 174] on input "Do you smoke? How often?" at bounding box center [445, 179] width 145 height 10
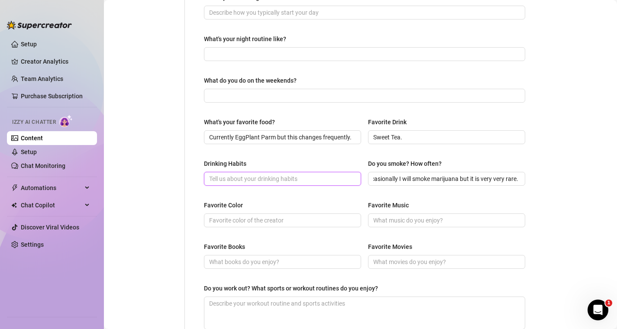
scroll to position [0, 0]
click at [266, 179] on input "Drinking Habits" at bounding box center [281, 179] width 145 height 10
click at [273, 218] on input "Favorite Color" at bounding box center [281, 221] width 145 height 10
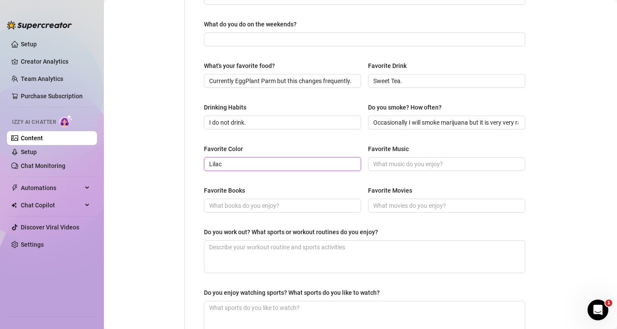
scroll to position [334, 0]
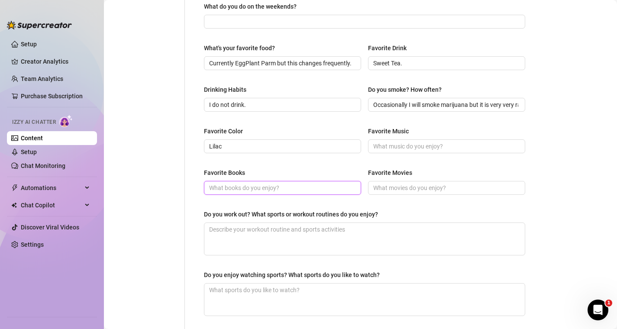
click at [297, 189] on input "Favorite Books" at bounding box center [281, 188] width 145 height 10
click at [395, 192] on span at bounding box center [446, 188] width 157 height 14
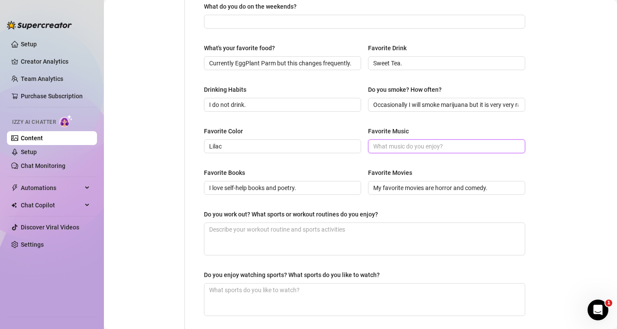
click at [410, 146] on input "Favorite Music" at bounding box center [445, 147] width 145 height 10
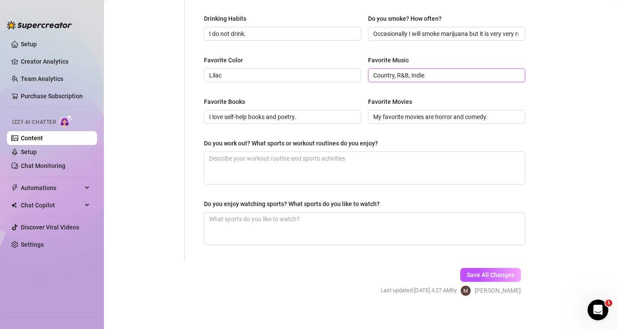
scroll to position [411, 0]
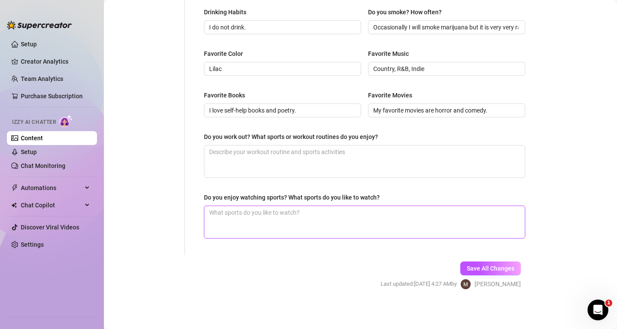
click at [388, 213] on textarea "Do you enjoy watching sports? What sports do you like to watch?" at bounding box center [364, 222] width 321 height 32
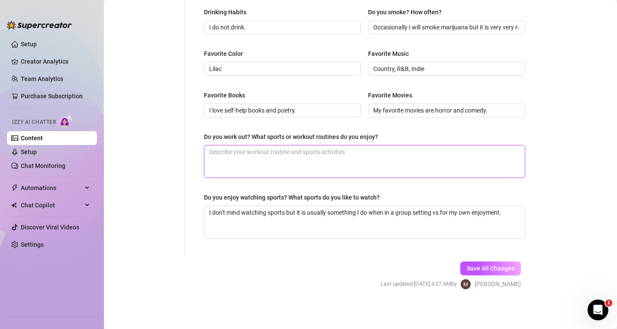
click at [314, 164] on textarea "Do you work out? What sports or workout routines do you enjoy?" at bounding box center [364, 162] width 321 height 32
click at [451, 152] on textarea "I work out daily. I weight lift and love going on morning runs. I also play vol…" at bounding box center [364, 162] width 321 height 32
click at [477, 175] on textarea "I work out daily. I weight lift and love going on morning runs. I also play vol…" at bounding box center [364, 162] width 321 height 32
click at [444, 151] on textarea "I work out daily. I weight lift and love going on morning runs. I also play vol…" at bounding box center [364, 162] width 321 height 32
click at [438, 162] on textarea "I work out daily. I weight lift and love going on morning runs. I also play vol…" at bounding box center [364, 162] width 321 height 32
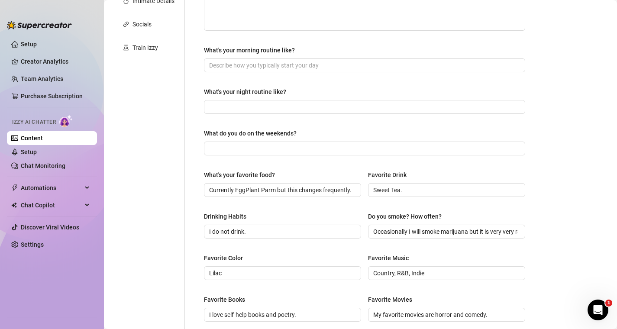
scroll to position [412, 0]
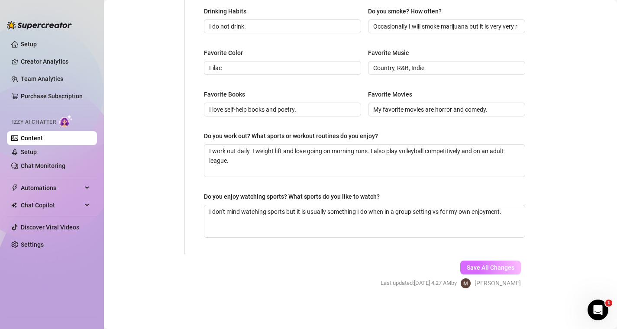
click at [476, 271] on button "Save All Changes" at bounding box center [491, 268] width 61 height 14
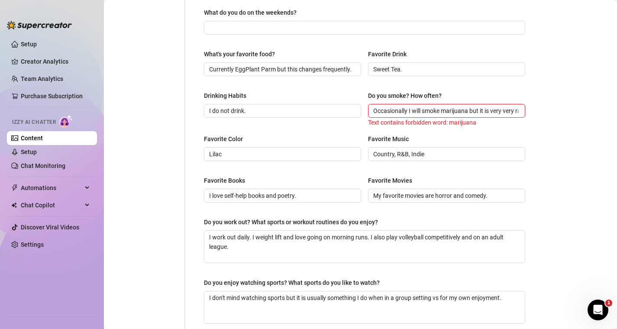
scroll to position [329, 0]
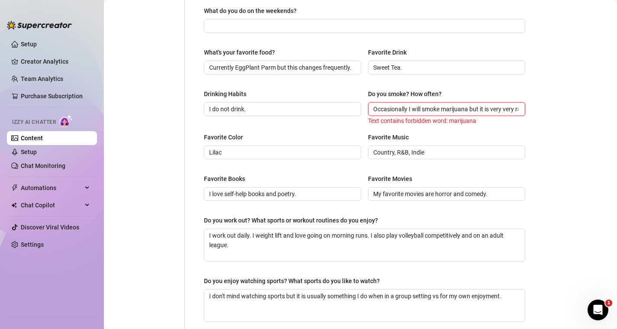
click at [428, 112] on input "Occasionally I will smoke marijuana but it is very very rare." at bounding box center [445, 109] width 145 height 10
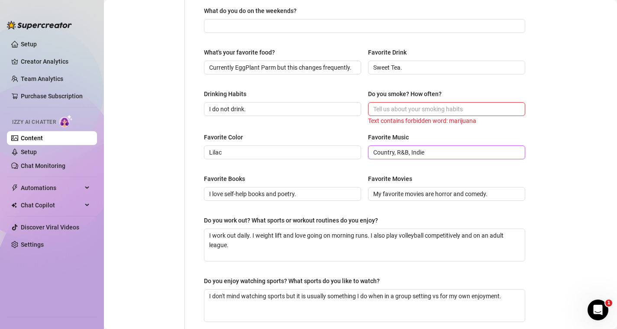
click at [509, 148] on input "Country, R&B, Indie" at bounding box center [445, 153] width 145 height 10
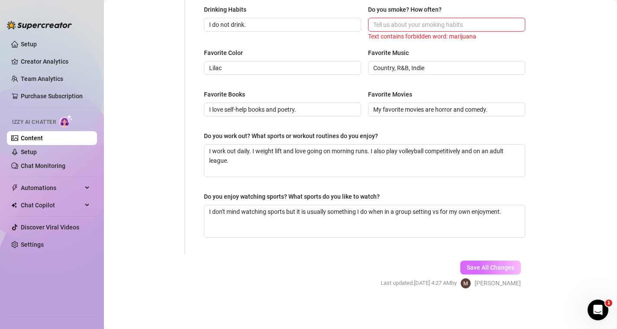
click at [480, 266] on span "Save All Changes" at bounding box center [491, 267] width 48 height 7
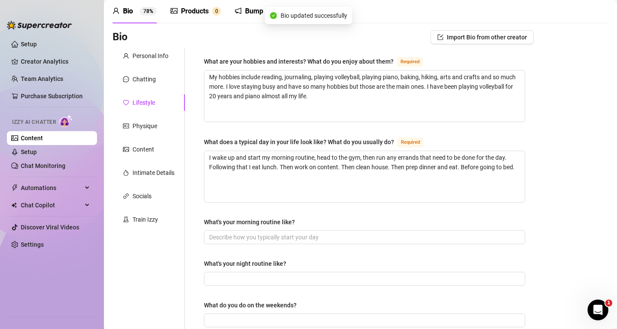
scroll to position [36, 0]
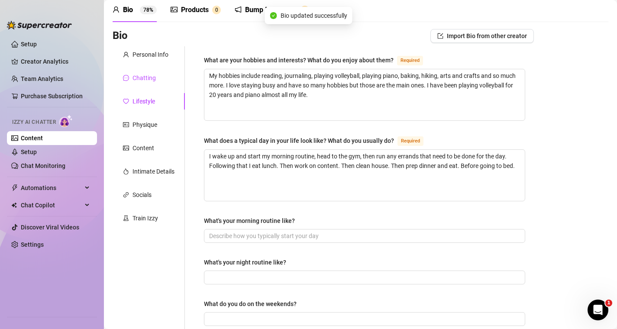
click at [150, 79] on div "Chatting" at bounding box center [144, 78] width 23 height 10
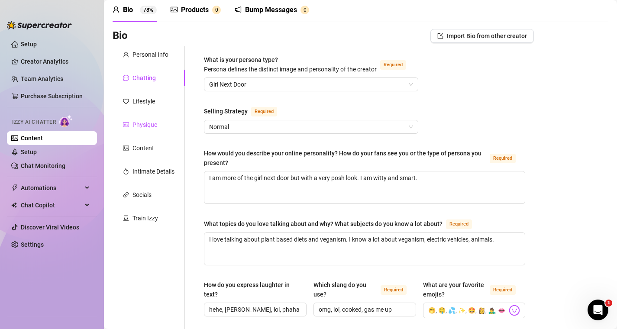
click at [135, 122] on div "Physique" at bounding box center [145, 125] width 25 height 10
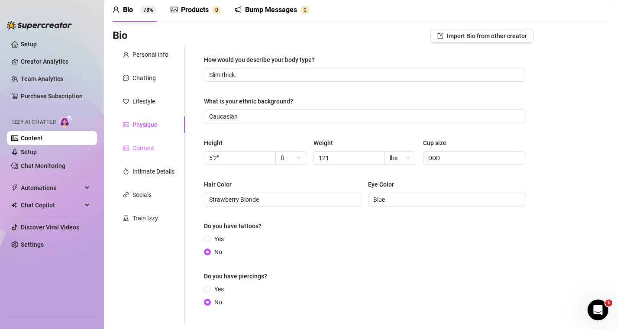
click at [136, 140] on div "Content" at bounding box center [149, 148] width 72 height 16
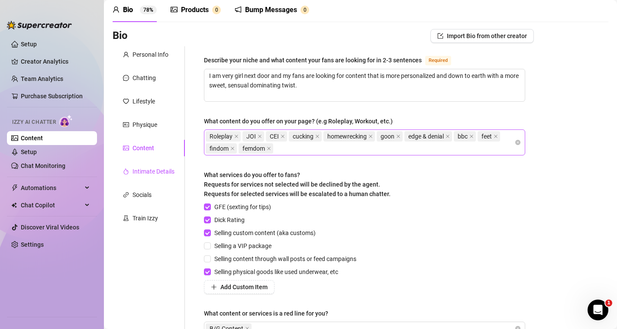
click at [139, 173] on div "Intimate Details" at bounding box center [154, 172] width 42 height 10
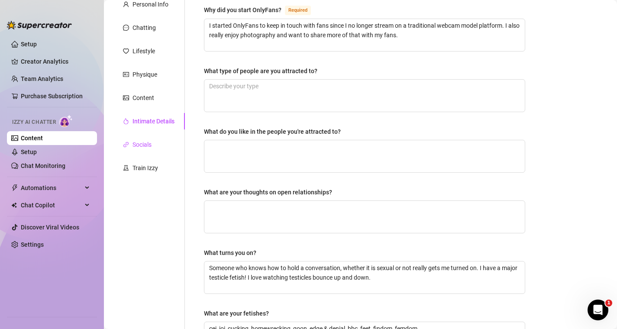
click at [139, 140] on div "Socials" at bounding box center [142, 145] width 19 height 10
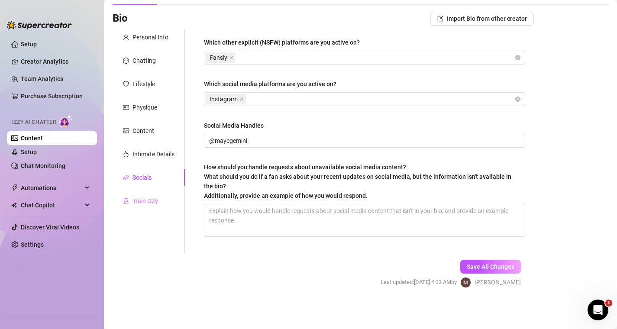
click at [148, 195] on div "Train Izzy" at bounding box center [149, 201] width 72 height 16
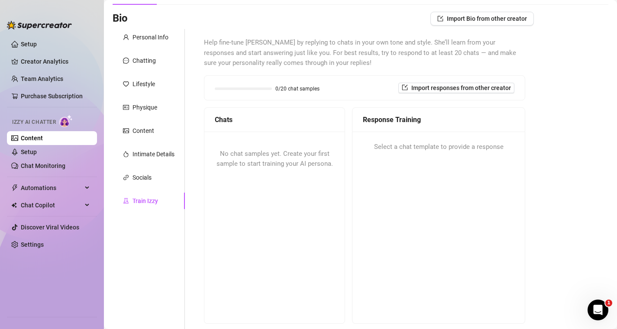
click at [299, 155] on span "No chat samples yet. Create your first sample to start training your AI persona." at bounding box center [275, 159] width 117 height 18
click at [464, 87] on span "Import responses from other creator" at bounding box center [462, 87] width 100 height 7
click at [451, 113] on input "search" at bounding box center [453, 110] width 68 height 13
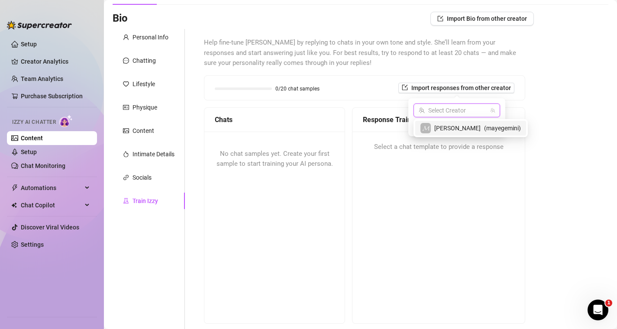
click at [484, 131] on span "( mayegemini )" at bounding box center [502, 128] width 37 height 10
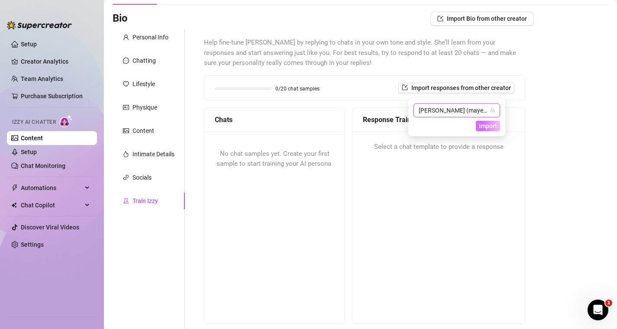
click at [481, 130] on button "Import" at bounding box center [488, 126] width 24 height 10
click at [493, 127] on span "Import" at bounding box center [488, 126] width 18 height 7
click at [407, 150] on span "Select a chat template to provide a response" at bounding box center [439, 147] width 130 height 10
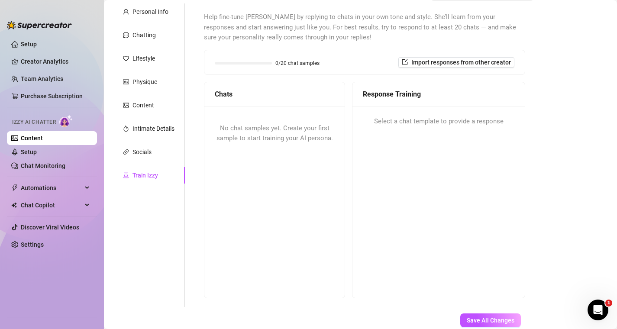
scroll to position [82, 0]
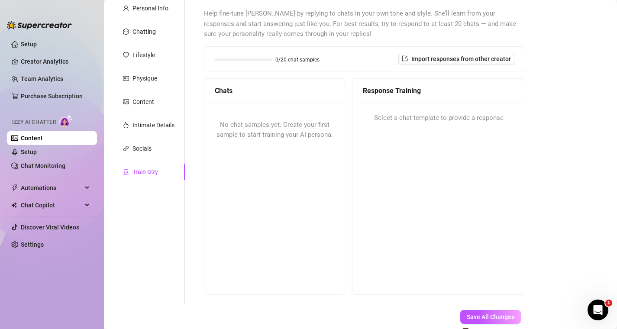
click at [428, 111] on div "Select a chat template to provide a response" at bounding box center [439, 118] width 172 height 31
click at [440, 119] on span "Select a chat template to provide a response" at bounding box center [439, 118] width 130 height 10
click at [288, 130] on div "No chat samples yet. Create your first sample to start training your AI persona." at bounding box center [274, 130] width 140 height 55
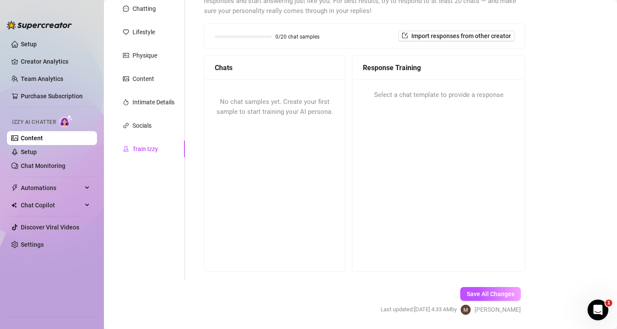
scroll to position [132, 0]
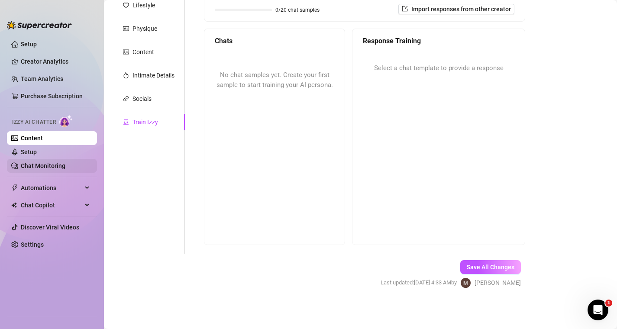
click at [60, 169] on link "Chat Monitoring" at bounding box center [43, 165] width 45 height 7
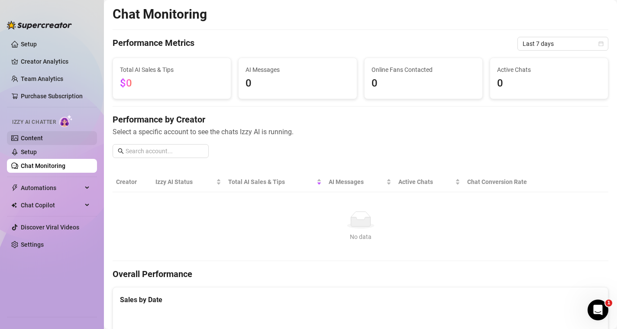
click at [43, 138] on link "Content" at bounding box center [32, 138] width 22 height 7
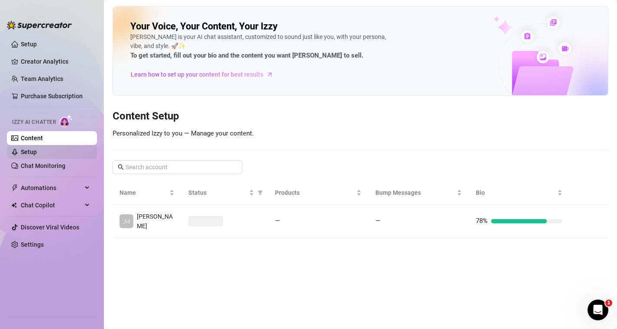
click at [37, 149] on link "Setup" at bounding box center [29, 152] width 16 height 7
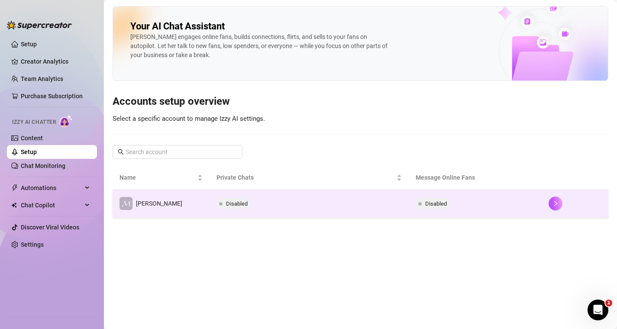
click at [174, 198] on td "𝓜 [PERSON_NAME]" at bounding box center [161, 204] width 97 height 28
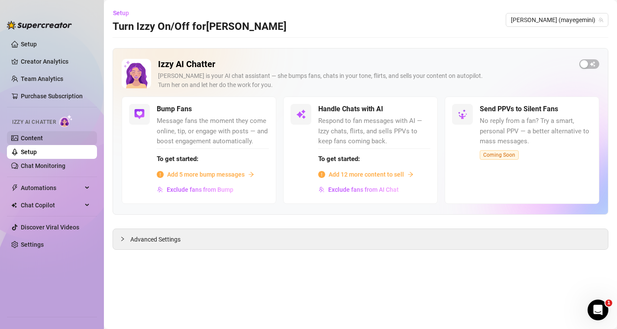
click at [21, 137] on link "Content" at bounding box center [32, 138] width 22 height 7
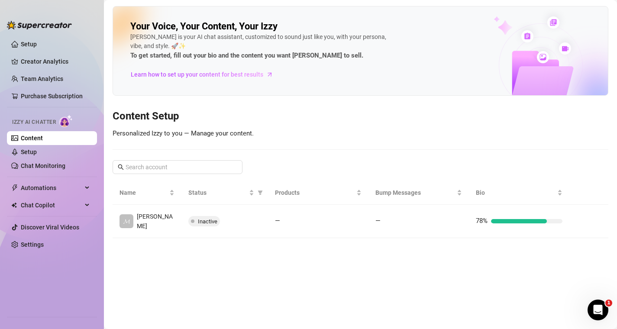
click at [45, 120] on span "Izzy AI Chatter" at bounding box center [34, 122] width 44 height 8
click at [42, 162] on link "Chat Monitoring" at bounding box center [43, 165] width 45 height 7
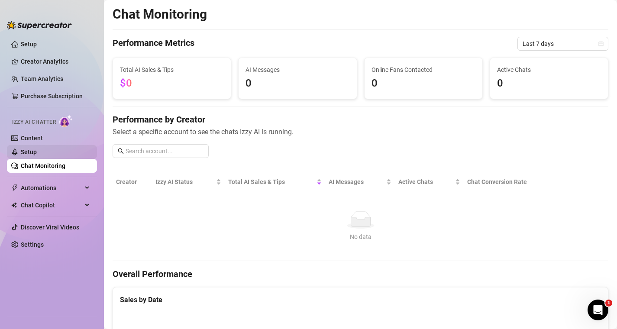
click at [37, 153] on link "Setup" at bounding box center [29, 152] width 16 height 7
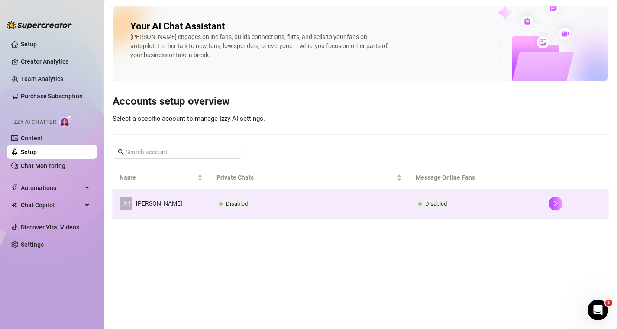
click at [152, 205] on td "𝓜 [PERSON_NAME]" at bounding box center [161, 204] width 97 height 28
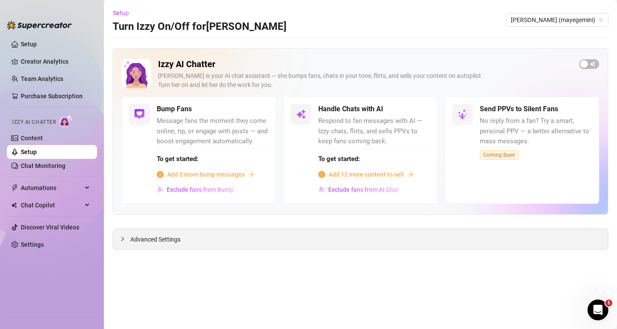
click at [351, 235] on div "Advanced Settings" at bounding box center [360, 239] width 495 height 20
click at [587, 18] on span "[PERSON_NAME] (mayegemini)" at bounding box center [557, 19] width 92 height 13
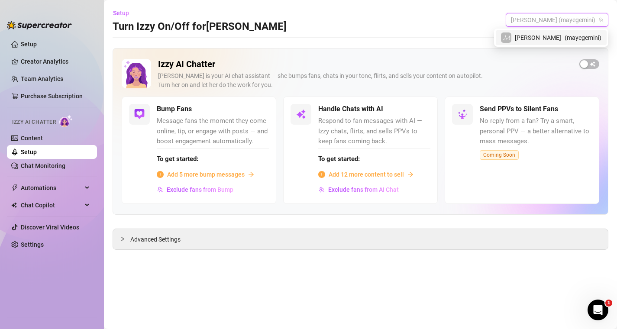
click at [507, 64] on h2 "Izzy AI Chatter" at bounding box center [365, 64] width 415 height 11
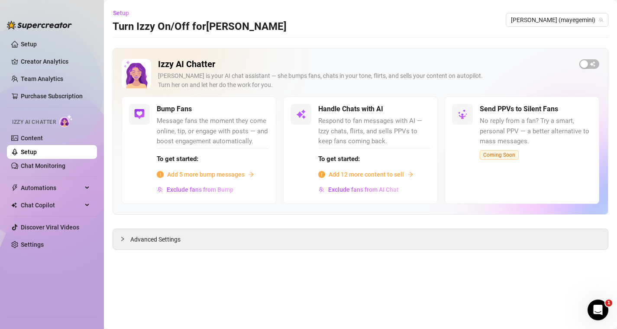
click at [604, 63] on div "Izzy AI Chatter [PERSON_NAME] is your AI chat assistant — she bumps fans, chats…" at bounding box center [361, 131] width 496 height 167
click at [591, 62] on span "button" at bounding box center [590, 64] width 20 height 10
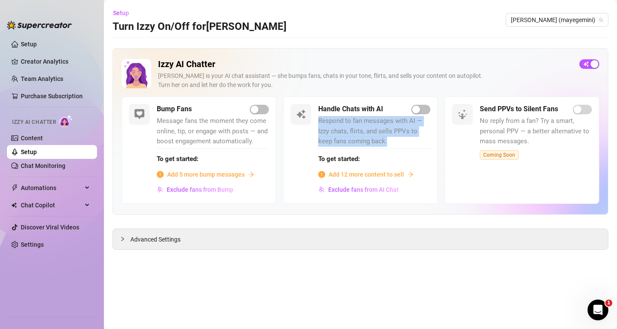
drag, startPoint x: 317, startPoint y: 124, endPoint x: 406, endPoint y: 144, distance: 91.1
click at [406, 144] on div "Handle Chats with AI Respond to fan messages with AI — Izzy chats, flirts, and …" at bounding box center [360, 150] width 155 height 107
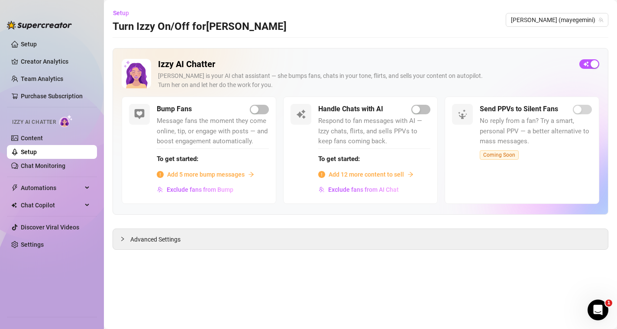
click at [375, 173] on span "Add 12 more content to sell" at bounding box center [366, 175] width 75 height 10
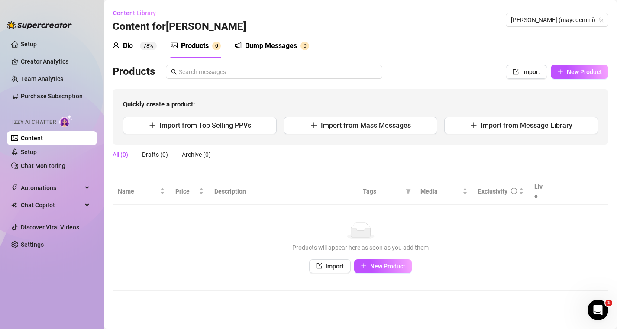
click at [42, 117] on div "Izzy AI Chatter" at bounding box center [51, 121] width 78 height 13
click at [36, 149] on link "Setup" at bounding box center [29, 152] width 16 height 7
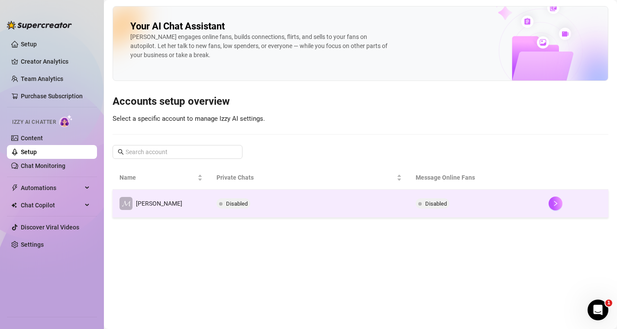
click at [159, 209] on td "𝓜 [PERSON_NAME]" at bounding box center [161, 204] width 97 height 28
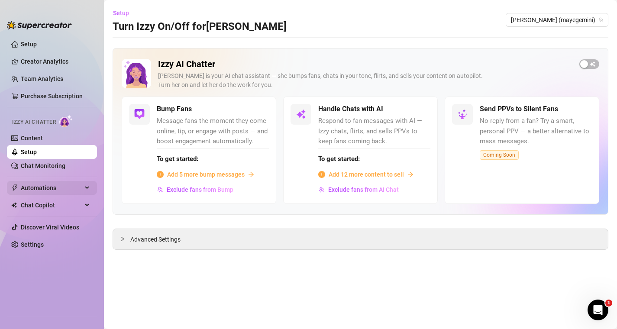
click at [60, 186] on span "Automations" at bounding box center [52, 188] width 62 height 14
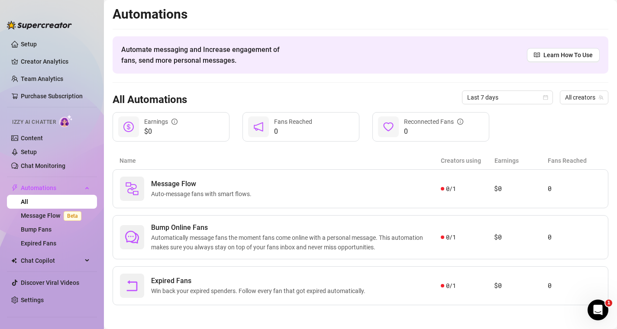
scroll to position [2, 0]
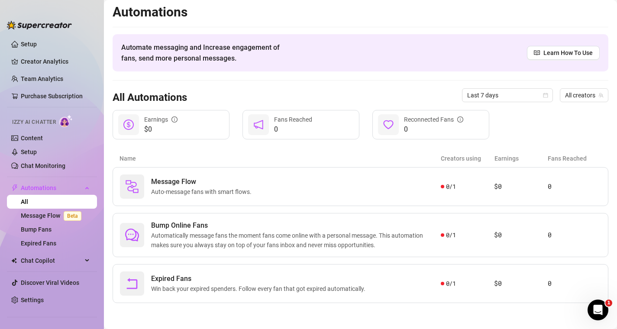
click at [39, 124] on span "Izzy AI Chatter" at bounding box center [34, 122] width 44 height 8
click at [42, 117] on div "Izzy AI Chatter" at bounding box center [51, 121] width 78 height 13
click at [44, 65] on link "Creator Analytics" at bounding box center [55, 62] width 69 height 14
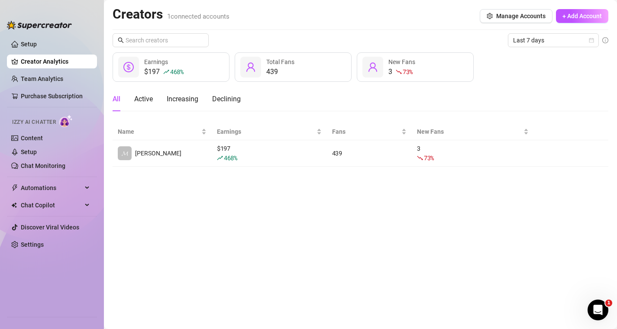
click at [44, 55] on link "Creator Analytics" at bounding box center [55, 62] width 69 height 14
click at [37, 43] on link "Setup" at bounding box center [29, 44] width 16 height 7
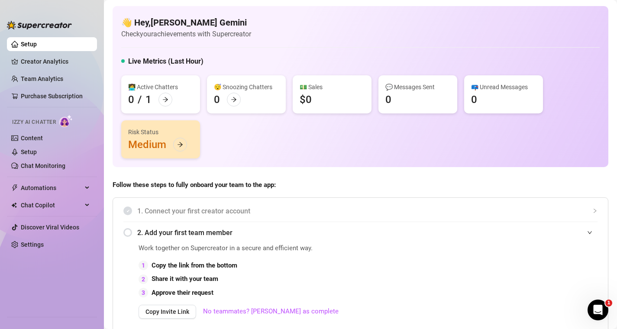
click at [42, 53] on ul "Setup Creator Analytics Team Analytics Purchase Subscription Izzy AI Chatter Co…" at bounding box center [52, 173] width 90 height 279
click at [47, 61] on link "Creator Analytics" at bounding box center [55, 62] width 69 height 14
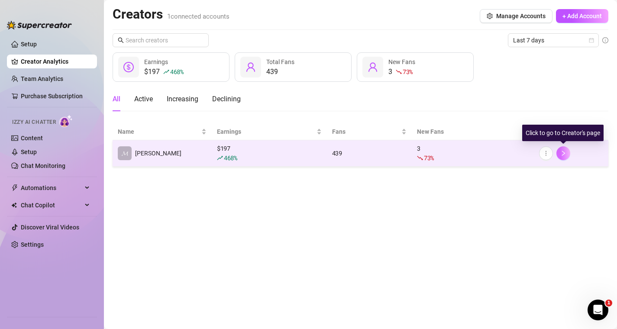
click at [564, 155] on icon "right" at bounding box center [564, 153] width 6 height 6
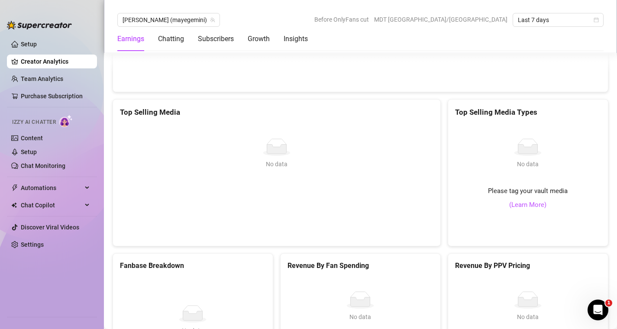
scroll to position [1463, 0]
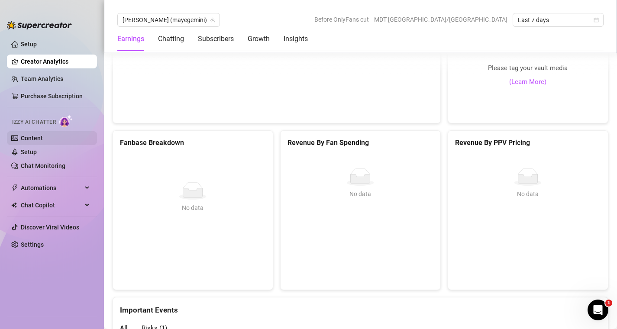
click at [43, 142] on link "Content" at bounding box center [32, 138] width 22 height 7
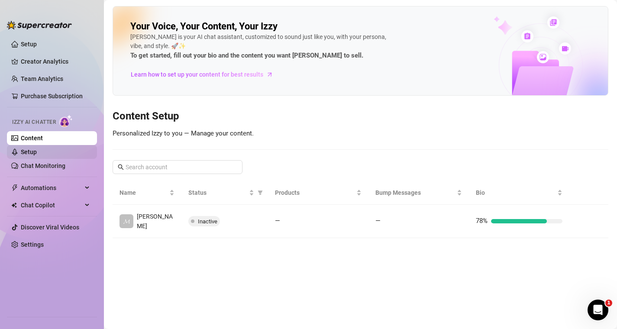
click at [37, 156] on link "Setup" at bounding box center [29, 152] width 16 height 7
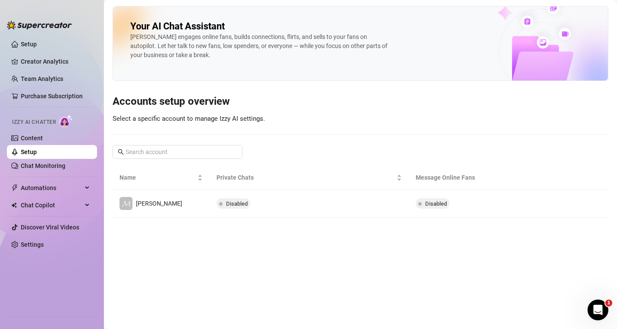
click at [55, 176] on ul "Setup Creator Analytics Team Analytics Purchase Subscription Izzy AI Chatter Co…" at bounding box center [52, 173] width 90 height 279
